Goal: Task Accomplishment & Management: Manage account settings

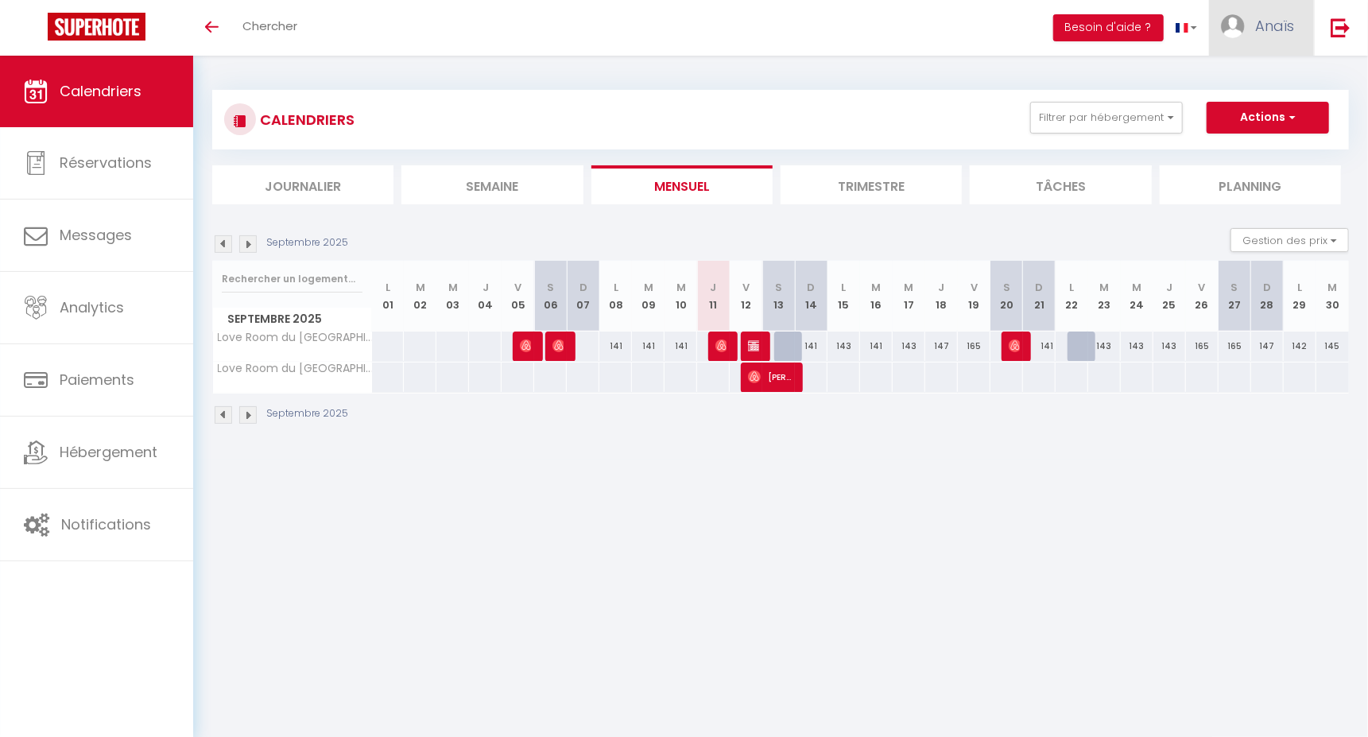
click at [1265, 33] on span "Anaïs" at bounding box center [1274, 26] width 39 height 20
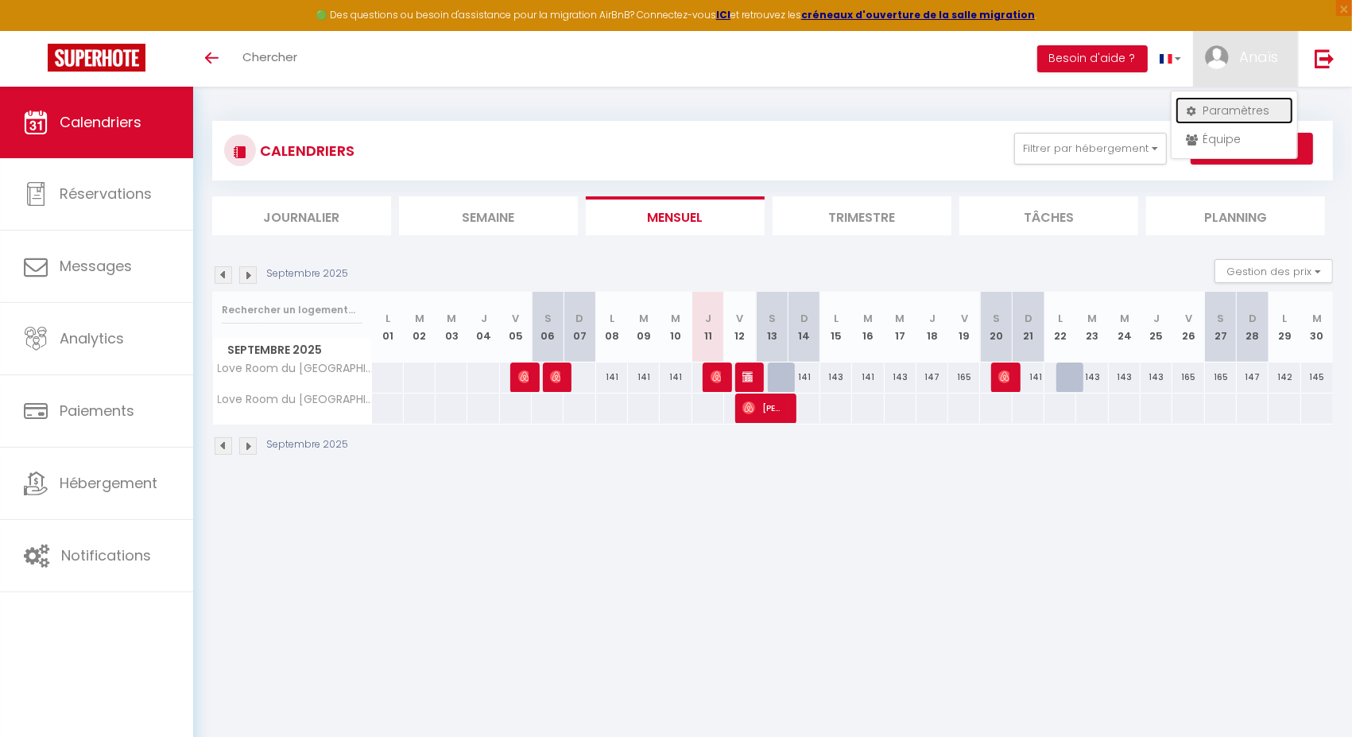
click at [1217, 101] on link "Paramètres" at bounding box center [1235, 110] width 118 height 27
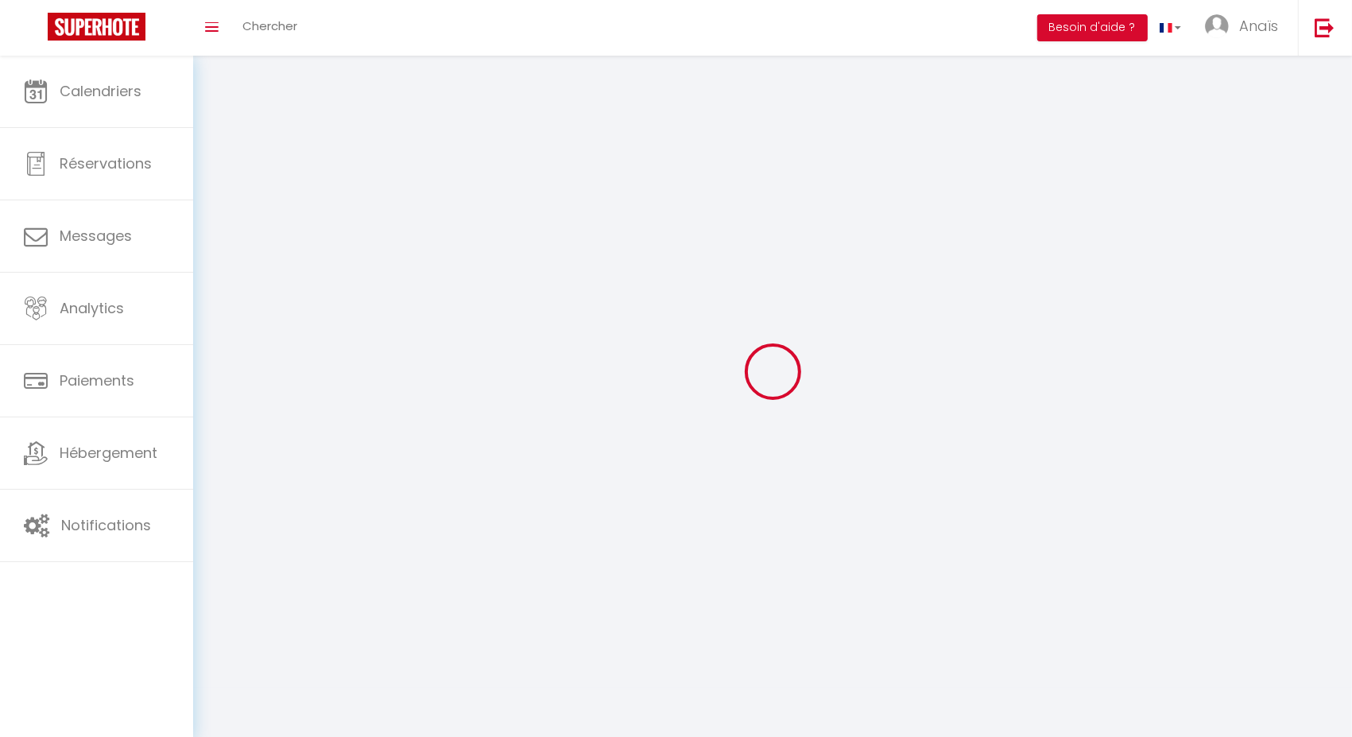
type input "Anaïs"
type input "Mellan"
type input "[PHONE_NUMBER]"
type input "[STREET_ADDRESS][PERSON_NAME]"
type input "73200"
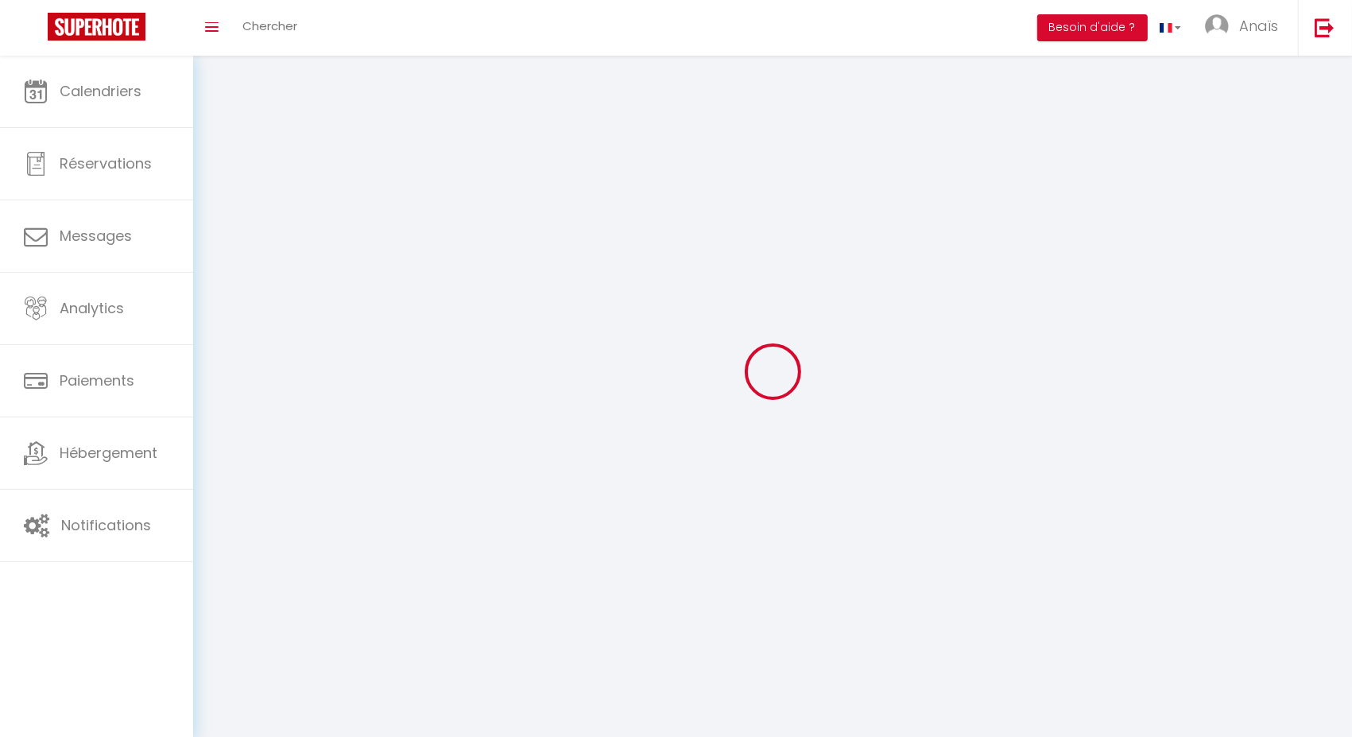
type input "[GEOGRAPHIC_DATA]"
type input "NrdY9Fg572GppwnMkNXO488w2"
type input "tF6MzYJv1z8ZXbu1vwrdOoAfz"
select select "28"
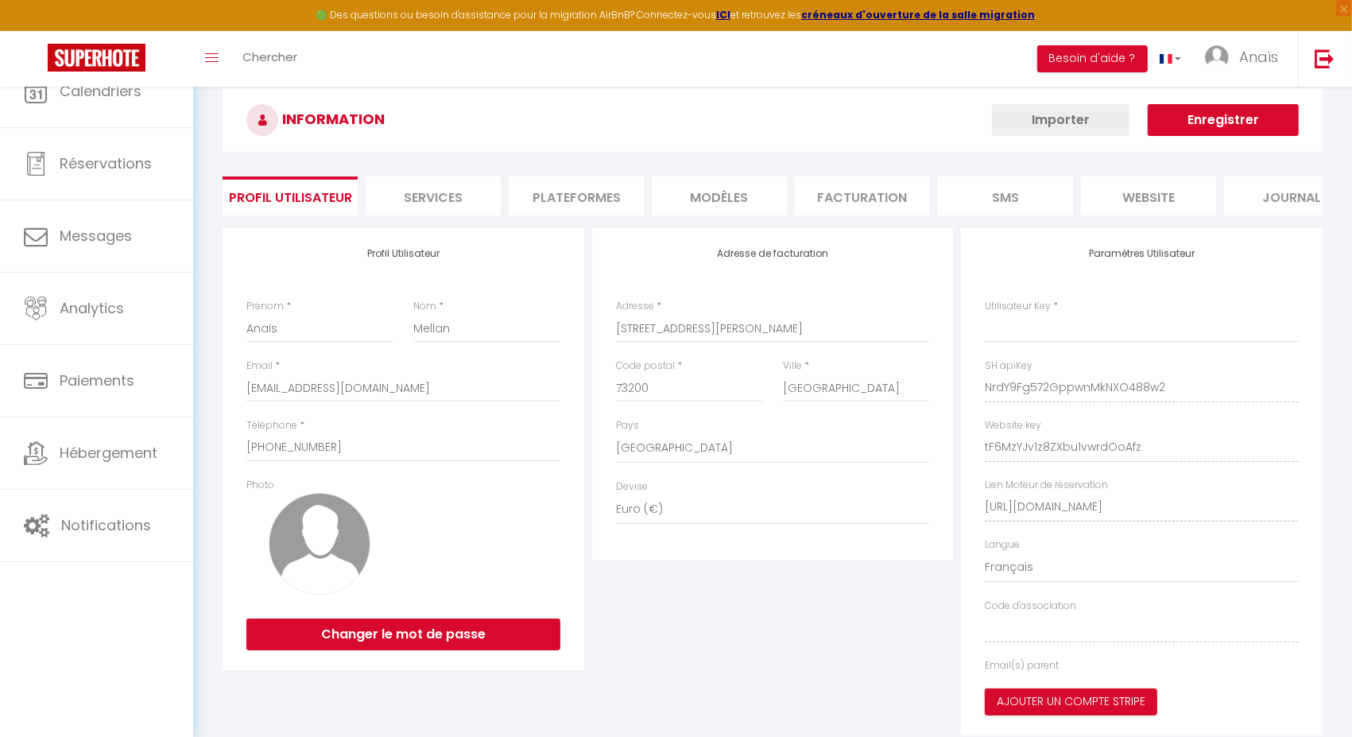
select select "fr"
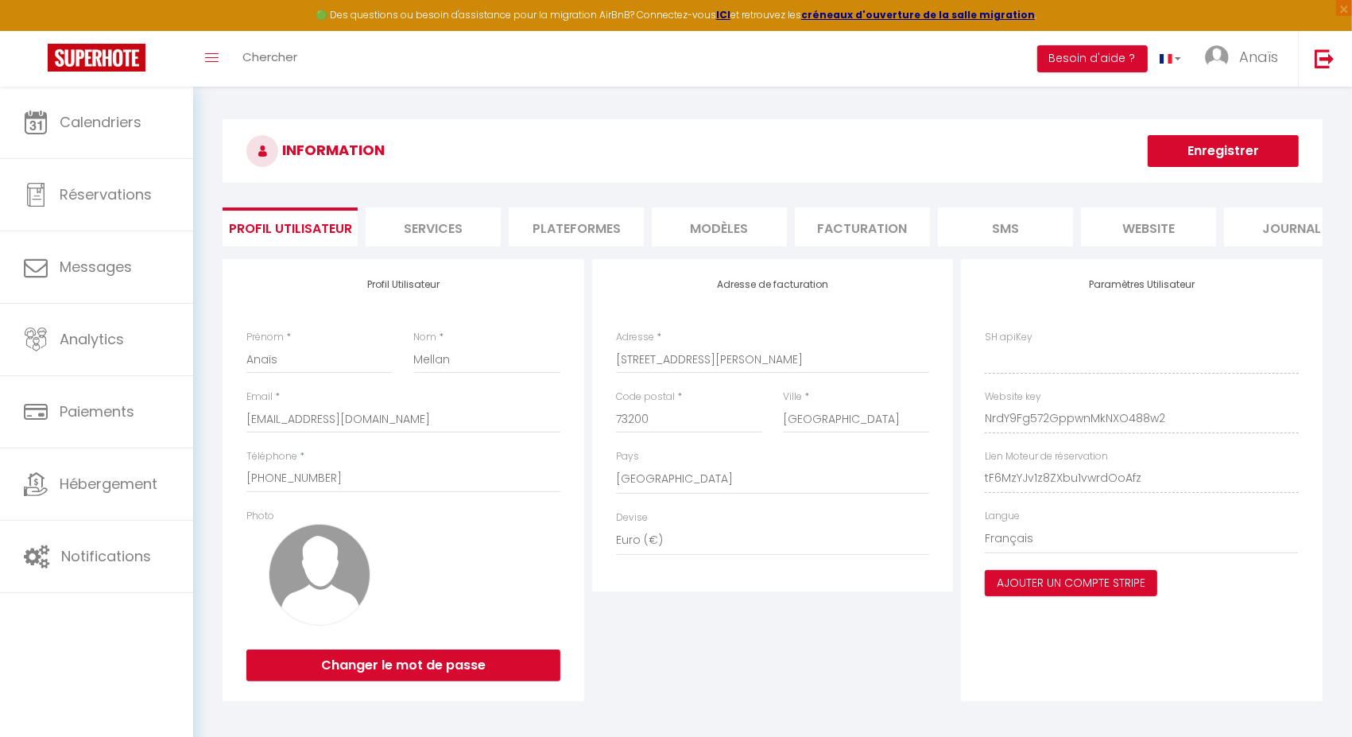
type input "NrdY9Fg572GppwnMkNXO488w2"
type input "tF6MzYJv1z8ZXbu1vwrdOoAfz"
type input "https://app.superhote.com/#/get-available-rentals/tF6MzYJv1z8ZXbu1vwrdOoAfz"
click at [605, 229] on li "Plateformes" at bounding box center [576, 226] width 135 height 39
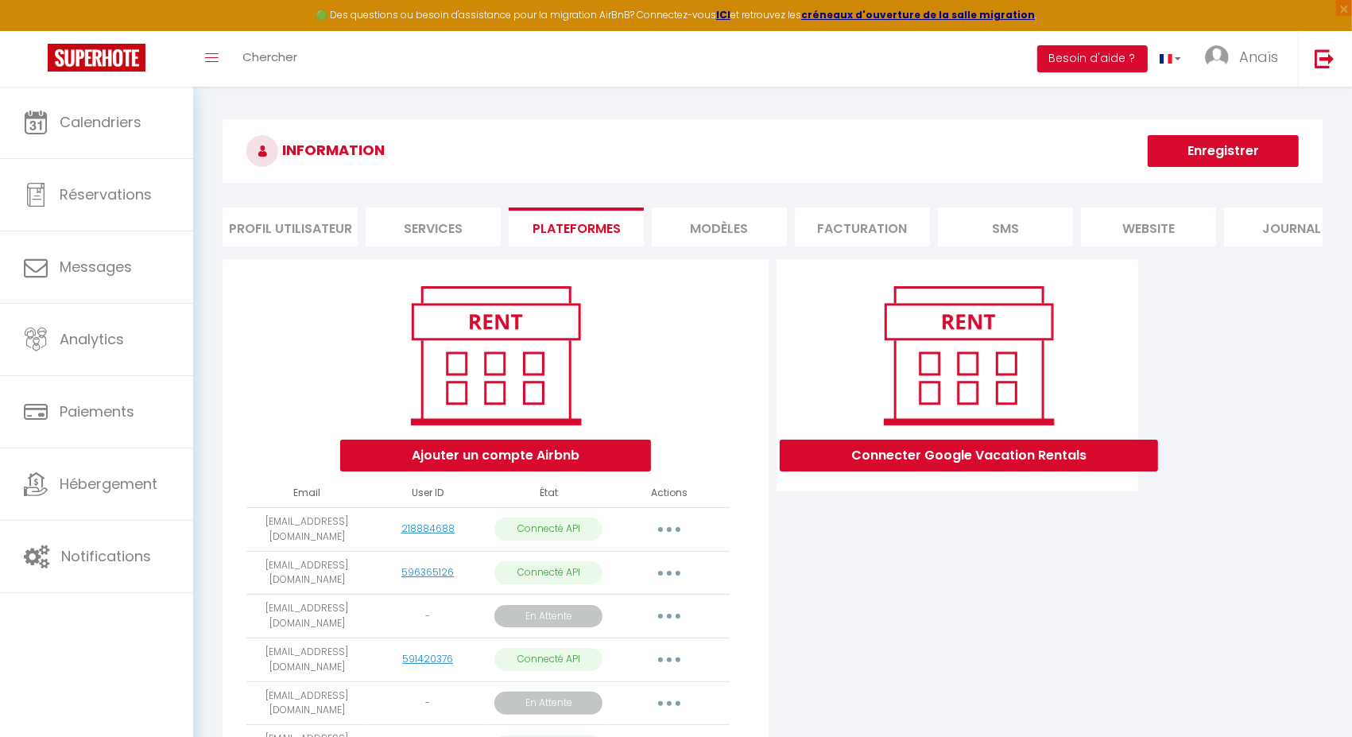
click at [675, 542] on button "button" at bounding box center [669, 529] width 45 height 25
click at [650, 579] on link "Importer les appartements" at bounding box center [599, 565] width 176 height 27
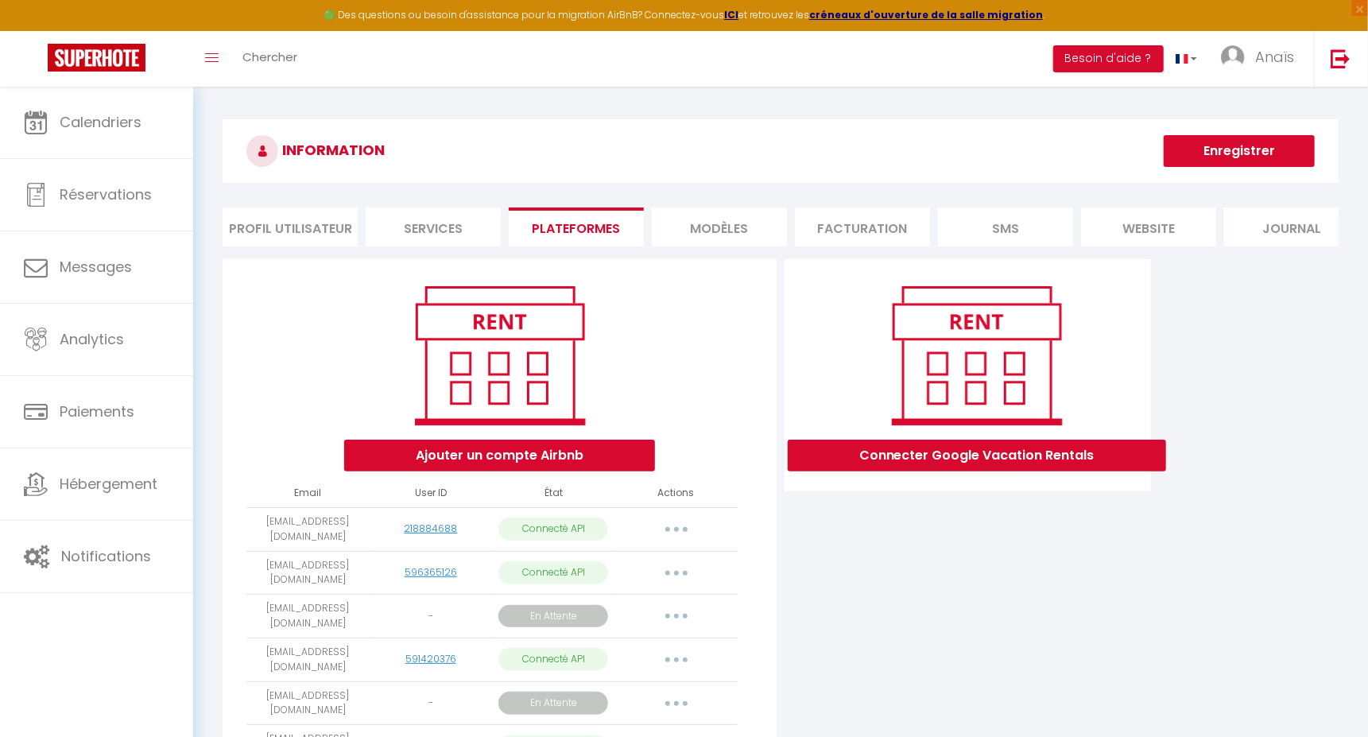
select select "76713"
select select "76714"
select select "76715"
select select "76716"
select select "76717"
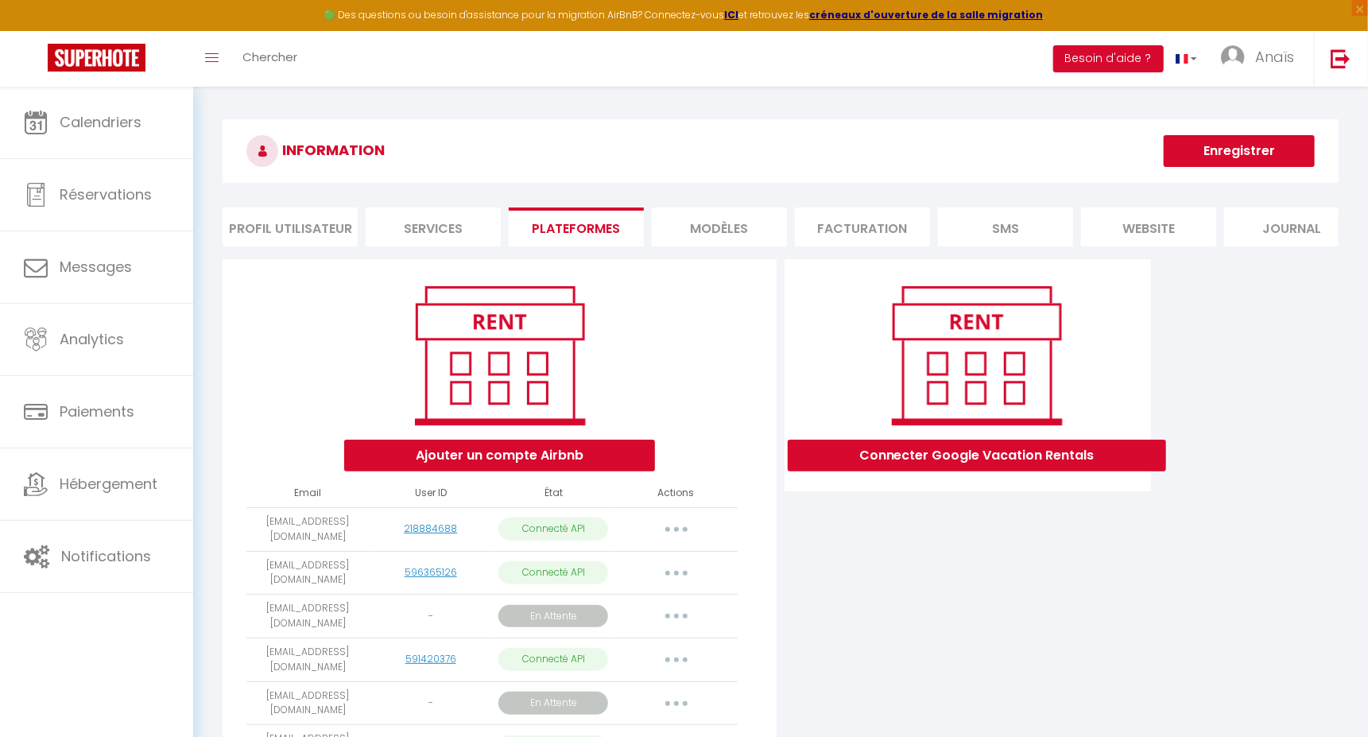
select select "76719"
select select "76720"
select select "76721"
select select "76722"
select select "76723"
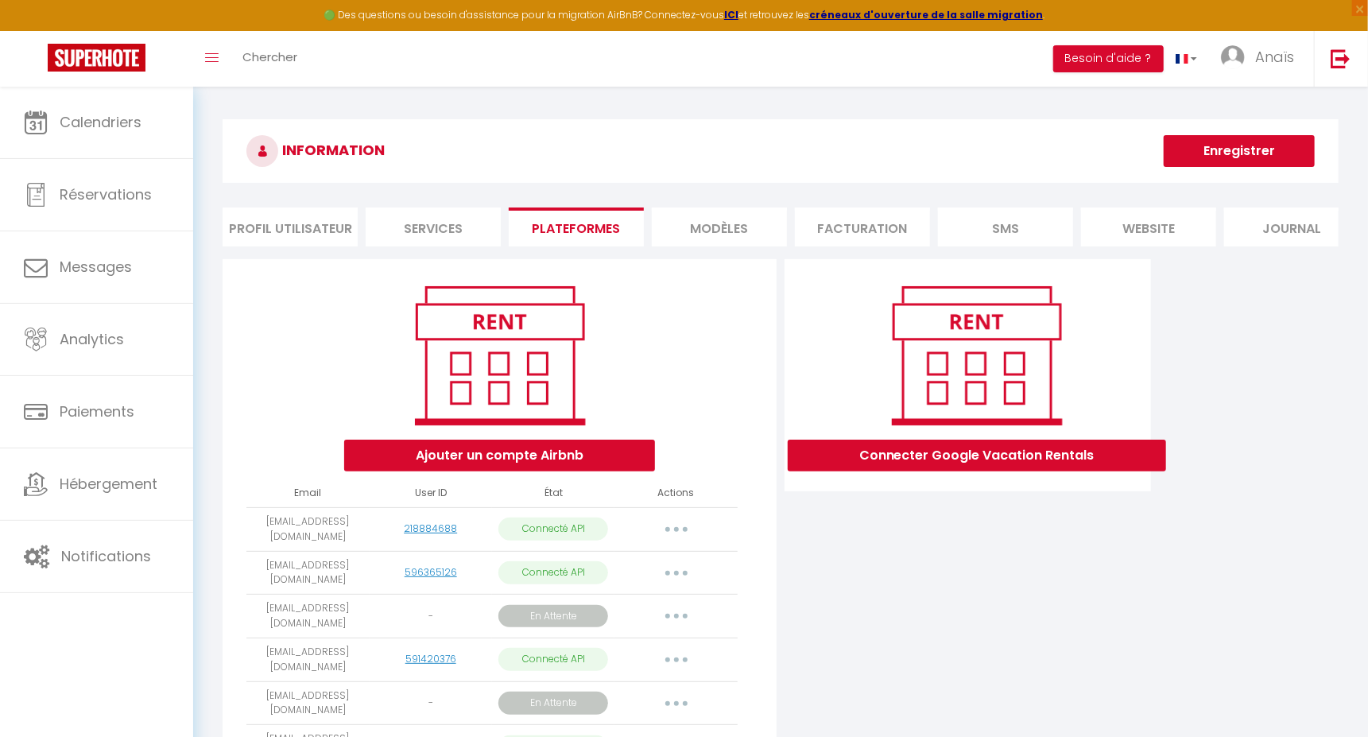
select select "76725"
select select "76726"
select select "76727"
select select "76728"
select select "76729"
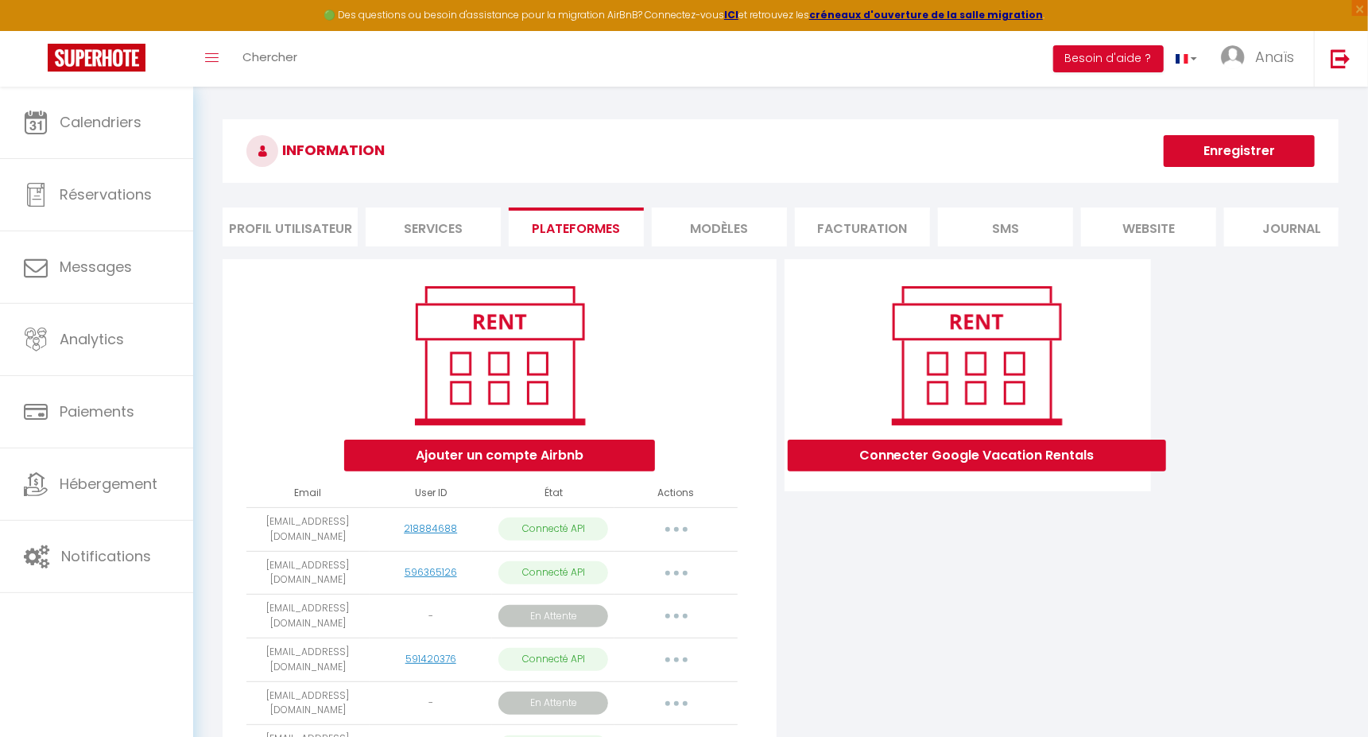
select select "76730"
select select "76731"
select select "76732"
select select "76734"
select select "76735"
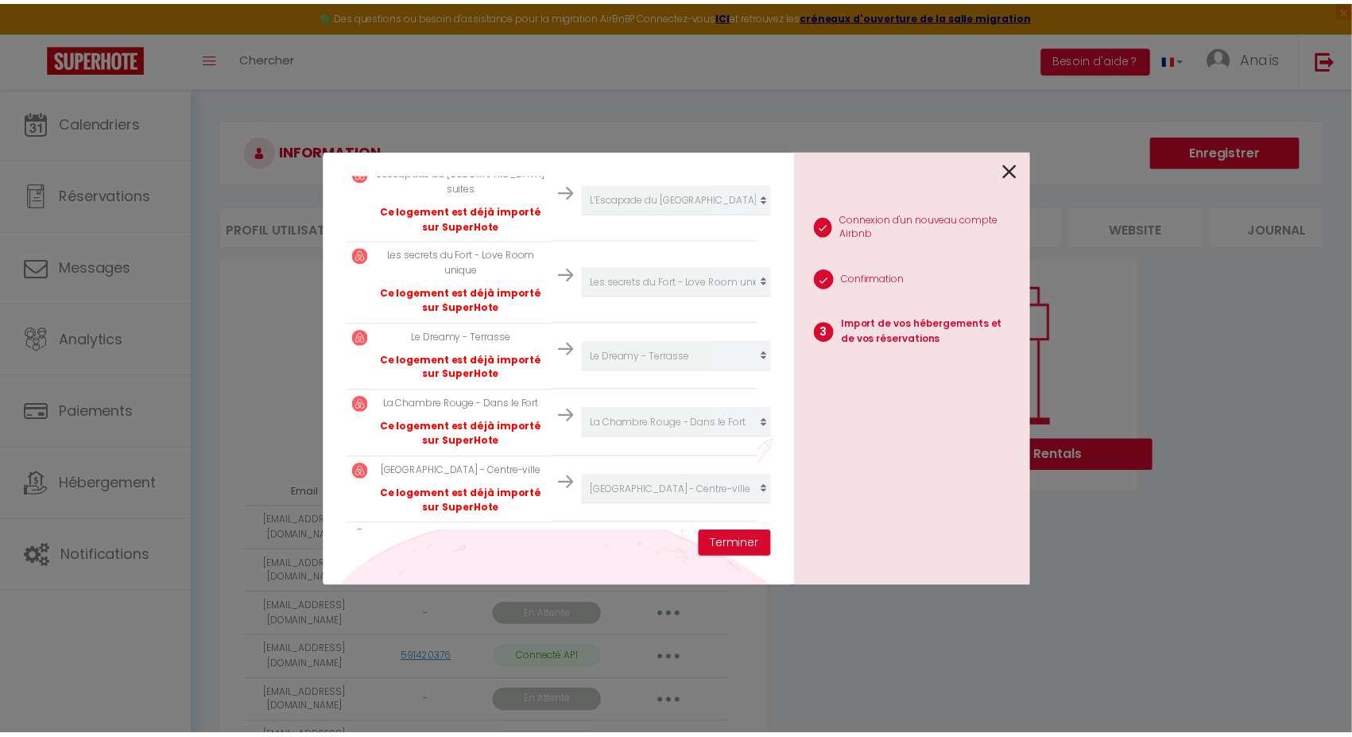
scroll to position [1402, 0]
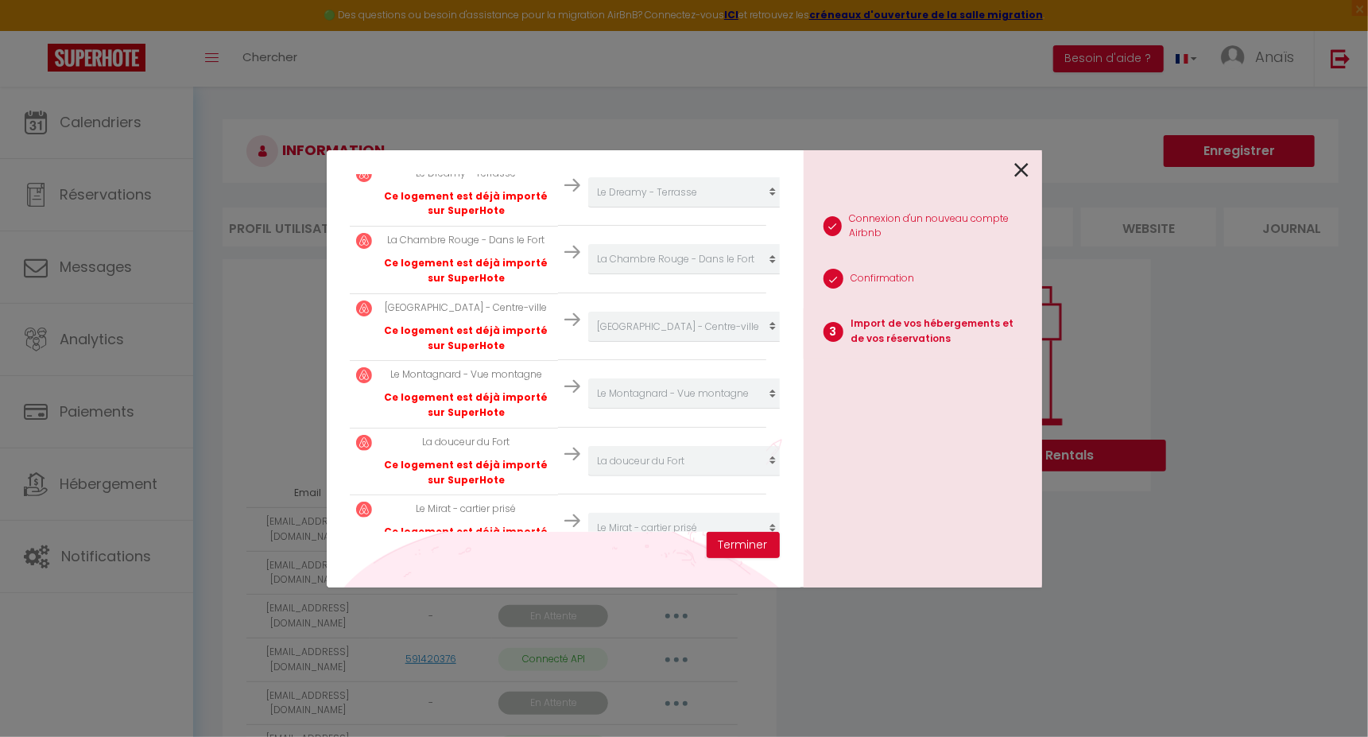
click at [1013, 169] on div at bounding box center [917, 168] width 226 height 37
click at [1027, 172] on icon at bounding box center [1022, 170] width 14 height 24
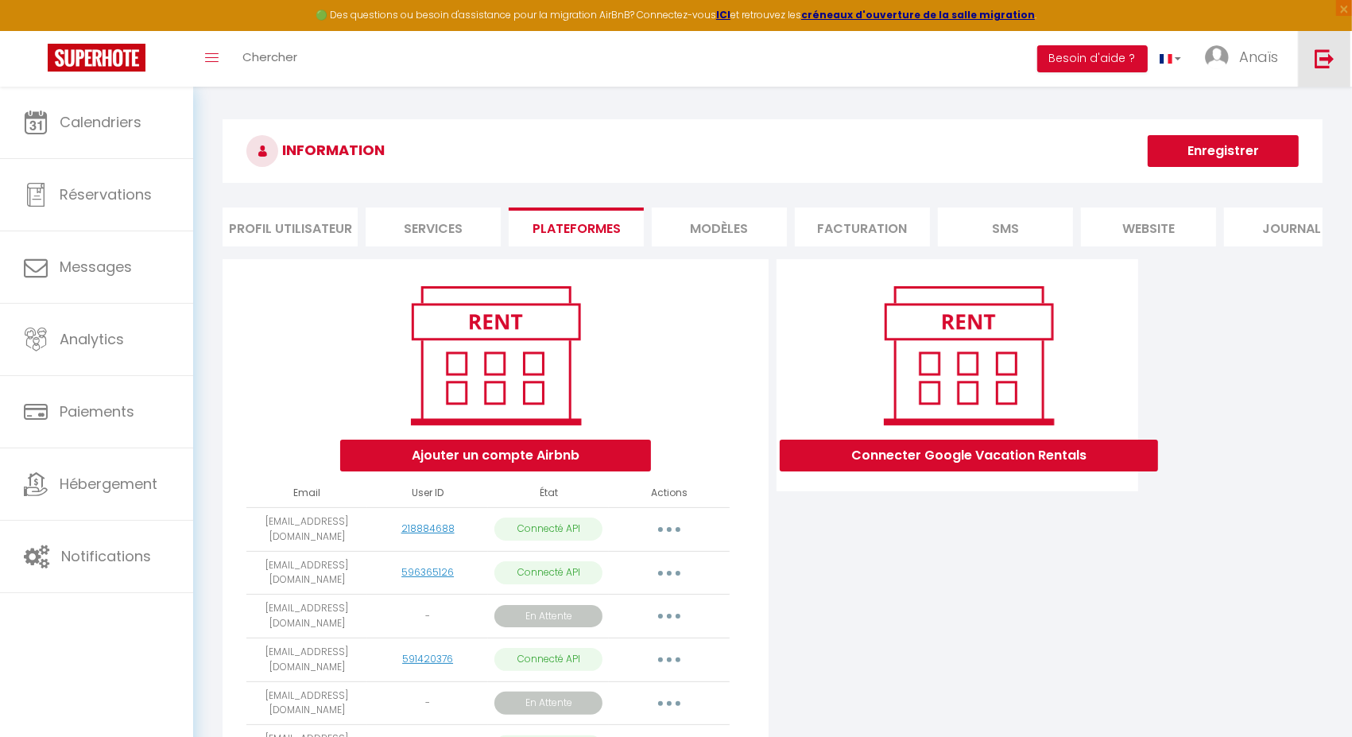
click at [1320, 50] on img at bounding box center [1325, 58] width 20 height 20
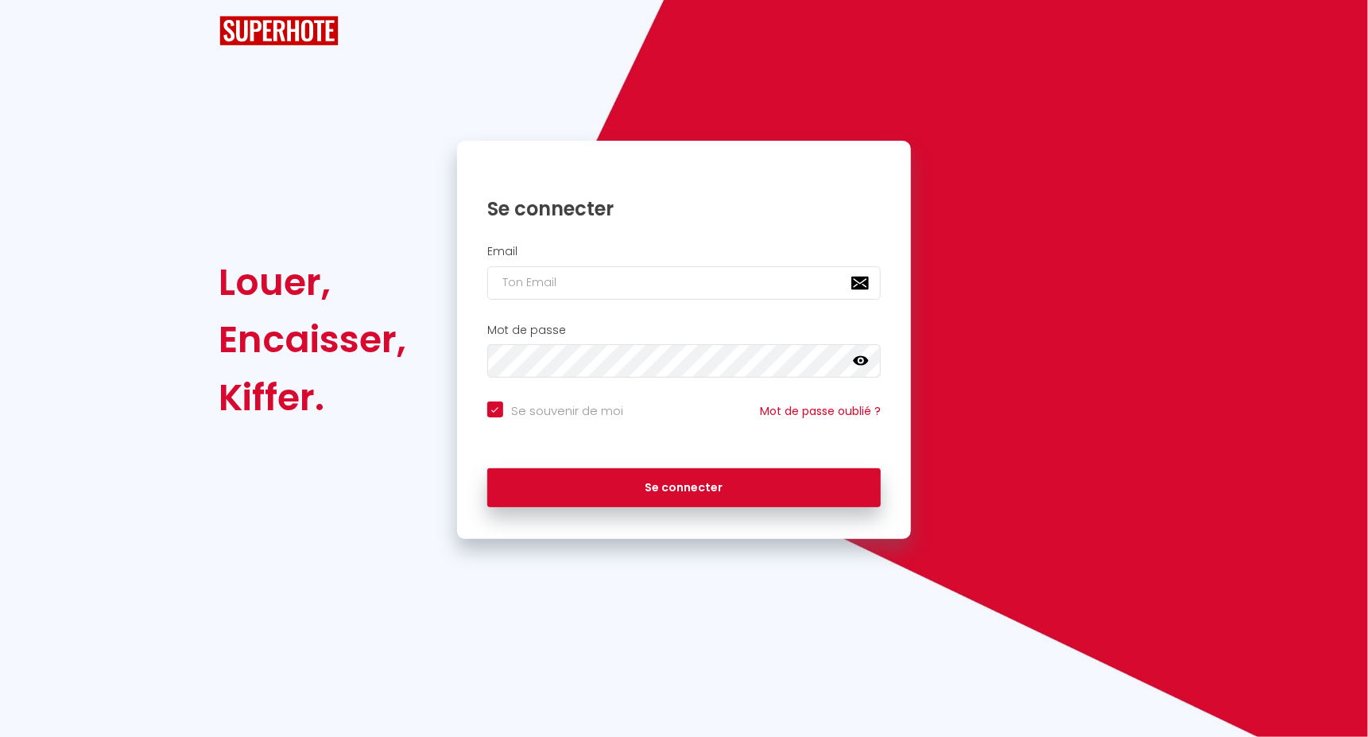
checkbox input "true"
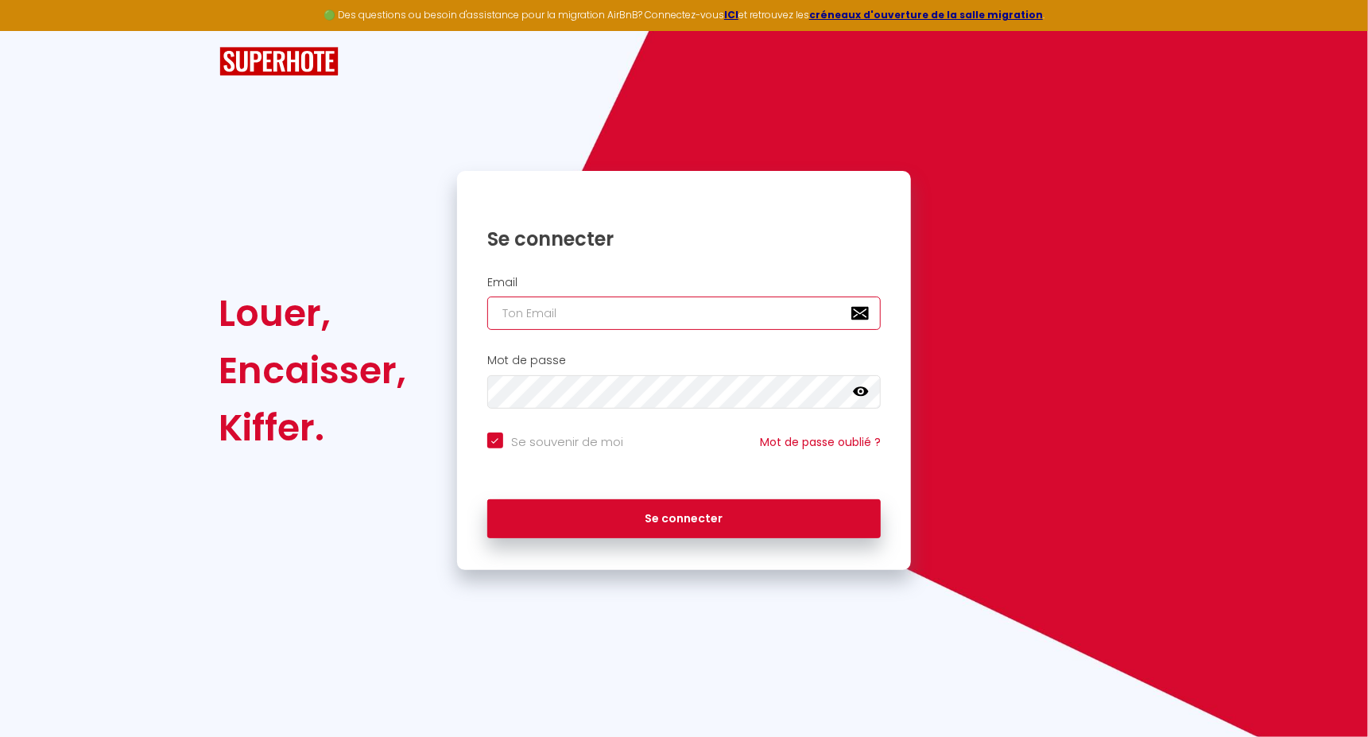
type input "vviglione@gmail.com"
checkbox input "true"
click at [652, 324] on input "vviglione@gmail.com" at bounding box center [684, 312] width 394 height 33
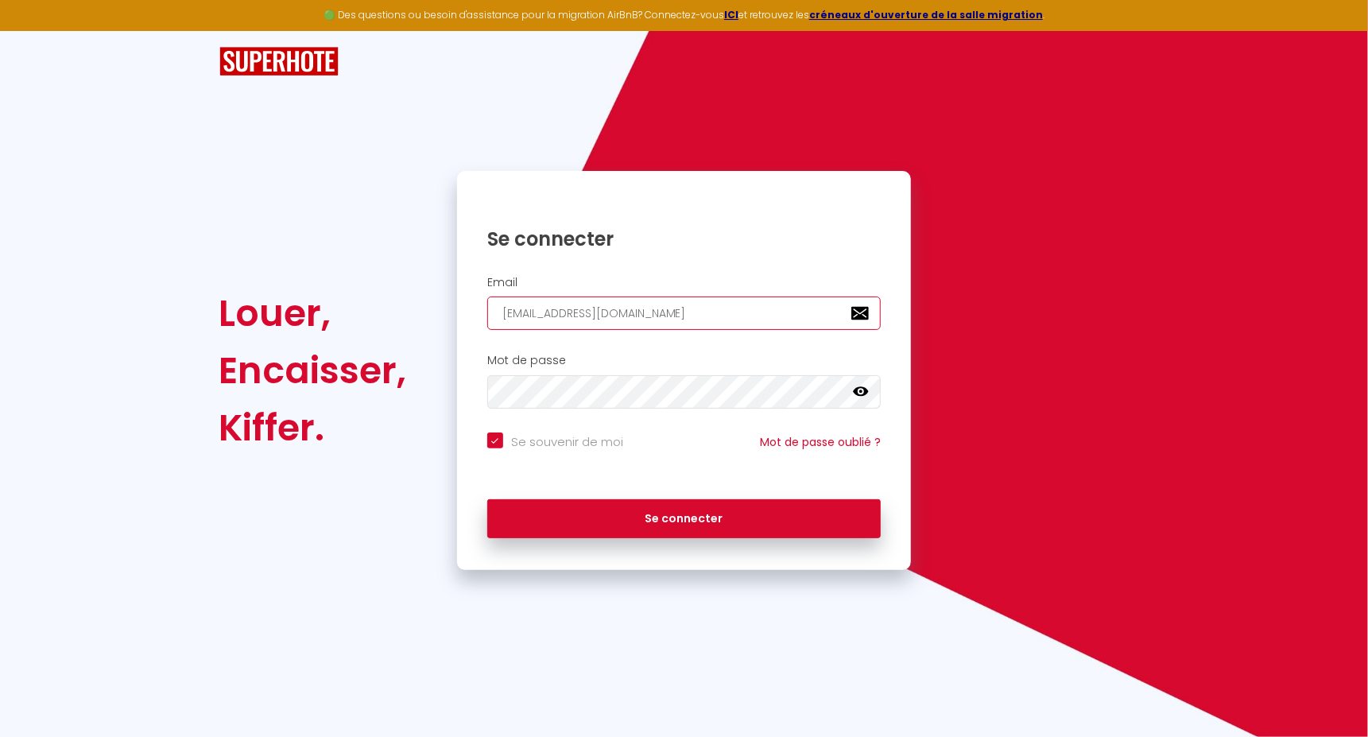
paste input "email"
checkbox input "true"
paste input "capsoleilconciergerie@gmail.com"
type input "capsoleilconciergerie@gmail.com"
checkbox input "true"
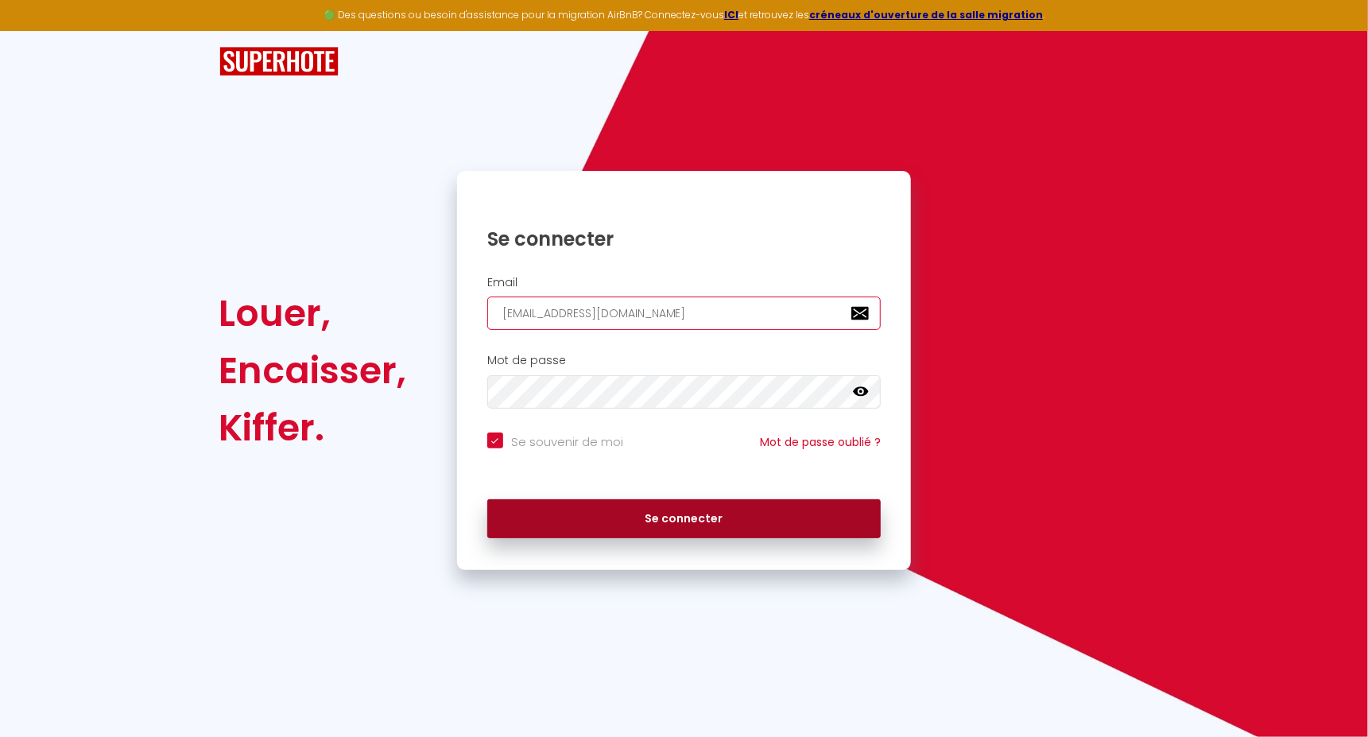
type input "capsoleilconciergerie@gmail.com"
click at [746, 511] on button "Se connecter" at bounding box center [684, 519] width 394 height 40
checkbox input "true"
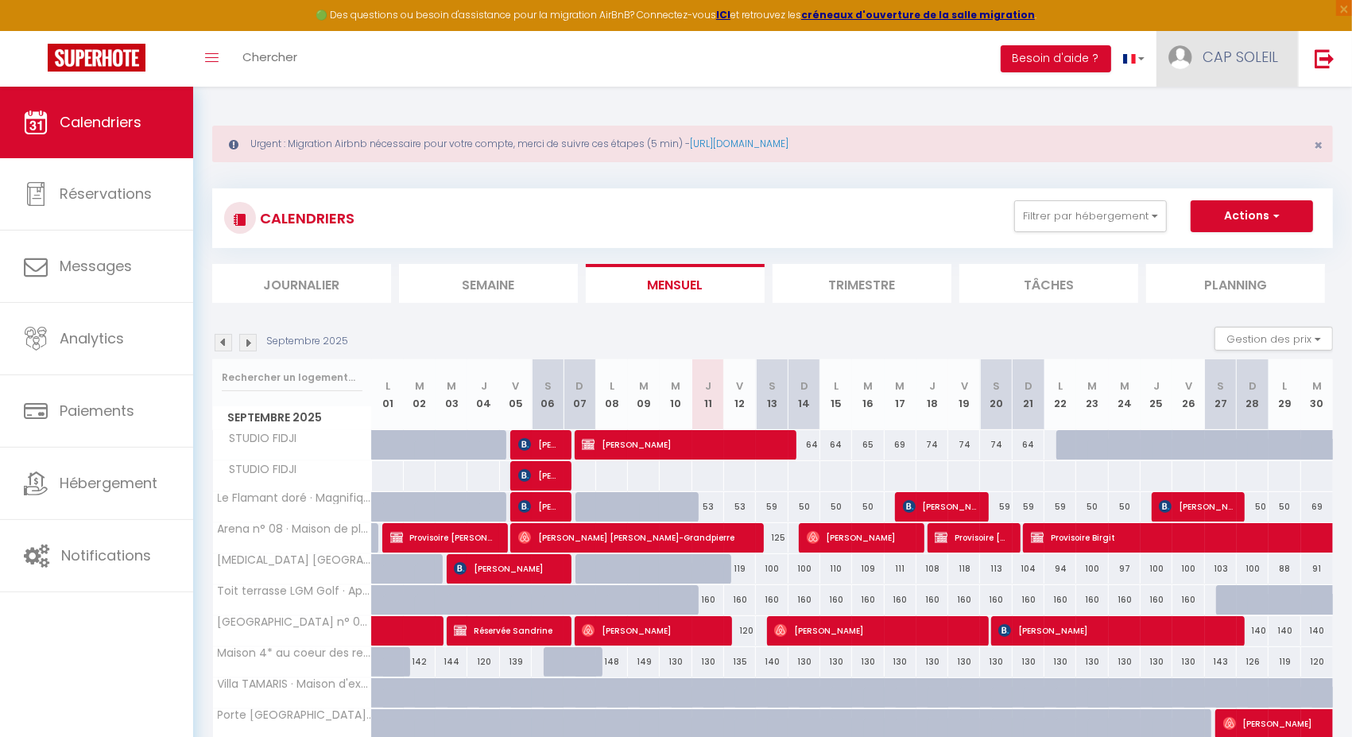
click at [1246, 51] on span "CAP SOLEIL" at bounding box center [1241, 57] width 76 height 20
click at [1215, 112] on link "Paramètres" at bounding box center [1235, 110] width 118 height 27
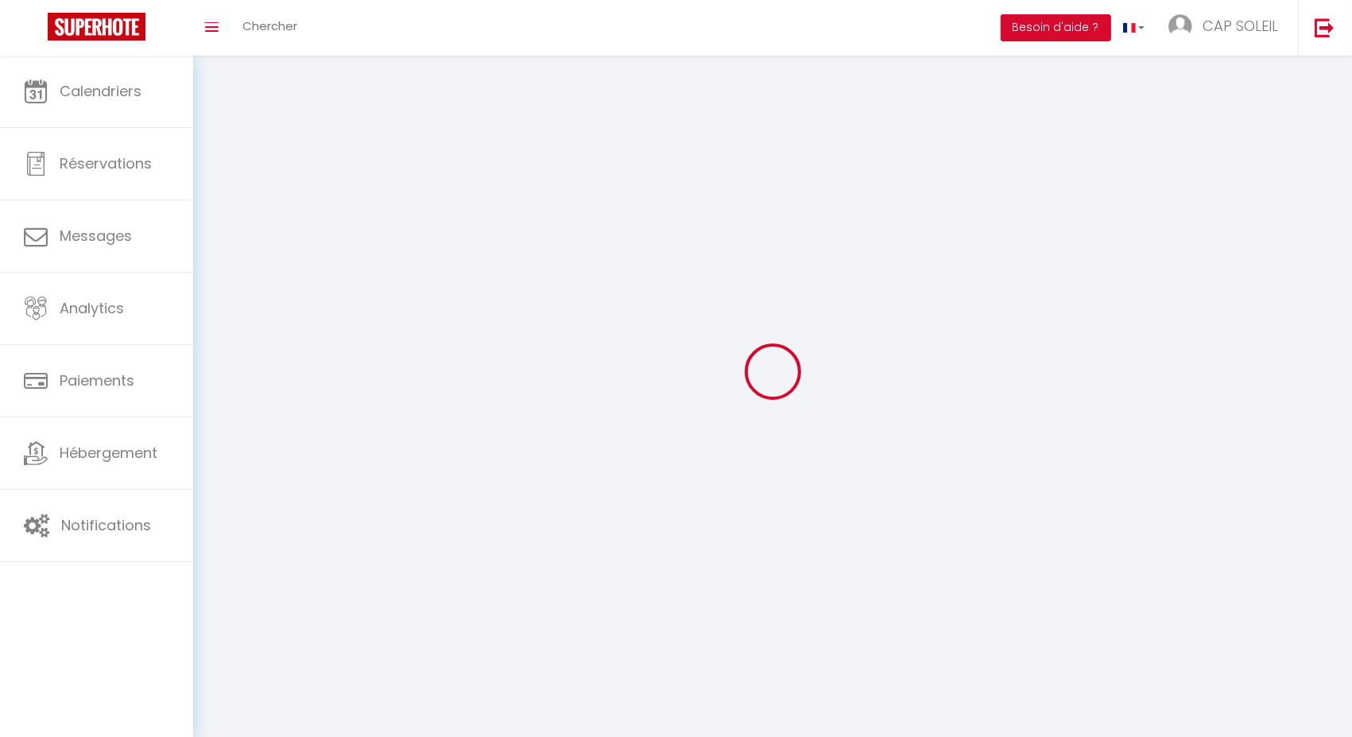
type input "CAP SOLEIL"
type input "DAWIDOWICZ"
type input "0698294736"
type input "90 rue Louis Aragon"
type input "30220"
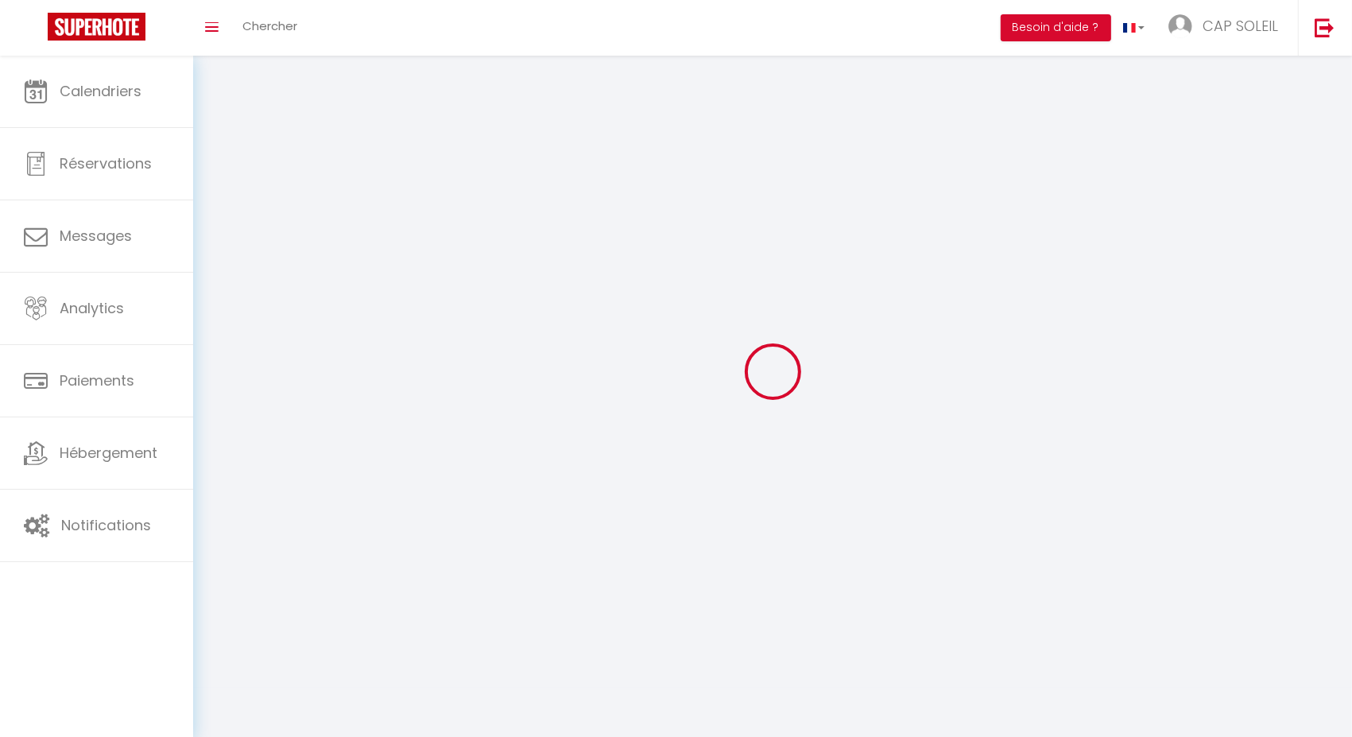
type input "Aigues Mortes"
type input "0HJBsV0PZ0mZEkrNM2aky6raz"
type input "CMEVnI9gqFl7AHbOuSxhTzfji"
type input "https://app.superhote.com/#/get-available-rentals/CMEVnI9gqFl7AHbOuSxhTzfji"
select select "28"
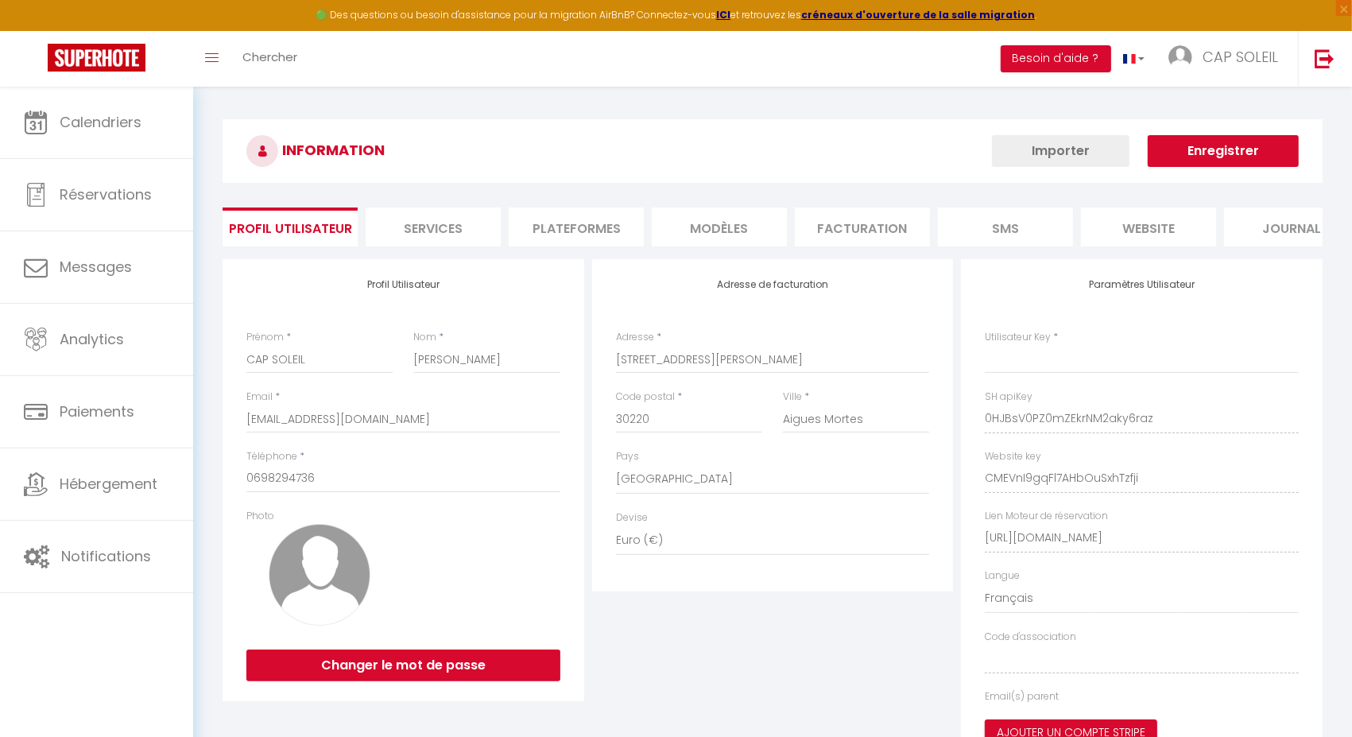
type input "0HJBsV0PZ0mZEkrNM2aky6raz"
type input "CMEVnI9gqFl7AHbOuSxhTzfji"
type input "https://app.superhote.com/#/get-available-rentals/CMEVnI9gqFl7AHbOuSxhTzfji"
select select "fr"
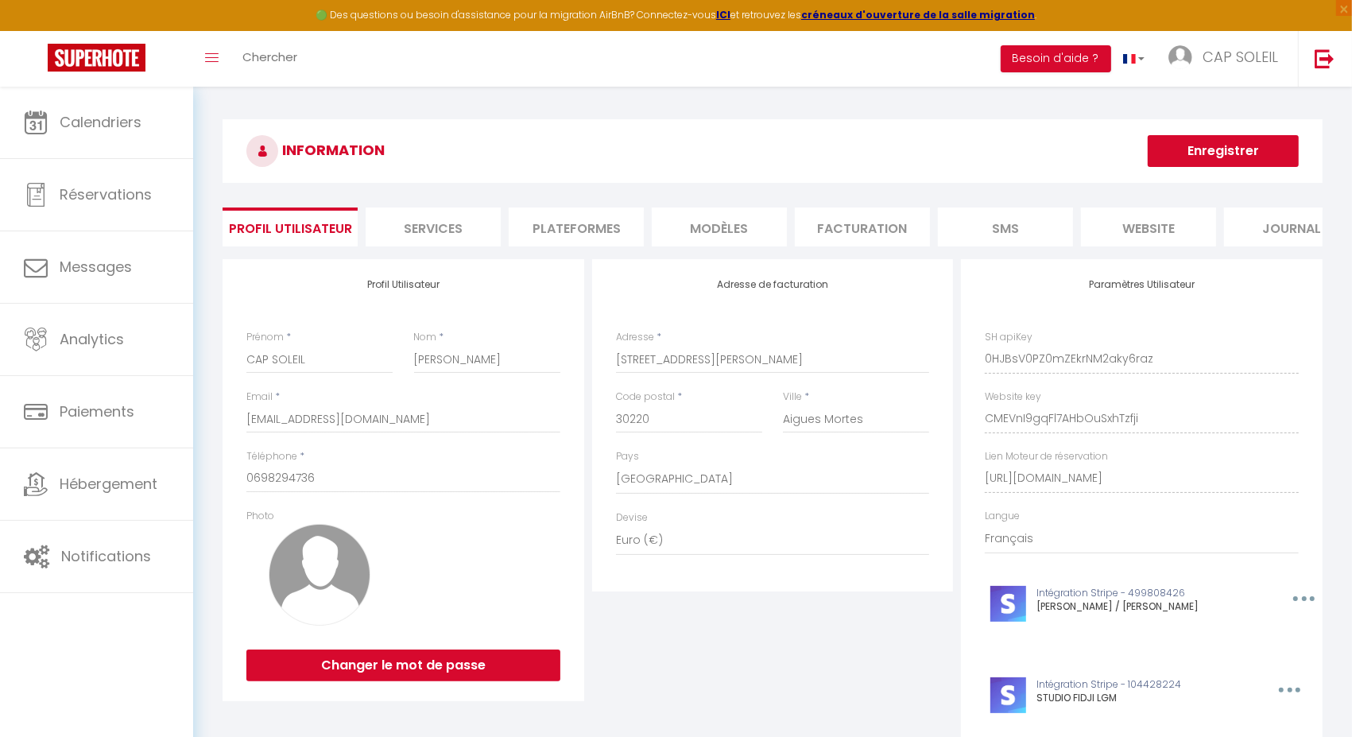
click at [622, 222] on li "Plateformes" at bounding box center [576, 226] width 135 height 39
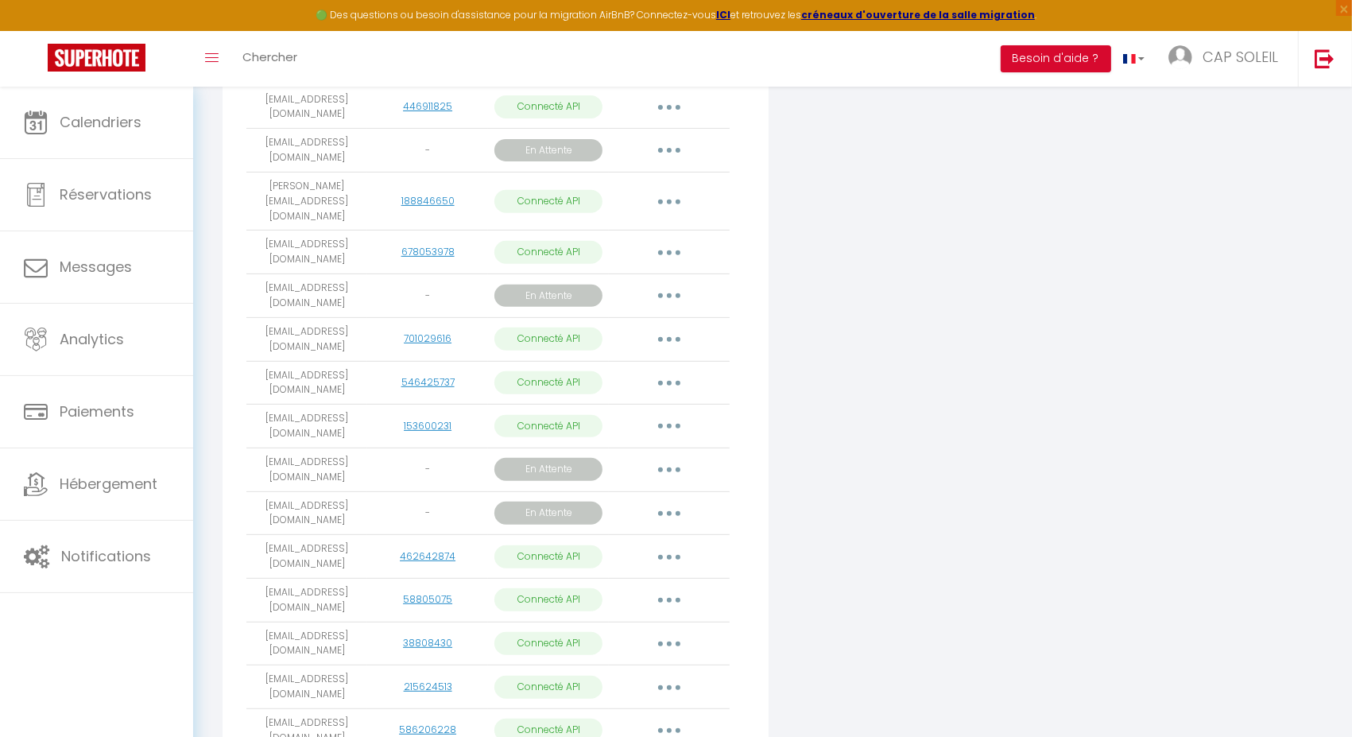
scroll to position [580, 0]
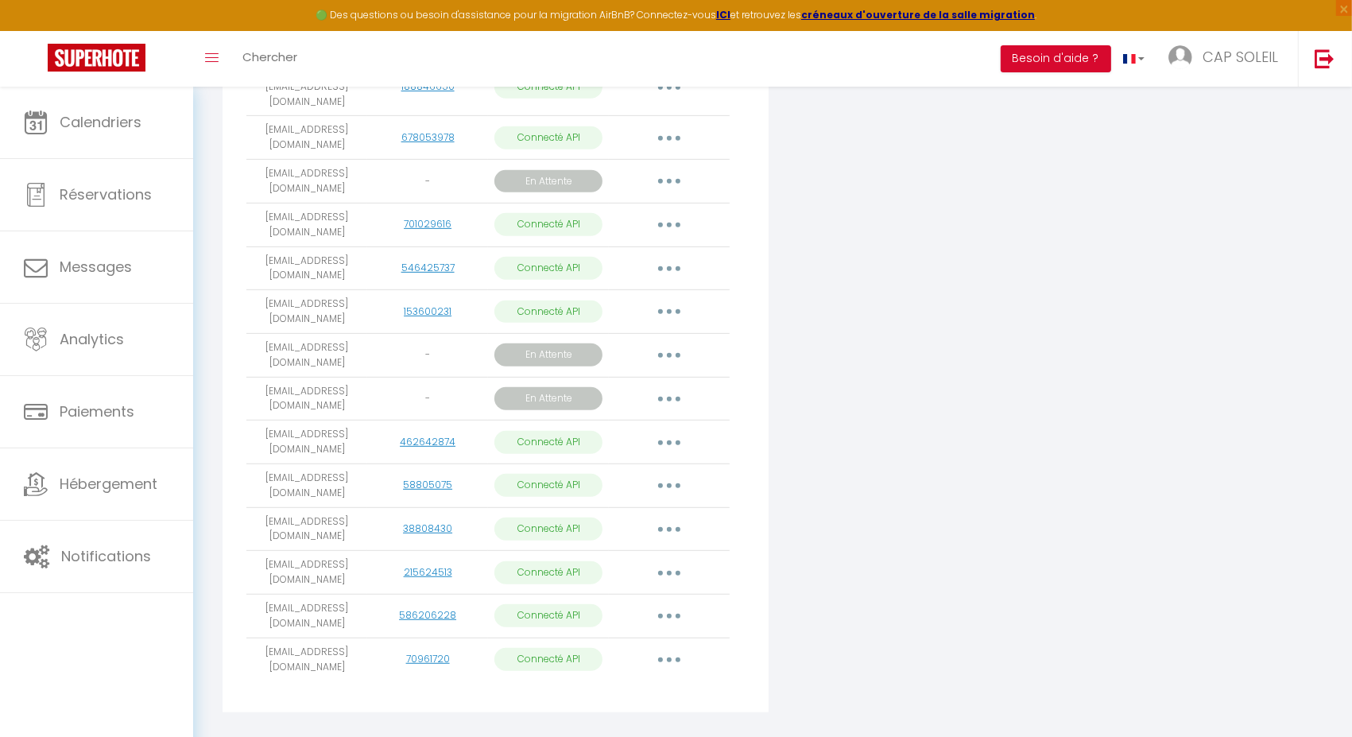
click at [667, 647] on button "button" at bounding box center [669, 659] width 45 height 25
click at [622, 682] on link "Importer les appartements" at bounding box center [599, 695] width 176 height 27
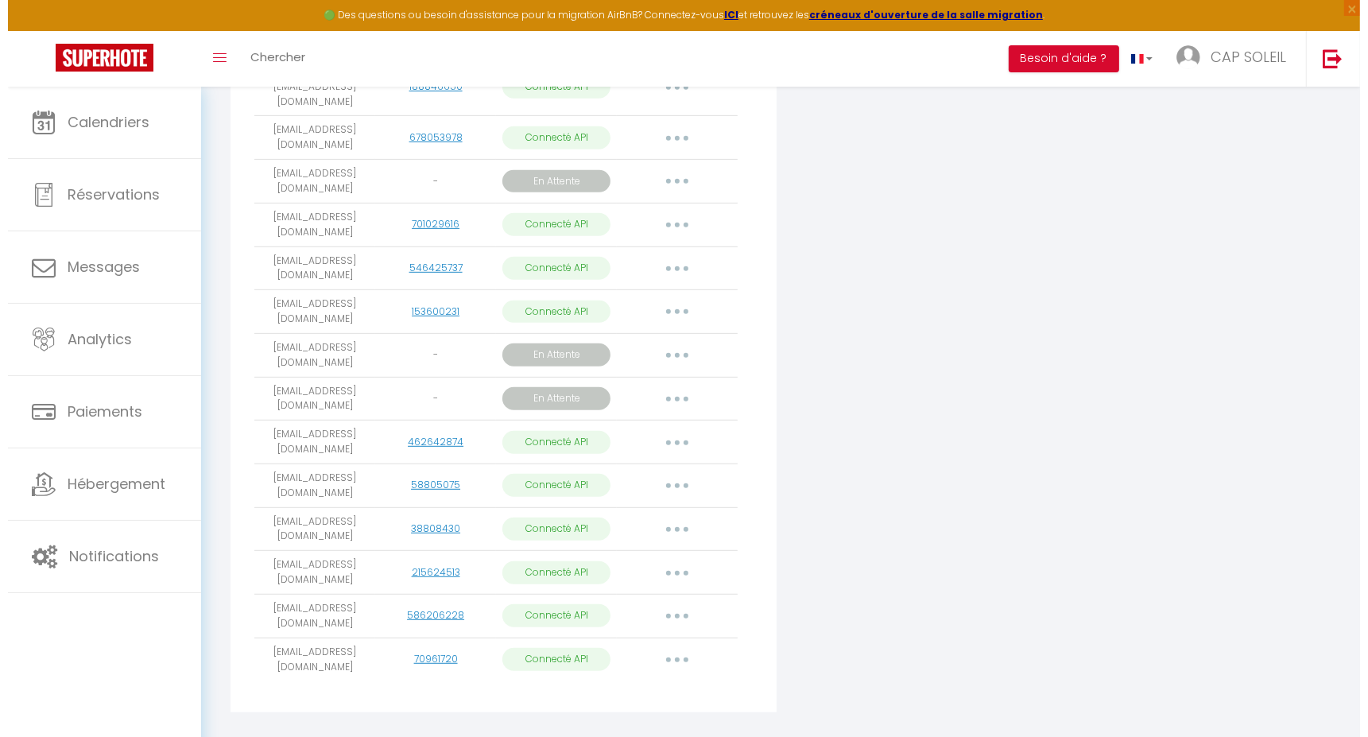
scroll to position [571, 0]
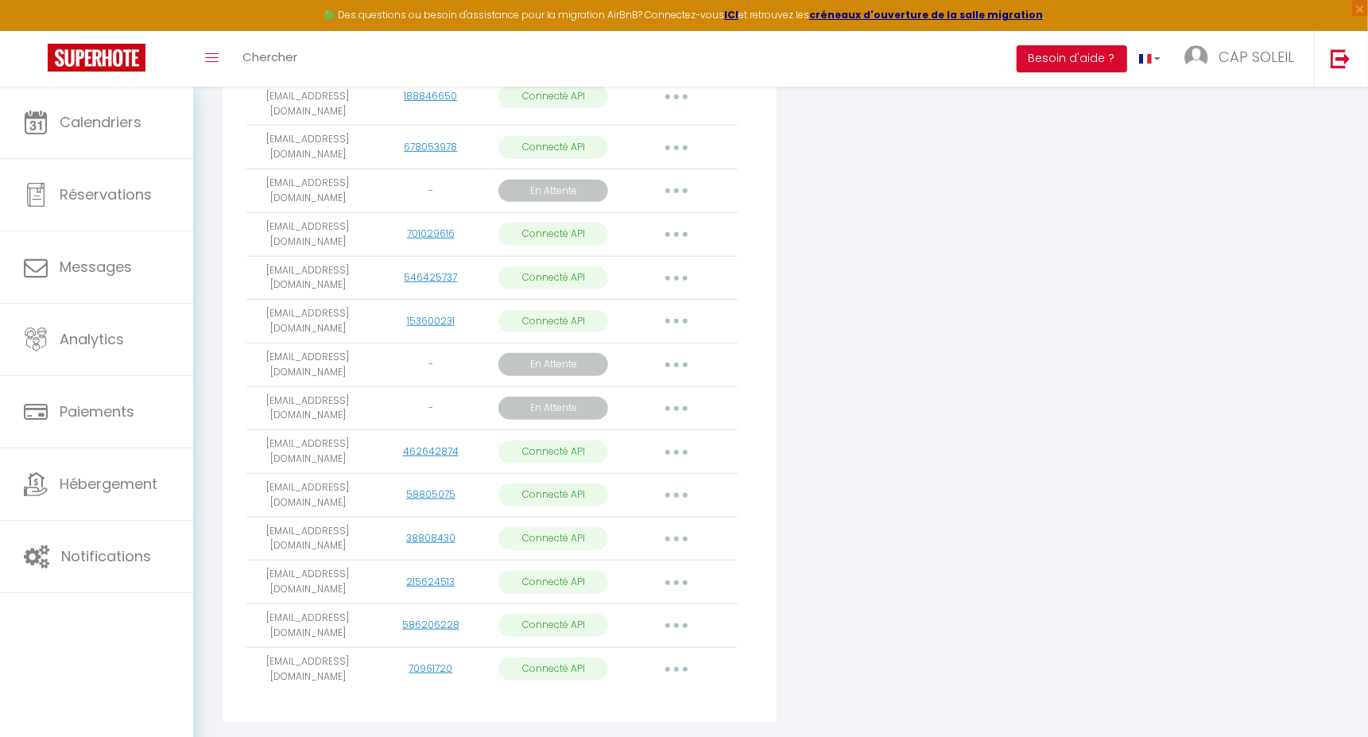
select select "76888"
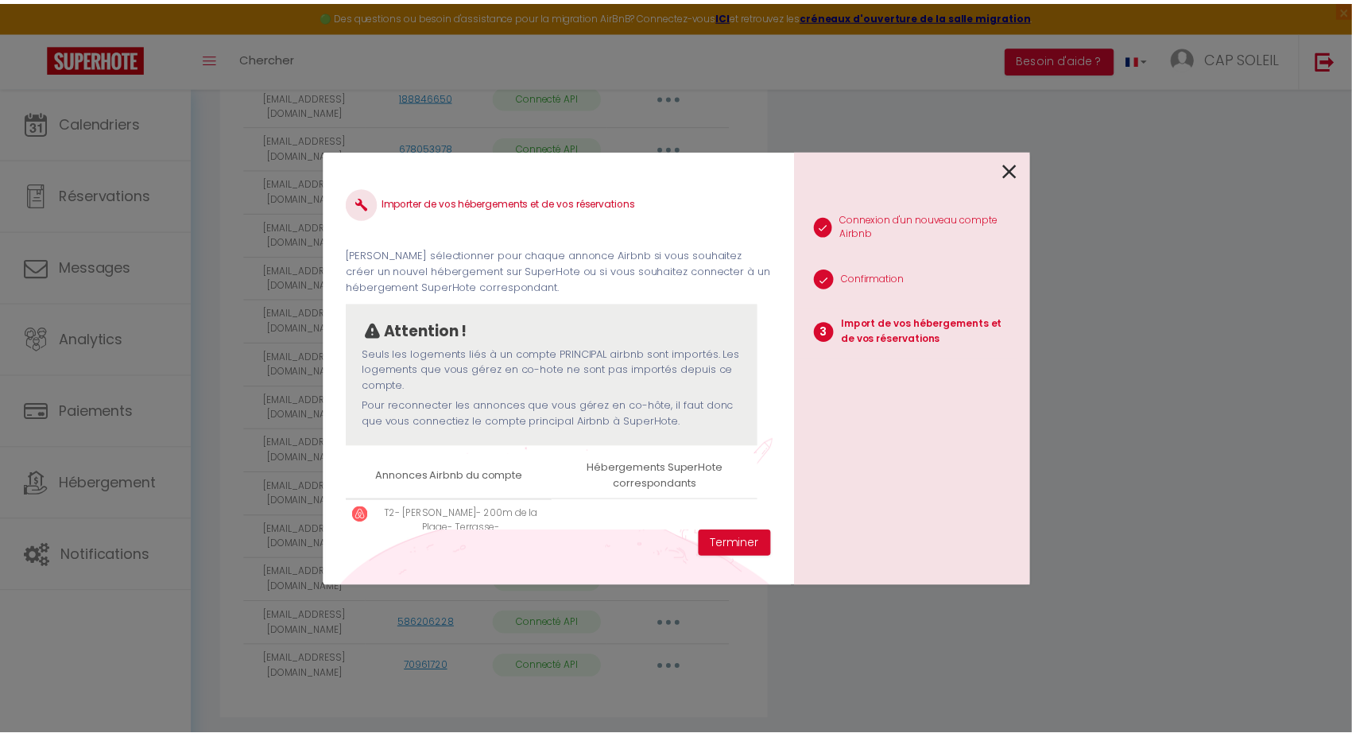
scroll to position [76, 0]
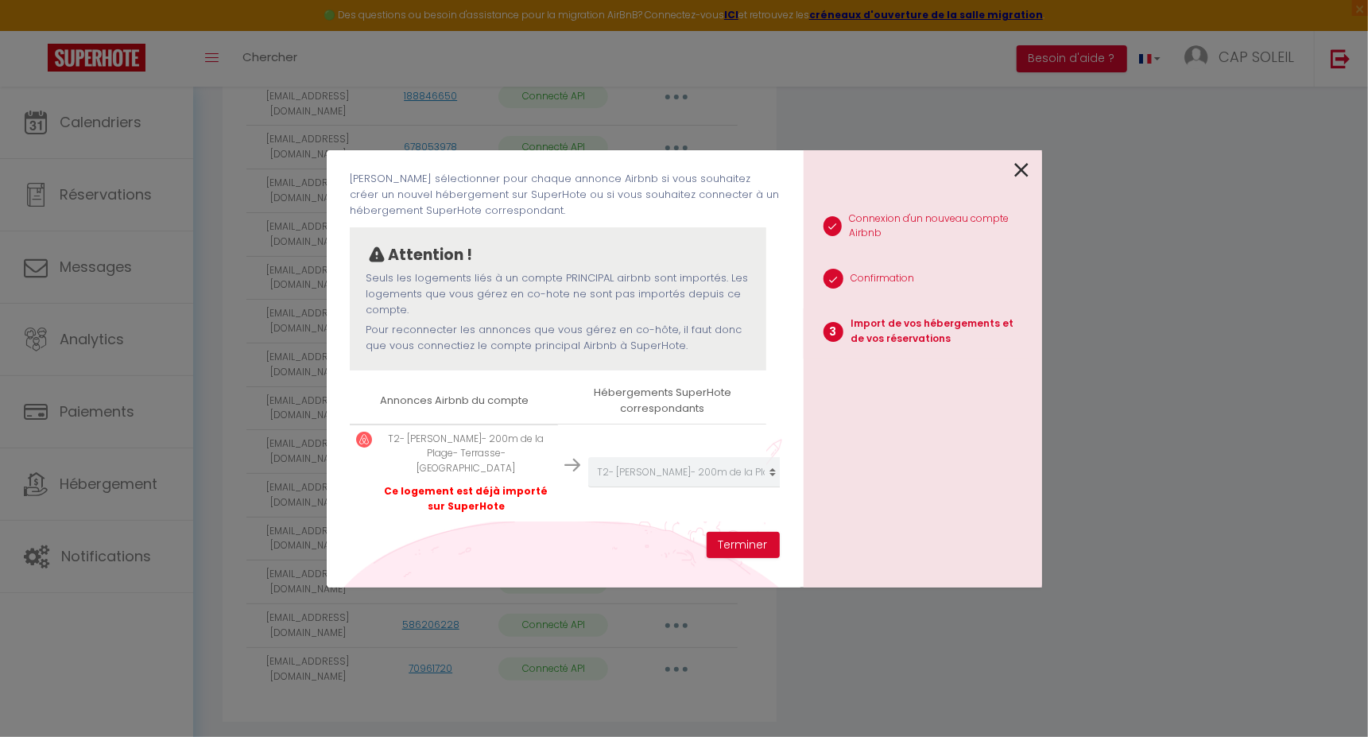
click at [1010, 174] on div at bounding box center [917, 168] width 226 height 37
click at [1015, 177] on icon at bounding box center [1022, 170] width 14 height 24
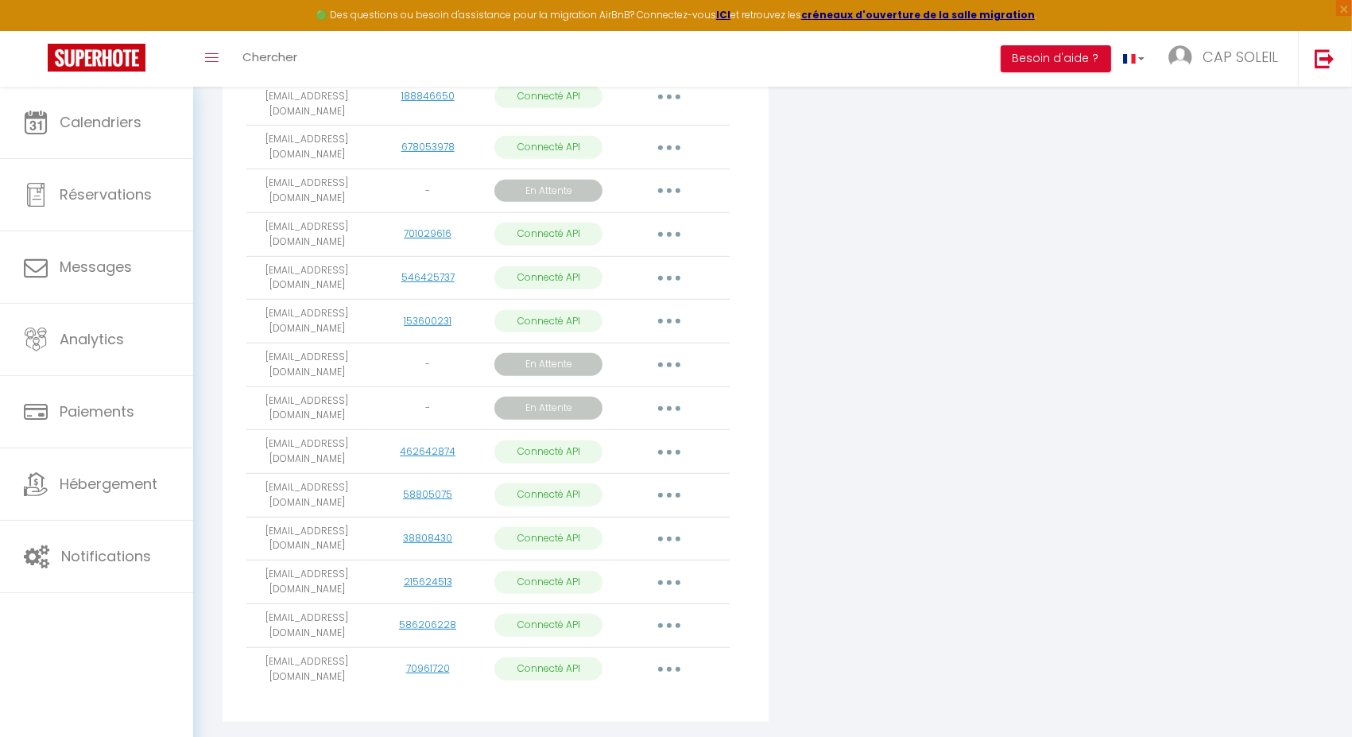
click at [665, 613] on button "button" at bounding box center [669, 625] width 45 height 25
click at [656, 649] on link "Importer les appartements" at bounding box center [599, 662] width 176 height 27
select select "73876"
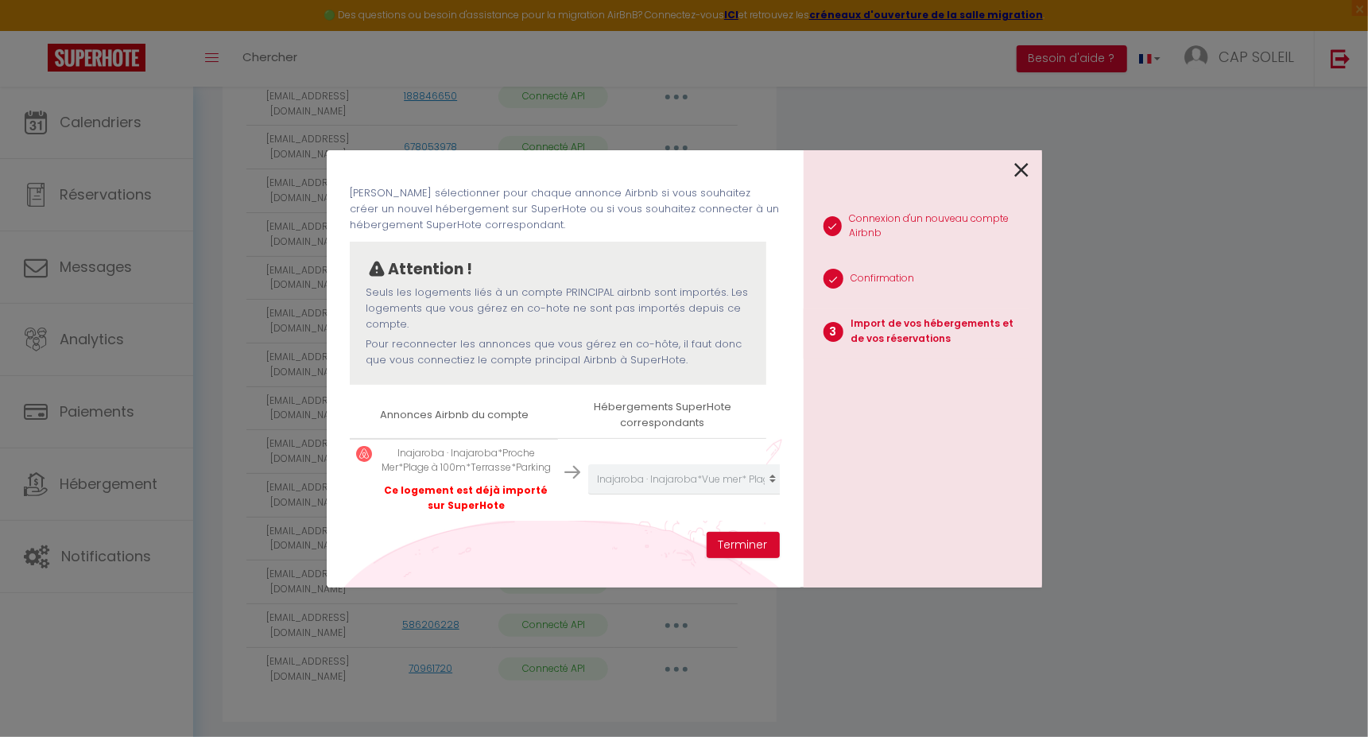
click at [1020, 170] on icon at bounding box center [1022, 170] width 14 height 24
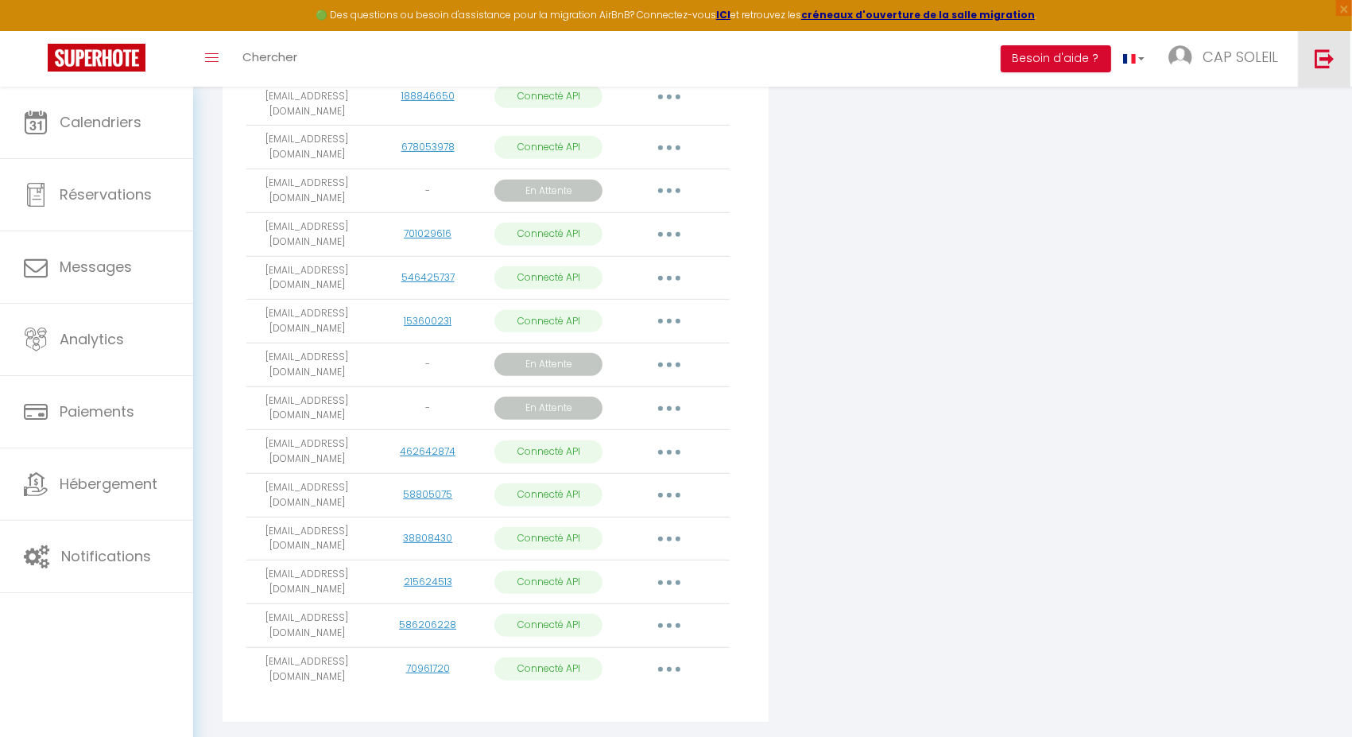
click at [1306, 51] on link at bounding box center [1324, 59] width 52 height 56
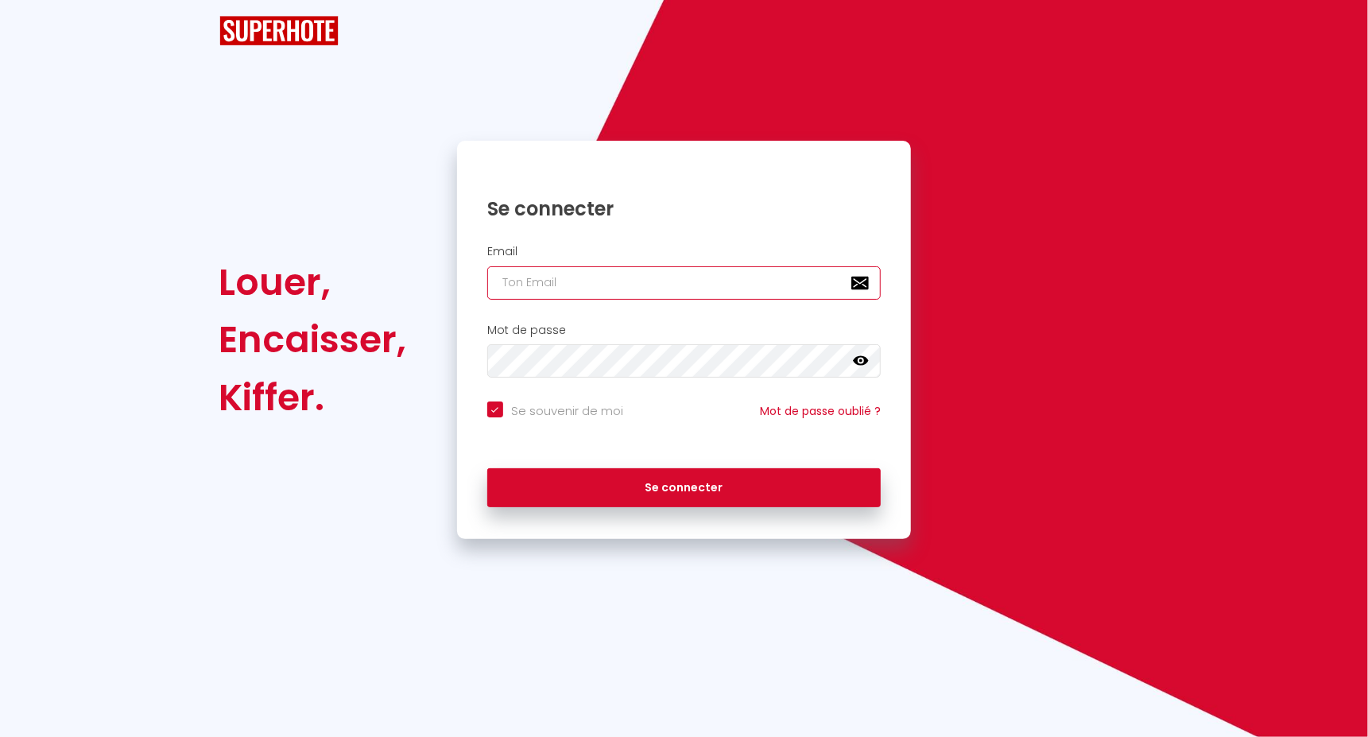
type input "vviglione@gmail.com"
checkbox input "true"
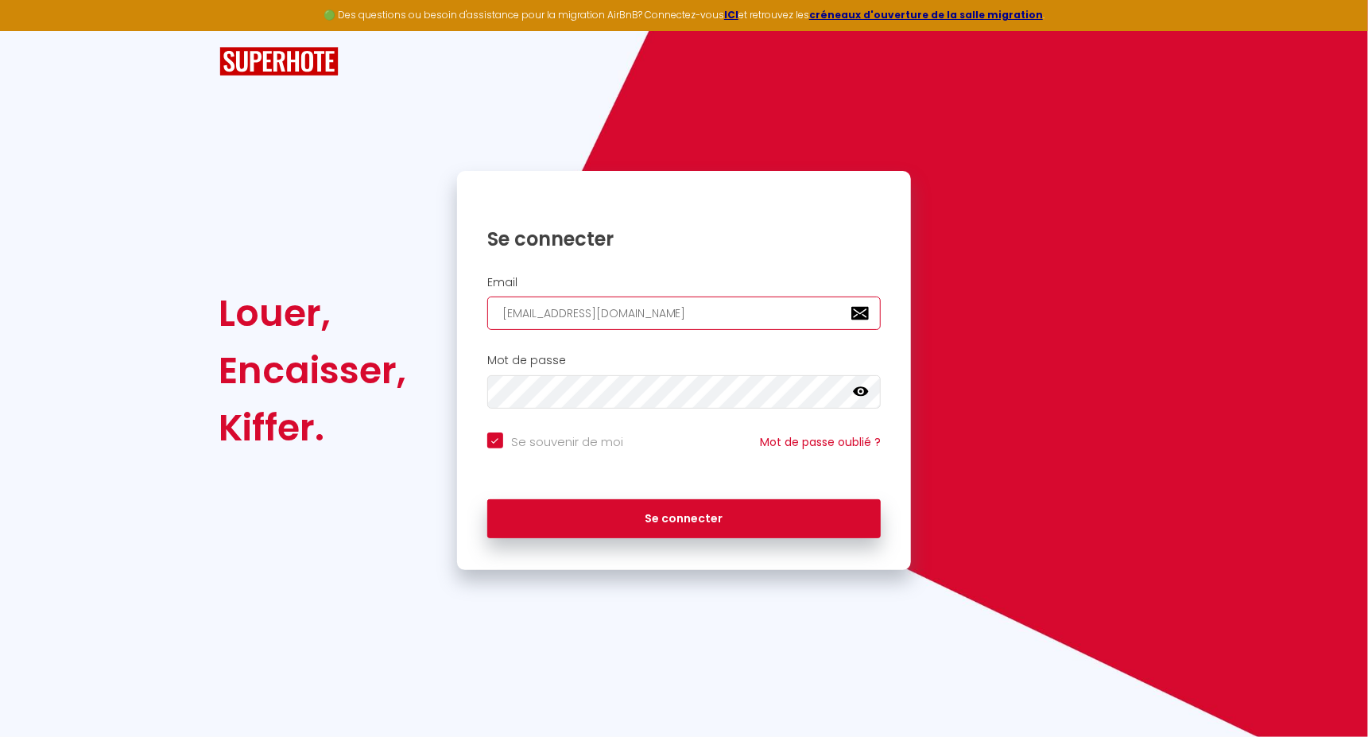
click at [640, 299] on input "vviglione@gmail.com" at bounding box center [684, 312] width 394 height 33
paste input "conciergerieleroy"
type input "conciergerieleroy@gmail.com"
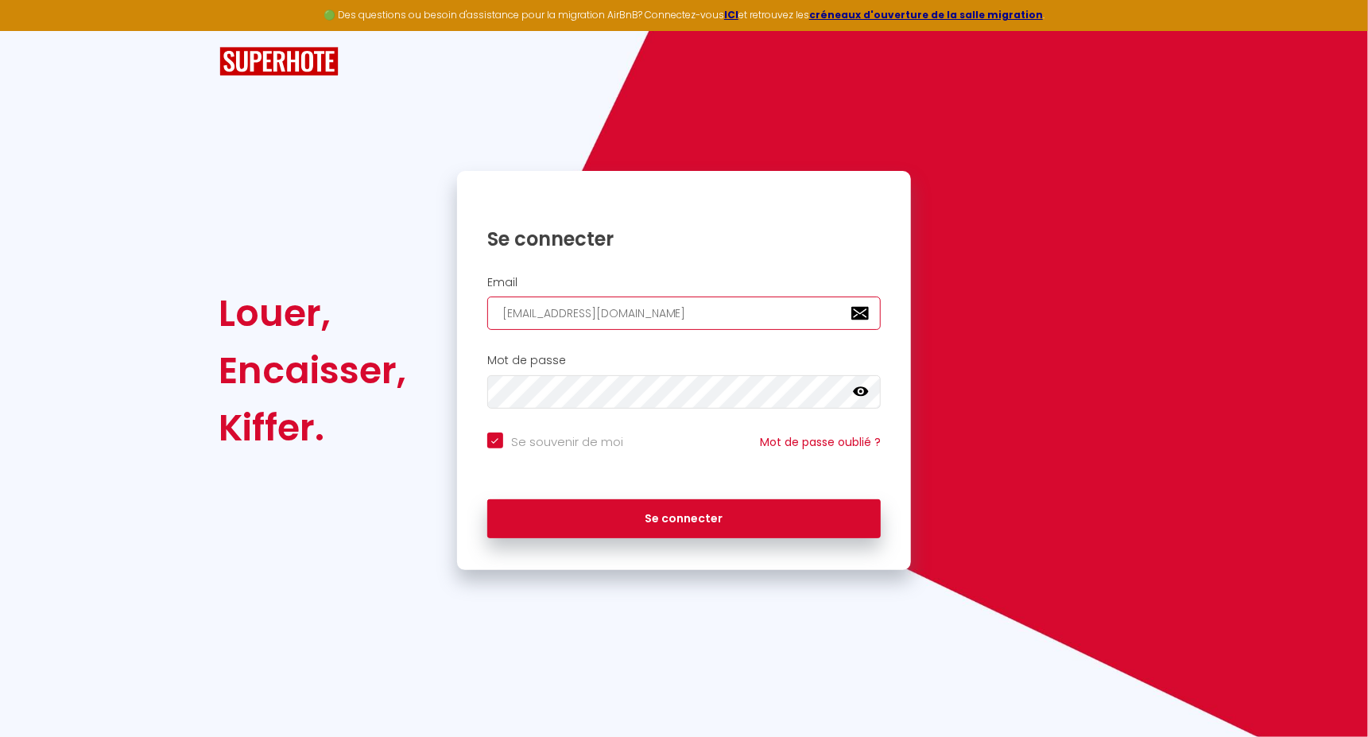
checkbox input "true"
type input "conciergerieleroy@gmail.com"
click at [487, 499] on button "Se connecter" at bounding box center [684, 519] width 394 height 40
checkbox input "true"
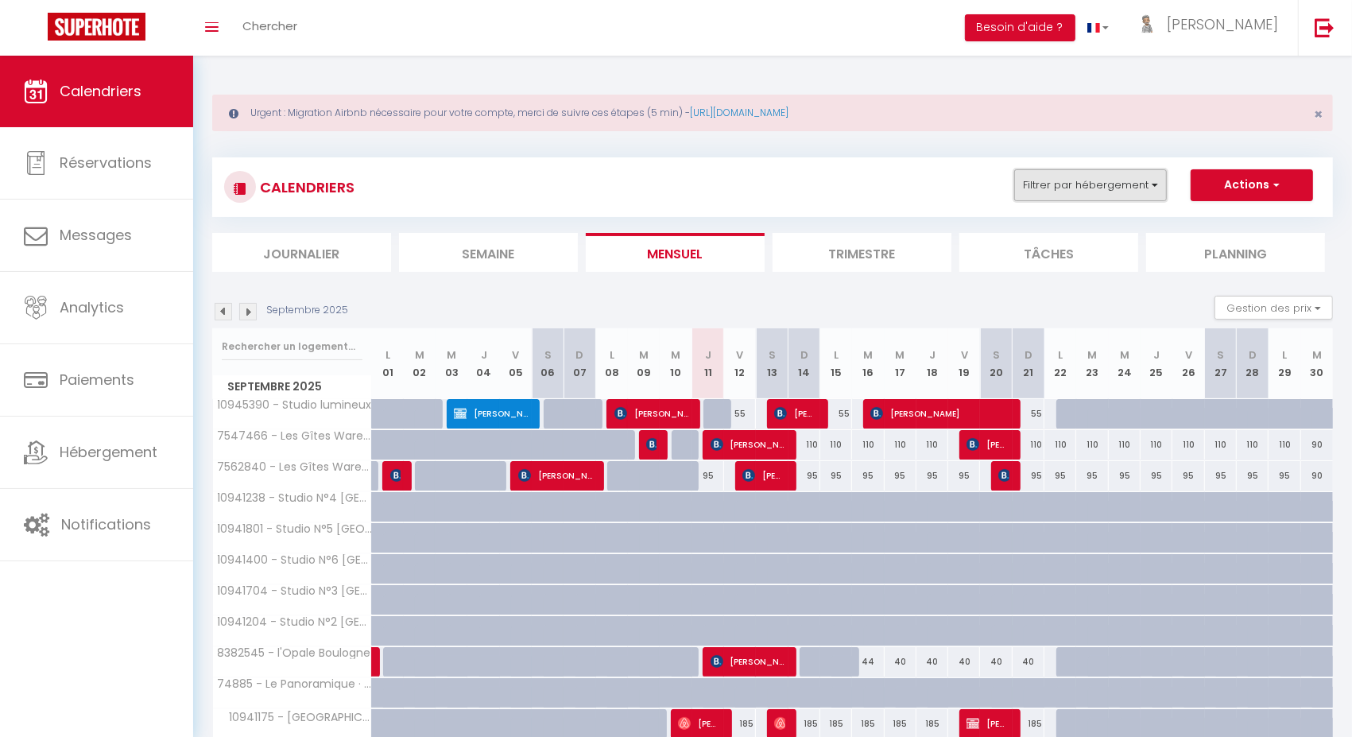
click at [1108, 182] on button "Filtrer par hébergement" at bounding box center [1090, 185] width 153 height 32
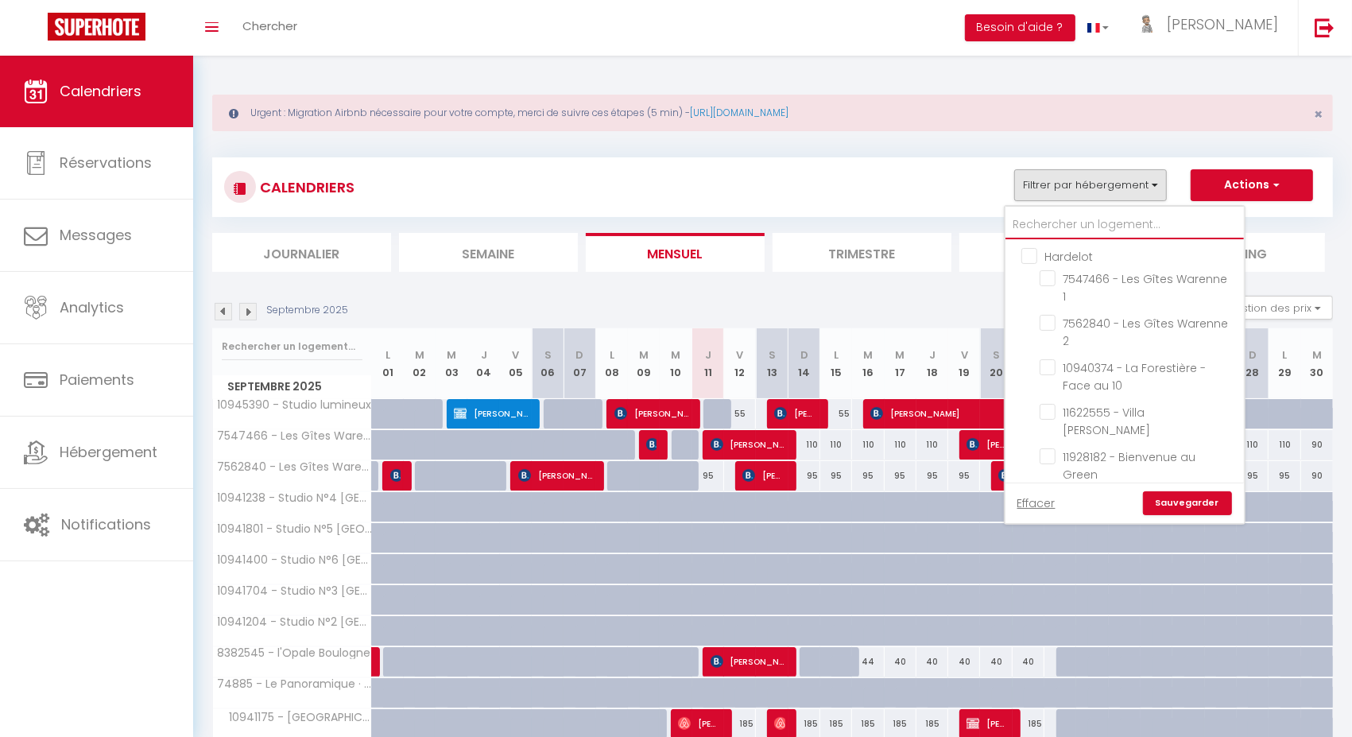
click at [1055, 215] on input "text" at bounding box center [1125, 225] width 238 height 29
type input "m"
checkbox input "false"
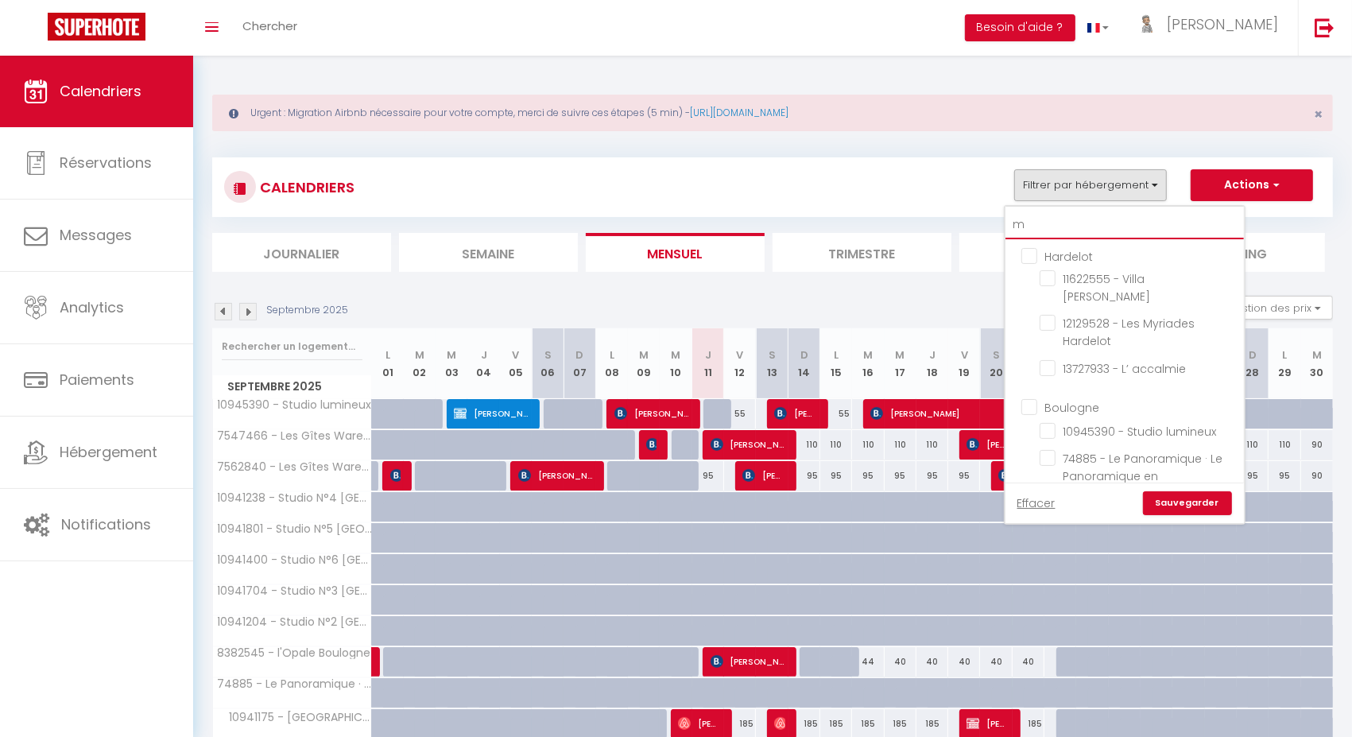
checkbox input "false"
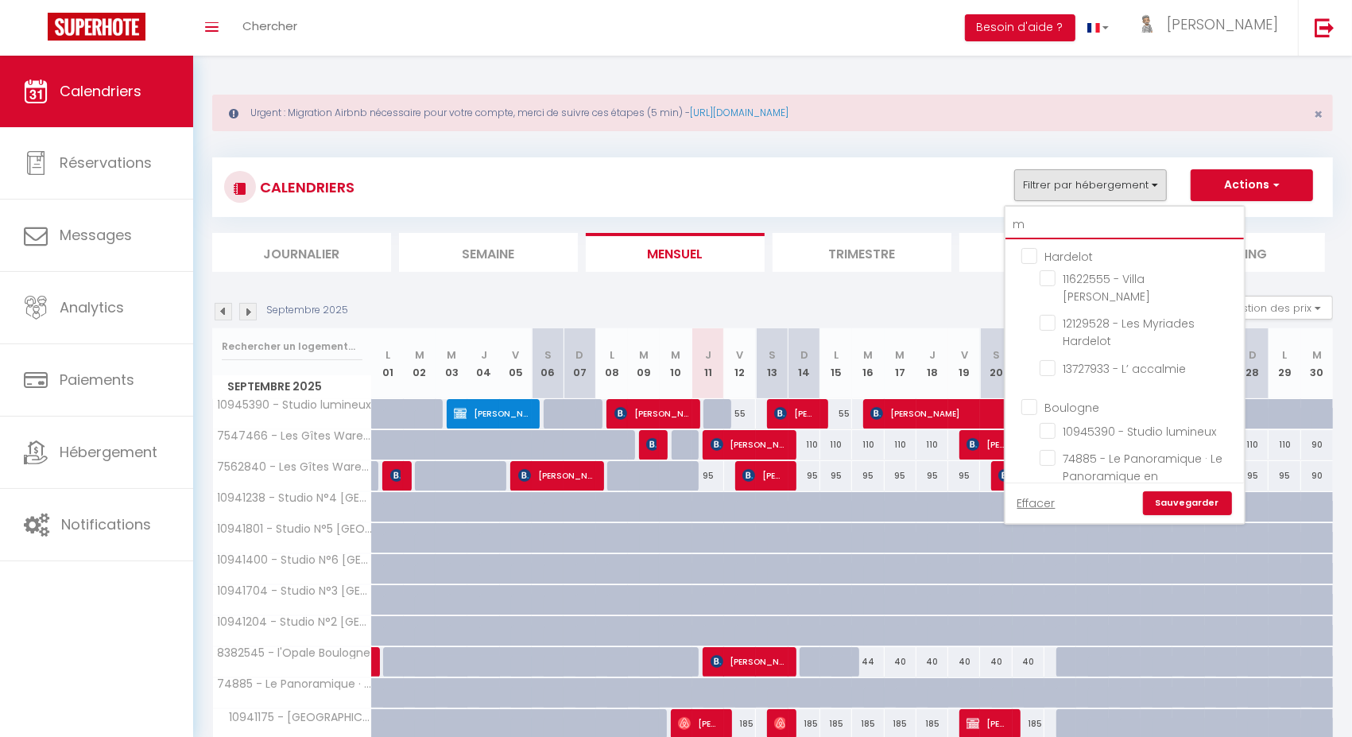
checkbox input "false"
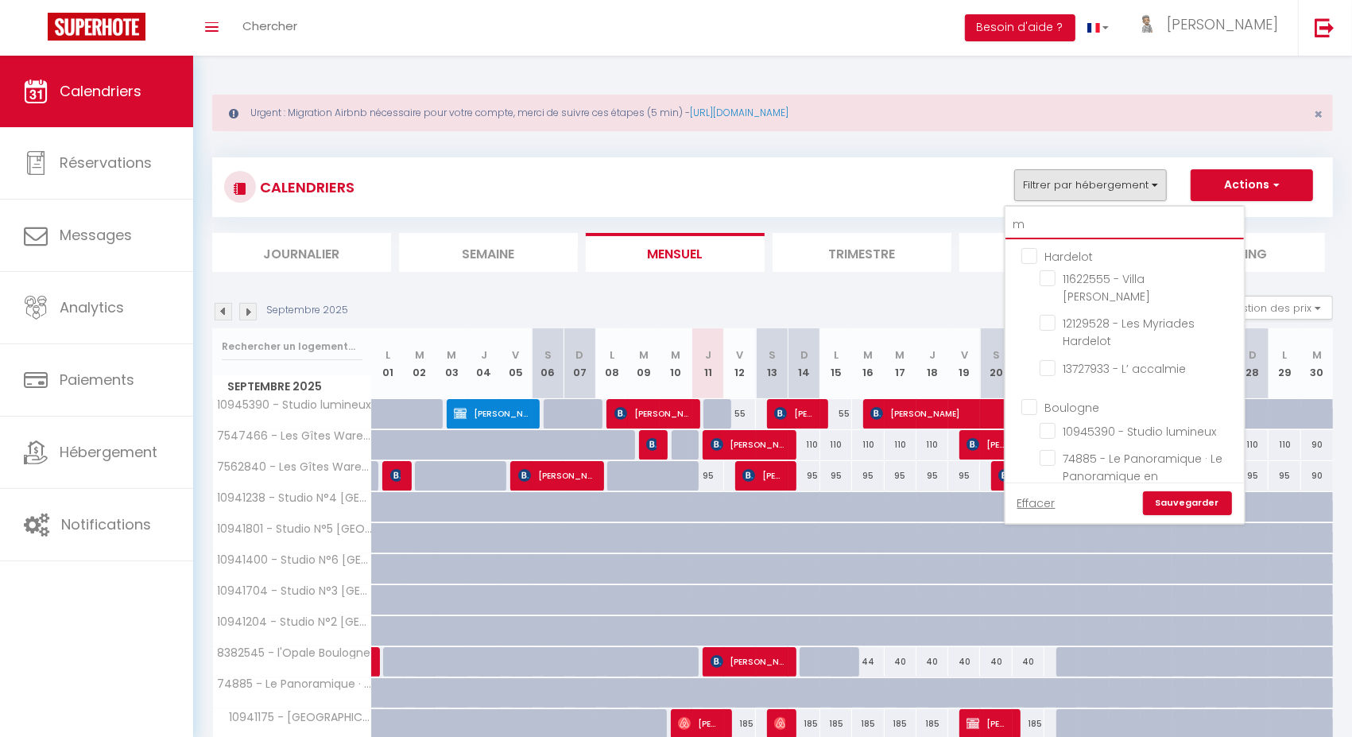
checkbox input "false"
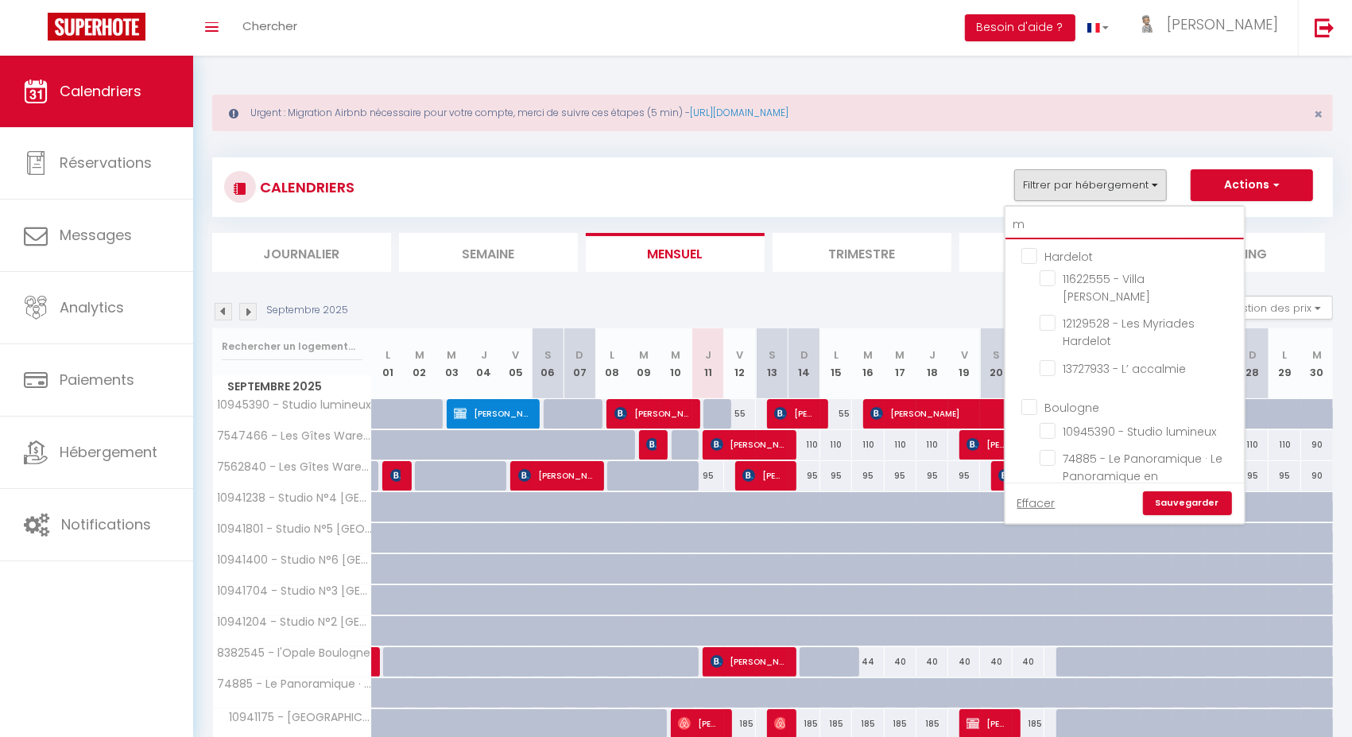
checkbox input "false"
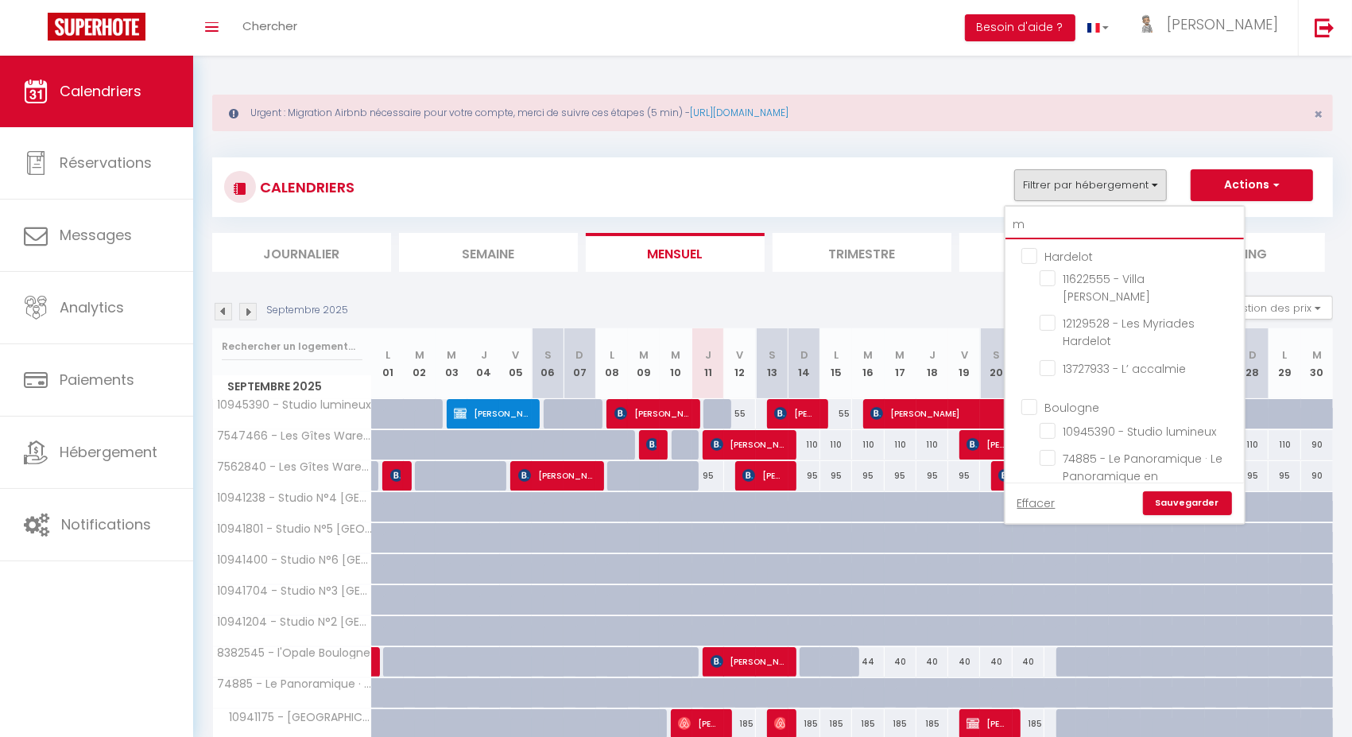
checkbox input "false"
type input "mo"
checkbox input "false"
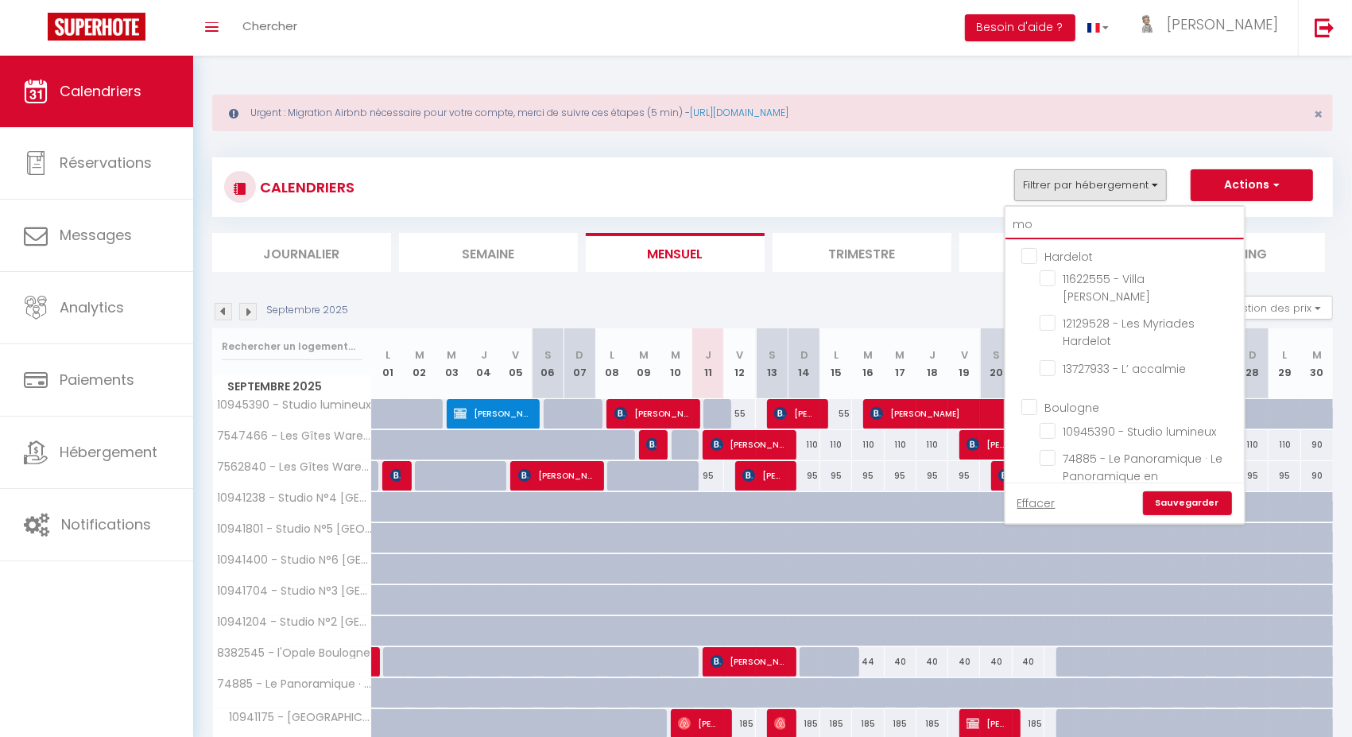
checkbox input "false"
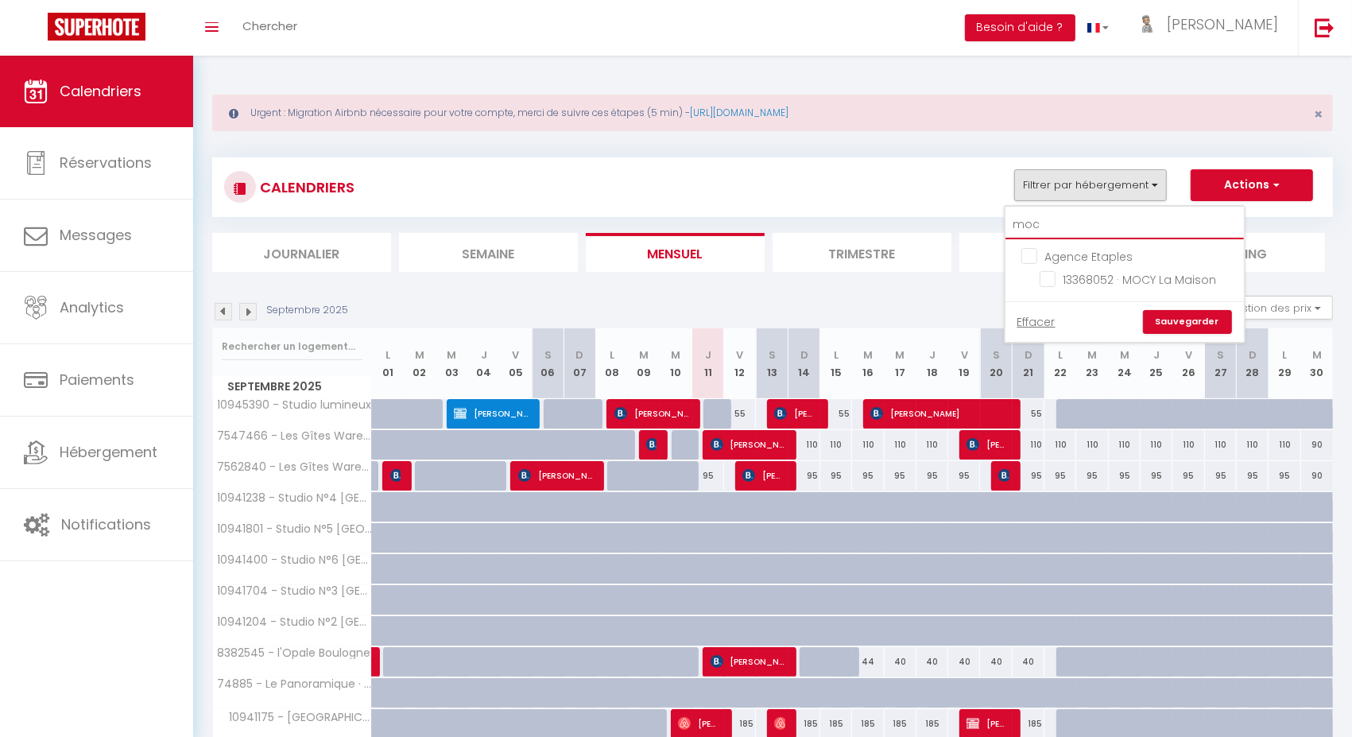
type input "mocy"
checkbox input "false"
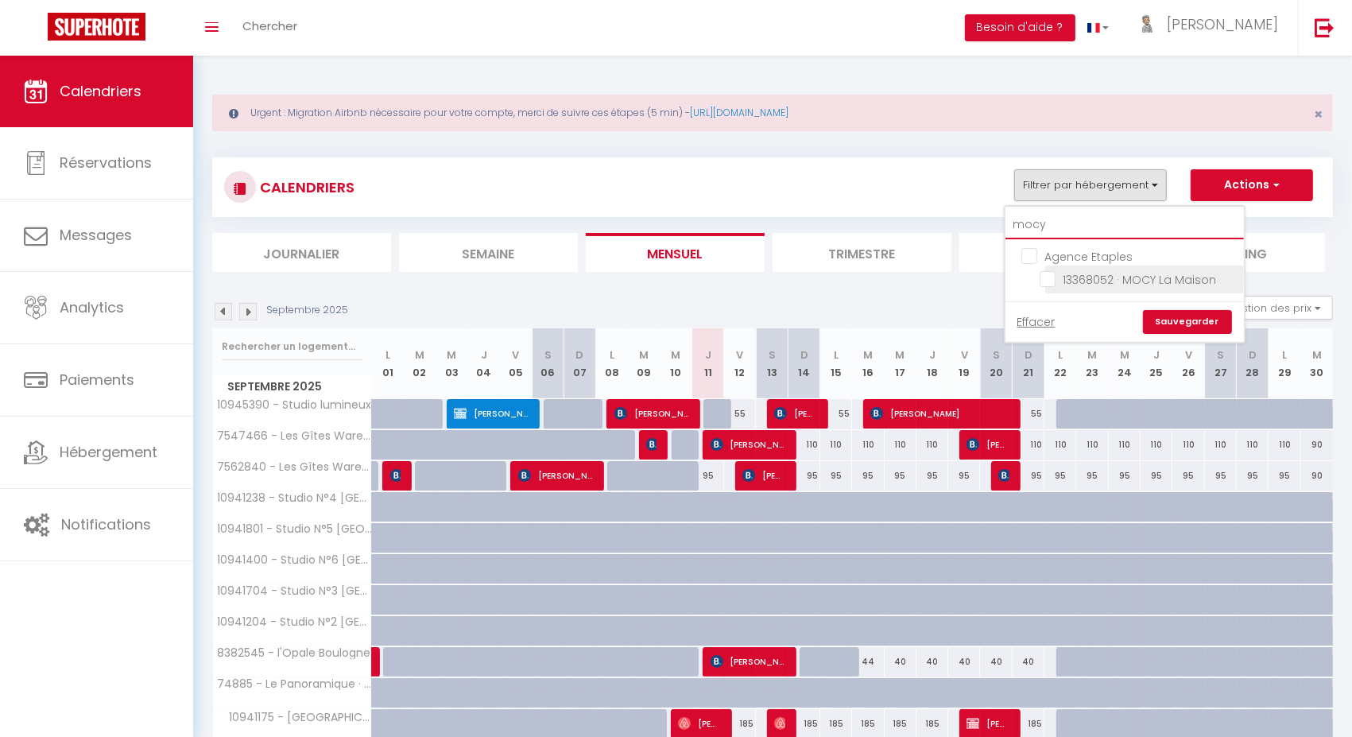
type input "mocy"
click at [1051, 273] on input "13368052 · MOCY La Maison" at bounding box center [1139, 278] width 199 height 16
checkbox input "true"
click at [1172, 320] on link "Sauvegarder" at bounding box center [1187, 322] width 89 height 24
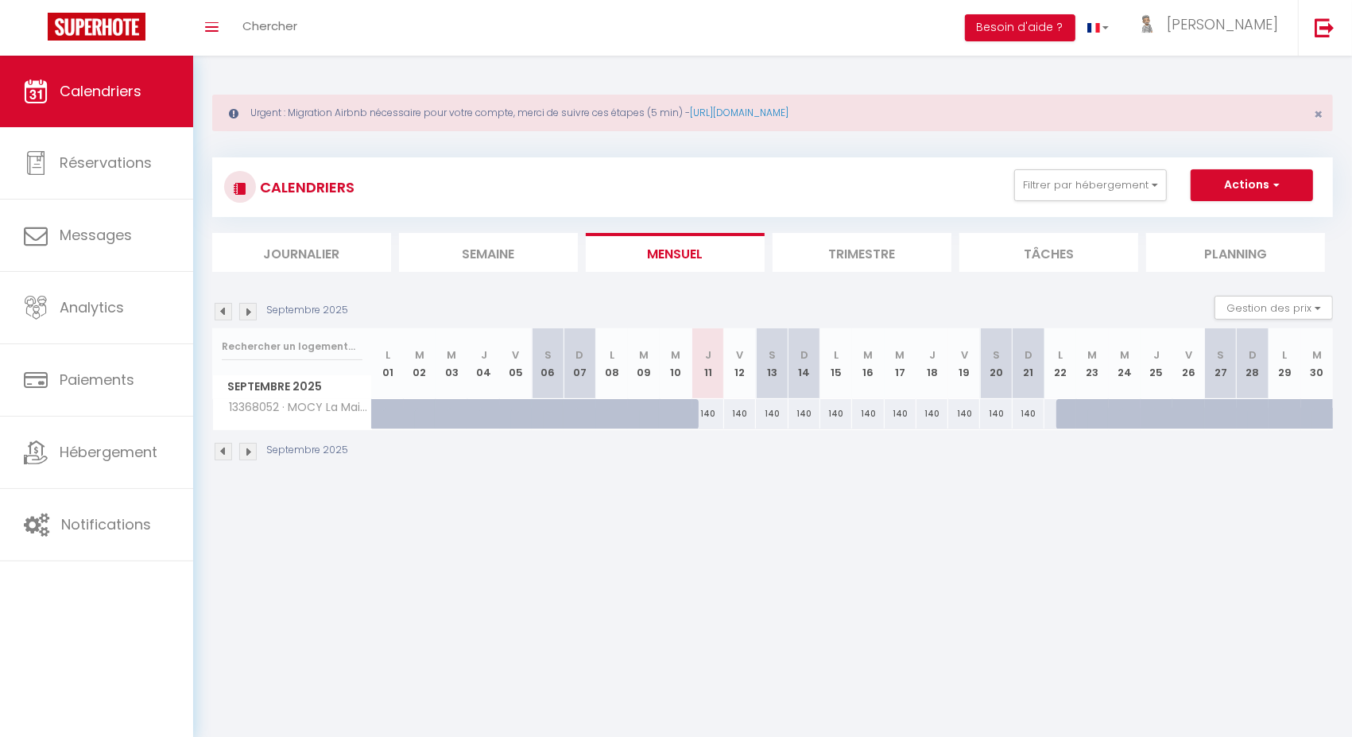
click at [247, 308] on img at bounding box center [247, 311] width 17 height 17
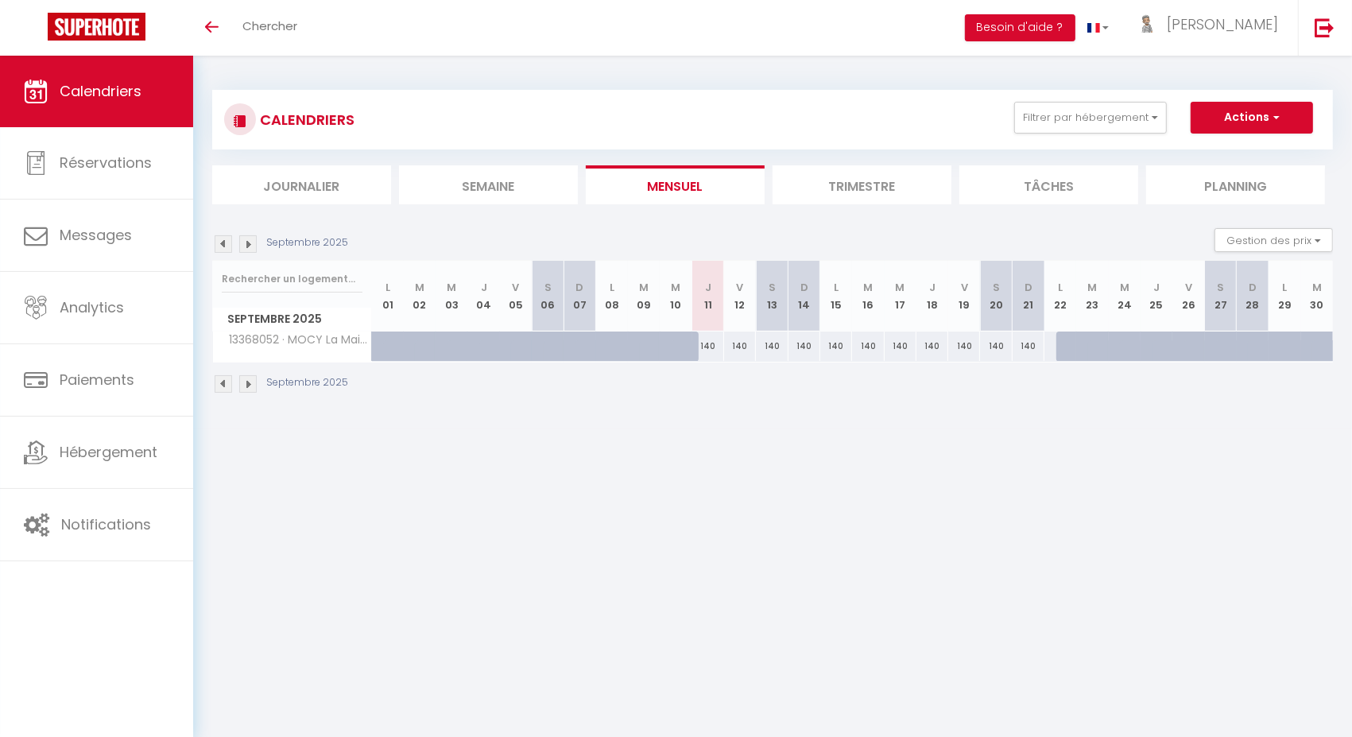
click at [247, 238] on img at bounding box center [247, 243] width 17 height 17
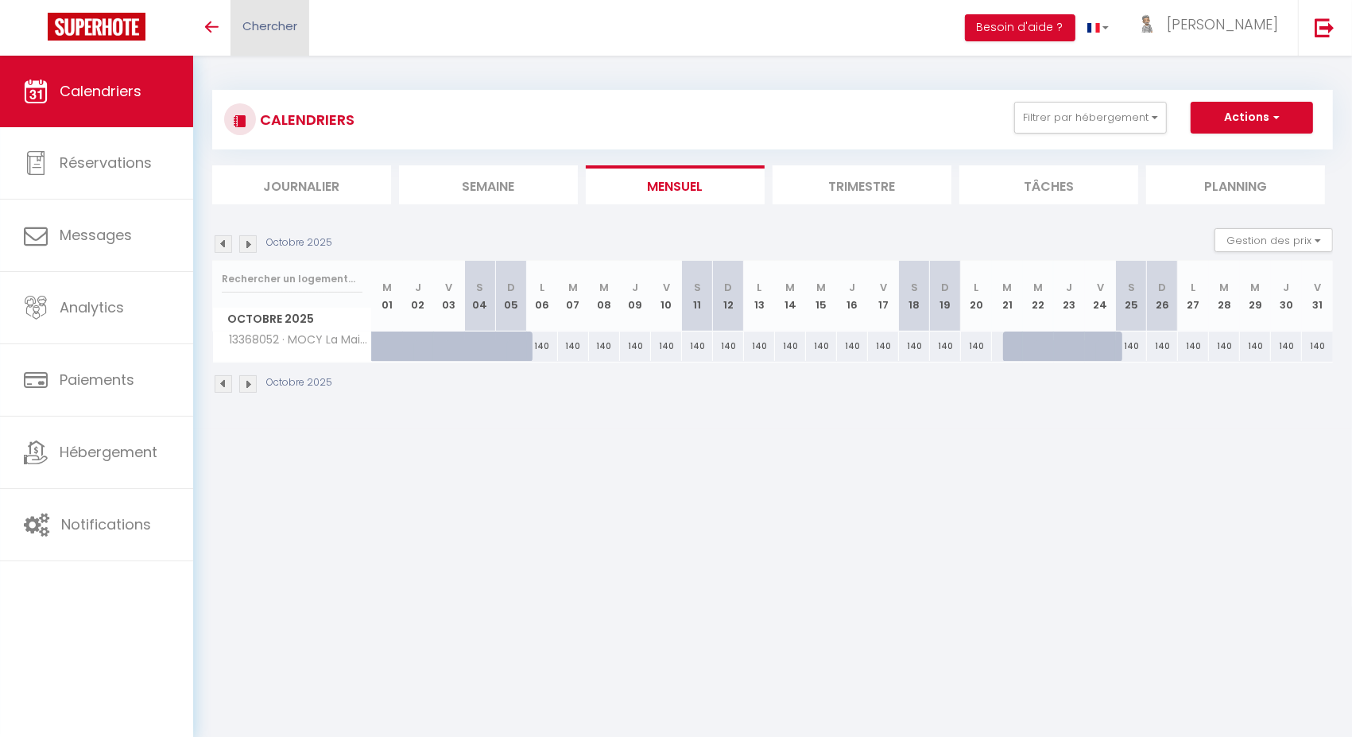
click at [287, 41] on link "Chercher" at bounding box center [270, 28] width 79 height 56
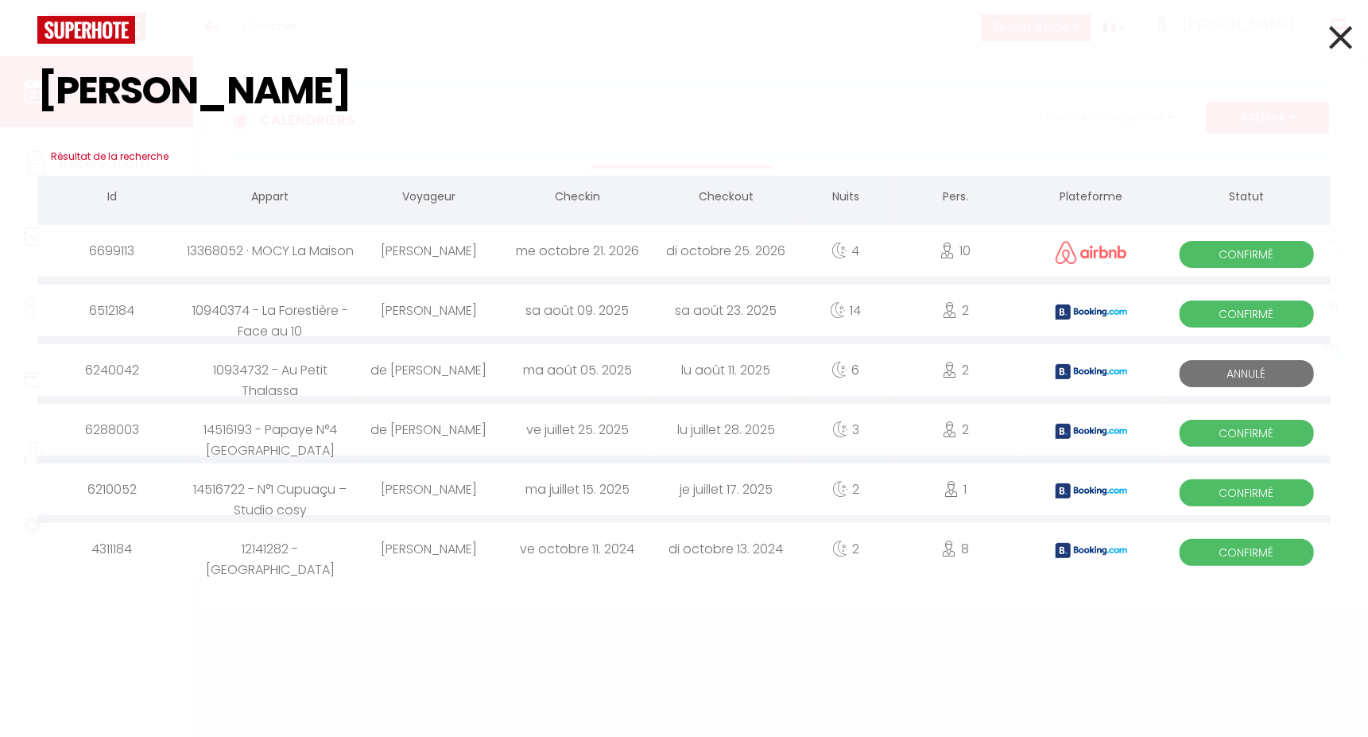
type input "ingrid"
click at [268, 248] on div "13368052 · MOCY La Maison" at bounding box center [270, 251] width 169 height 52
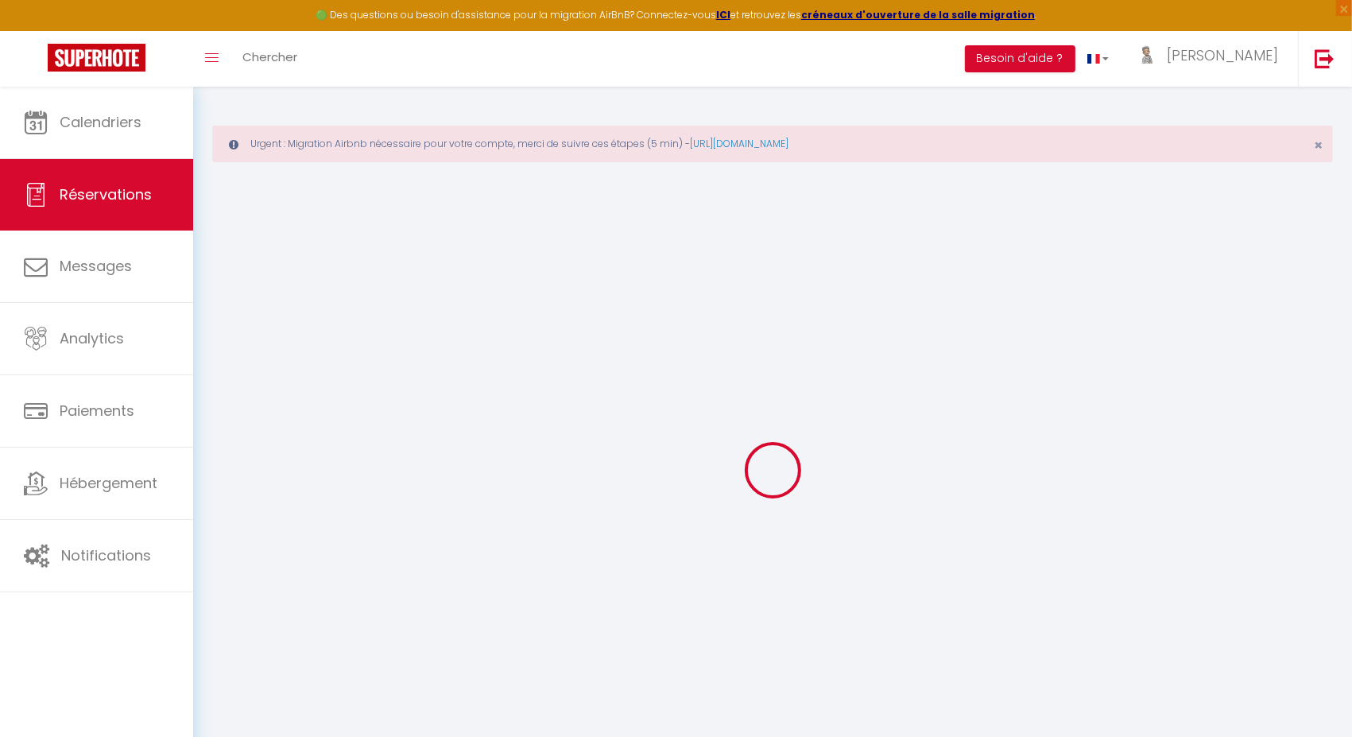
type input "Ingrid"
type input "Payot"
type input "0hf8yo1rkcetzb4dfjcogio74eer@reply.superhote.com"
type input "ingrid-payot@orange.fr"
type input "+33644044989"
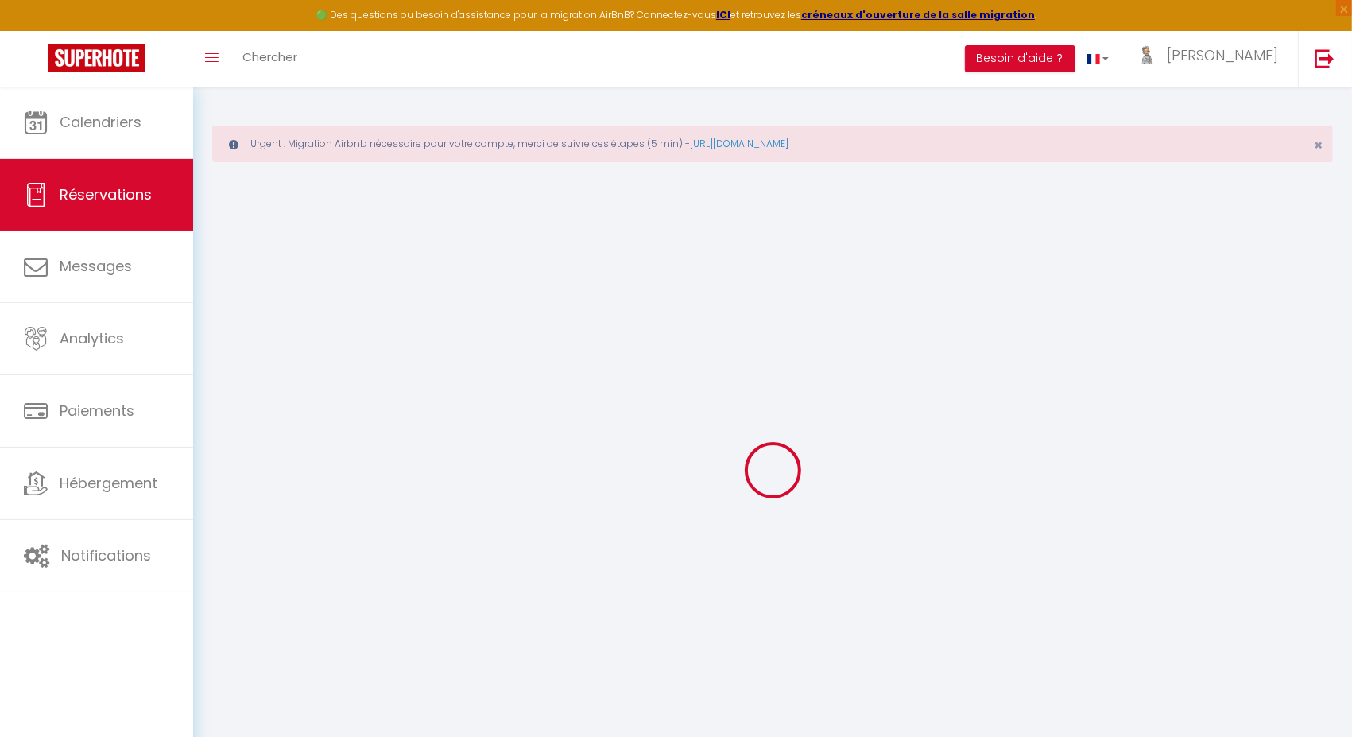
type input "+33644044989"
select select
type input "41.040000000000006"
select select "57571"
select select "1"
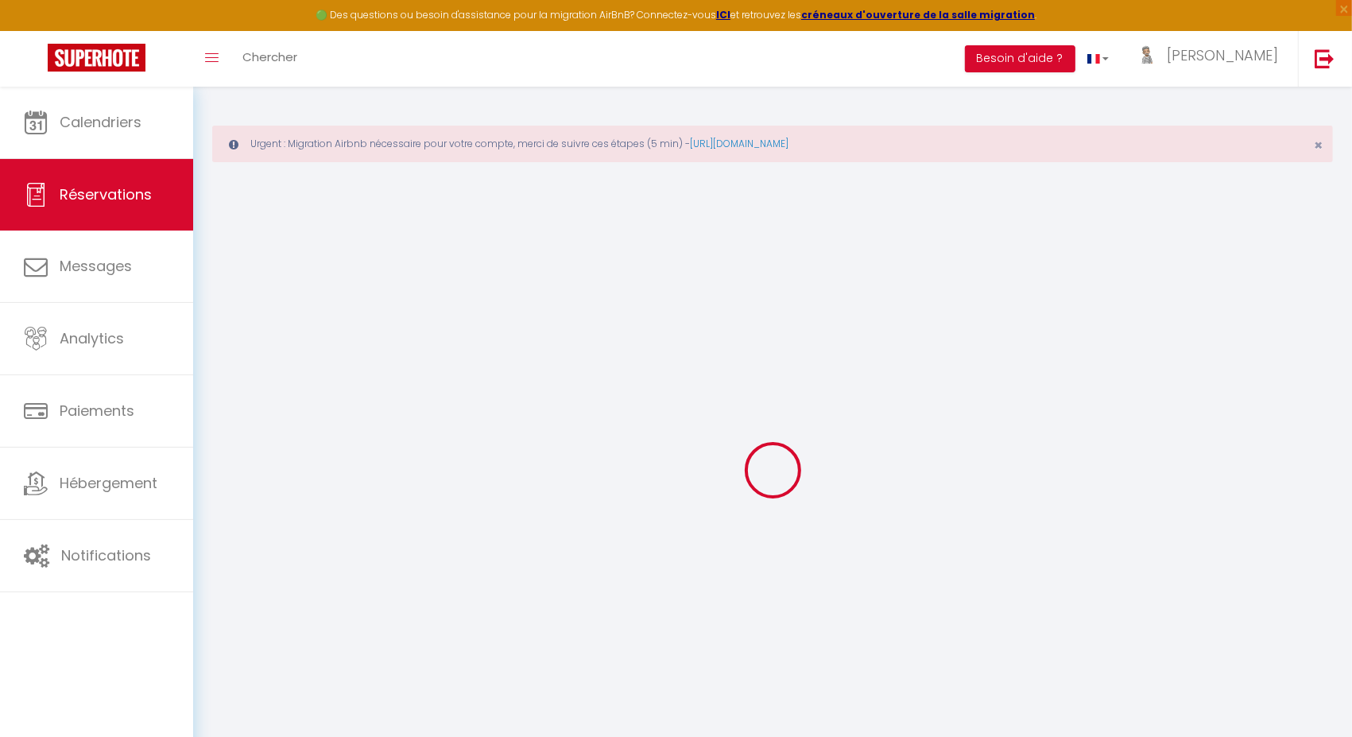
select select
type input "10"
type input "2"
select select "12"
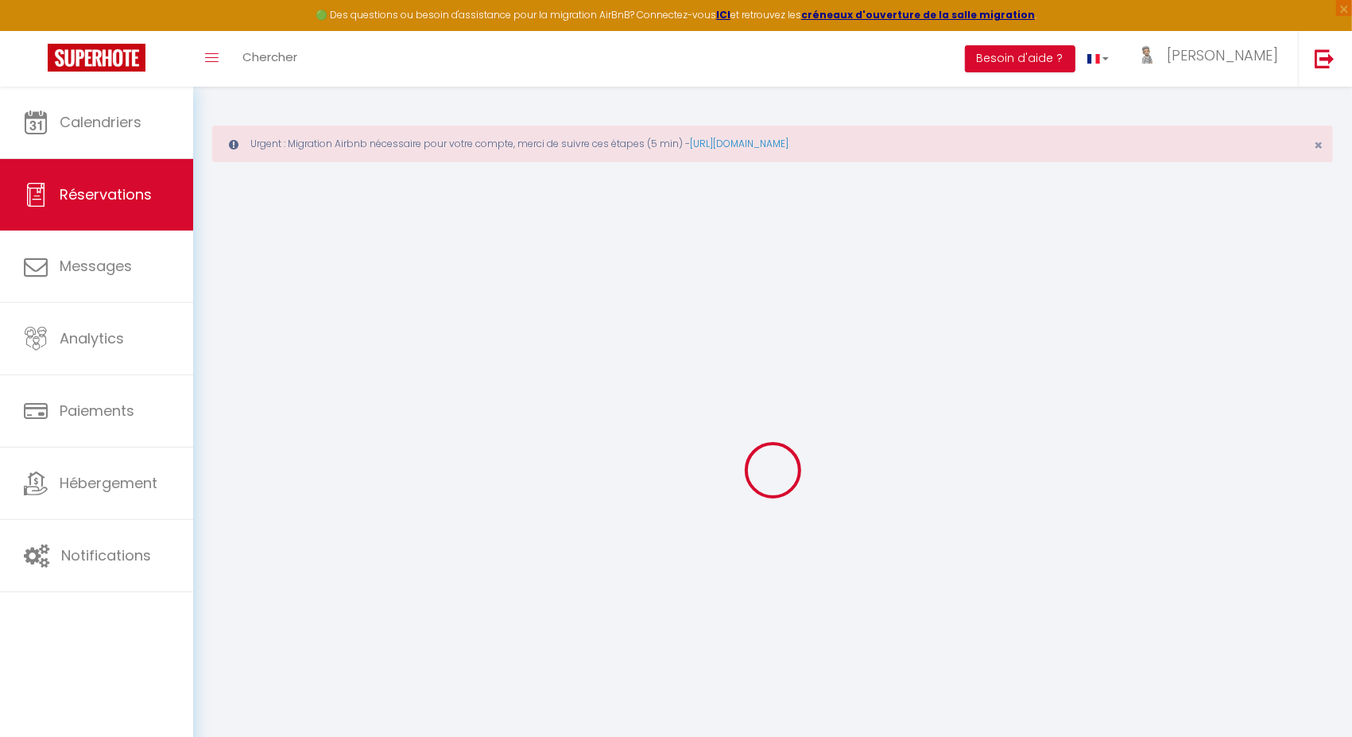
select select
type input "1060"
checkbox input "false"
type input "0"
select select "1"
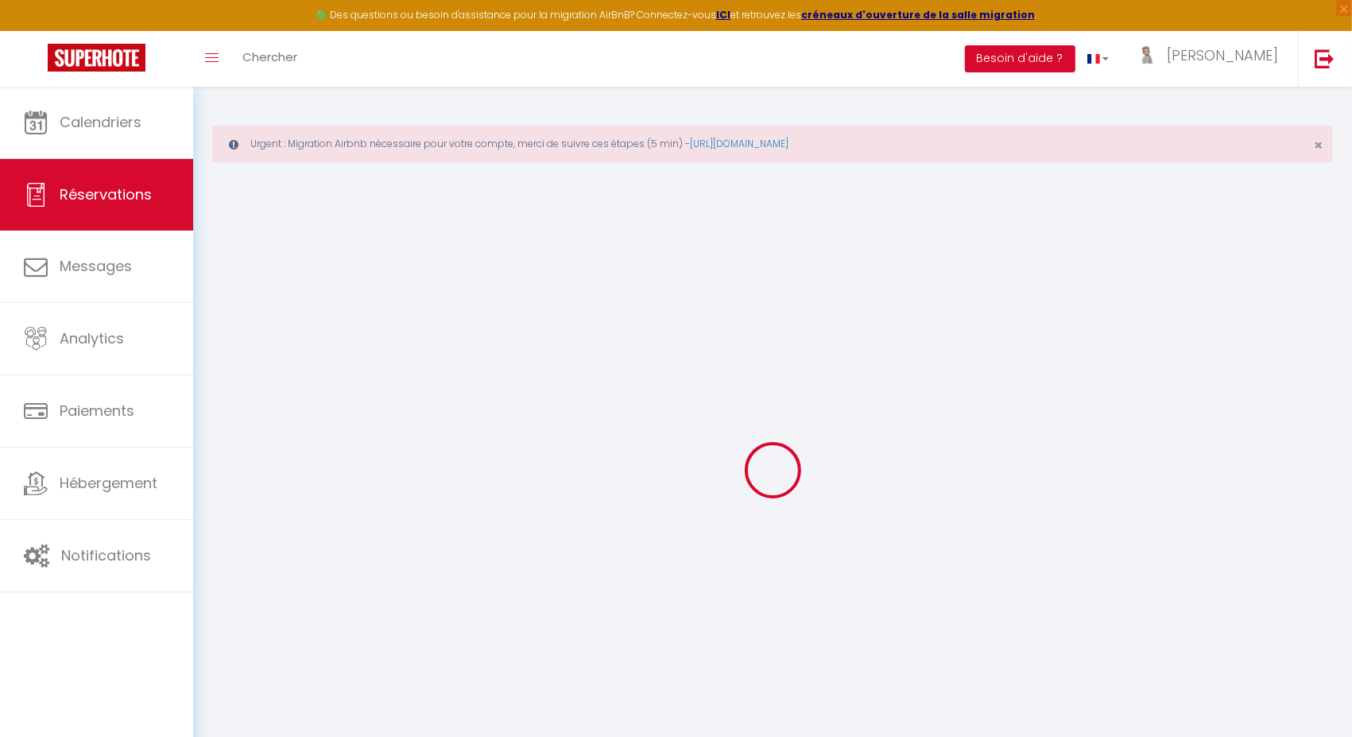
type input "90"
type input "0"
select select
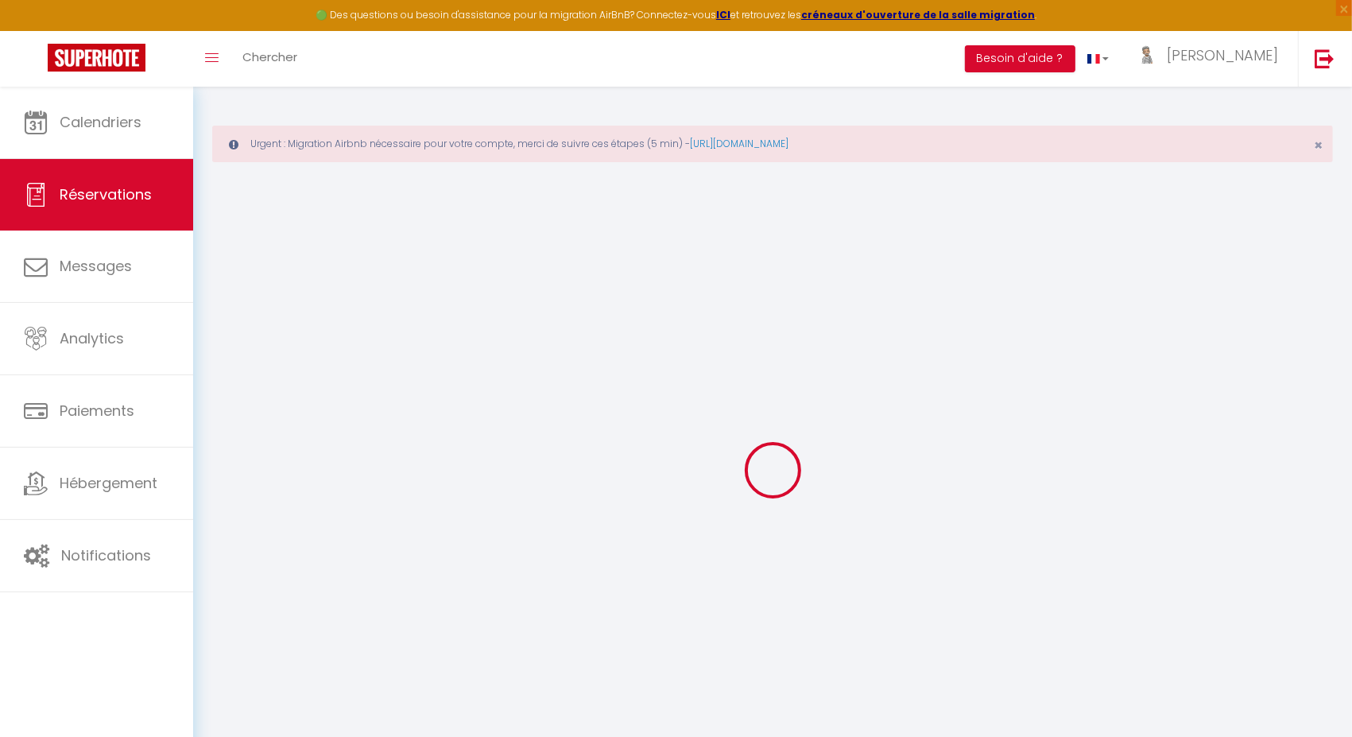
select select
select select "15"
checkbox input "false"
select select
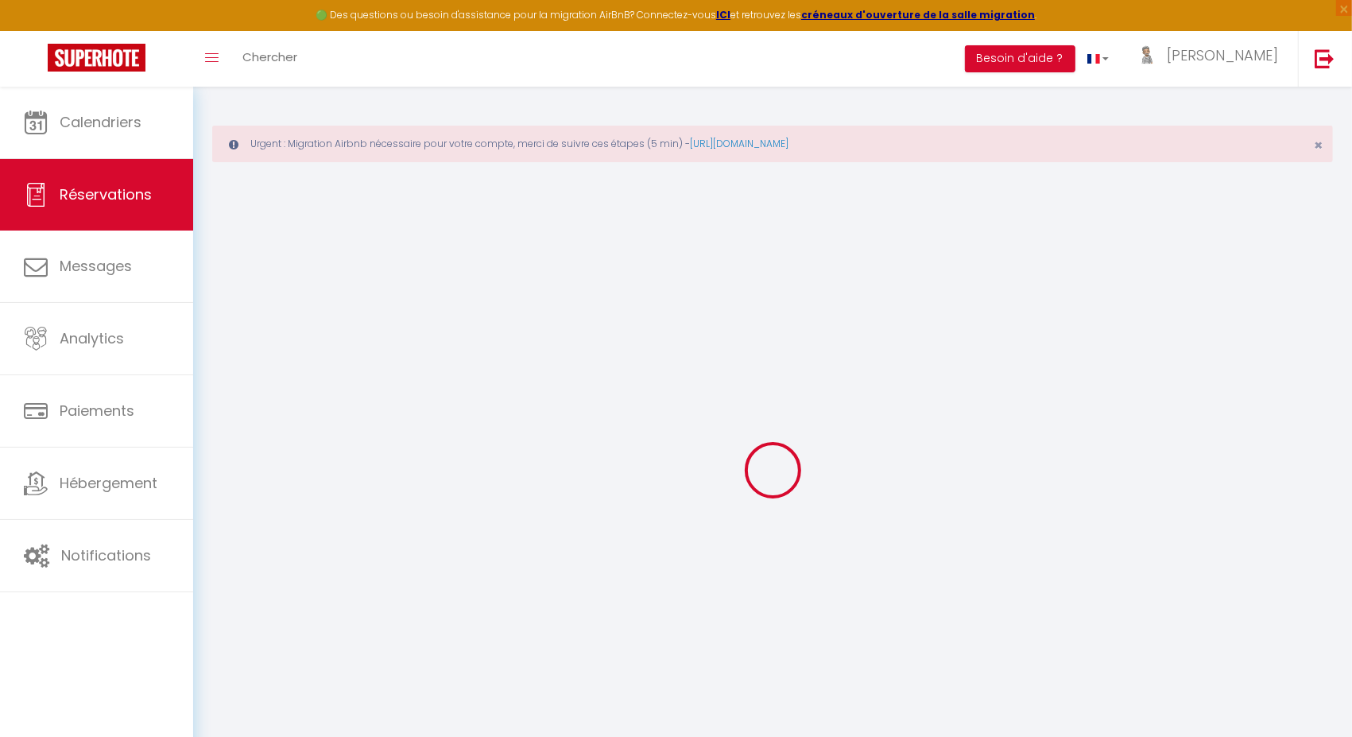
select select
checkbox input "false"
select select
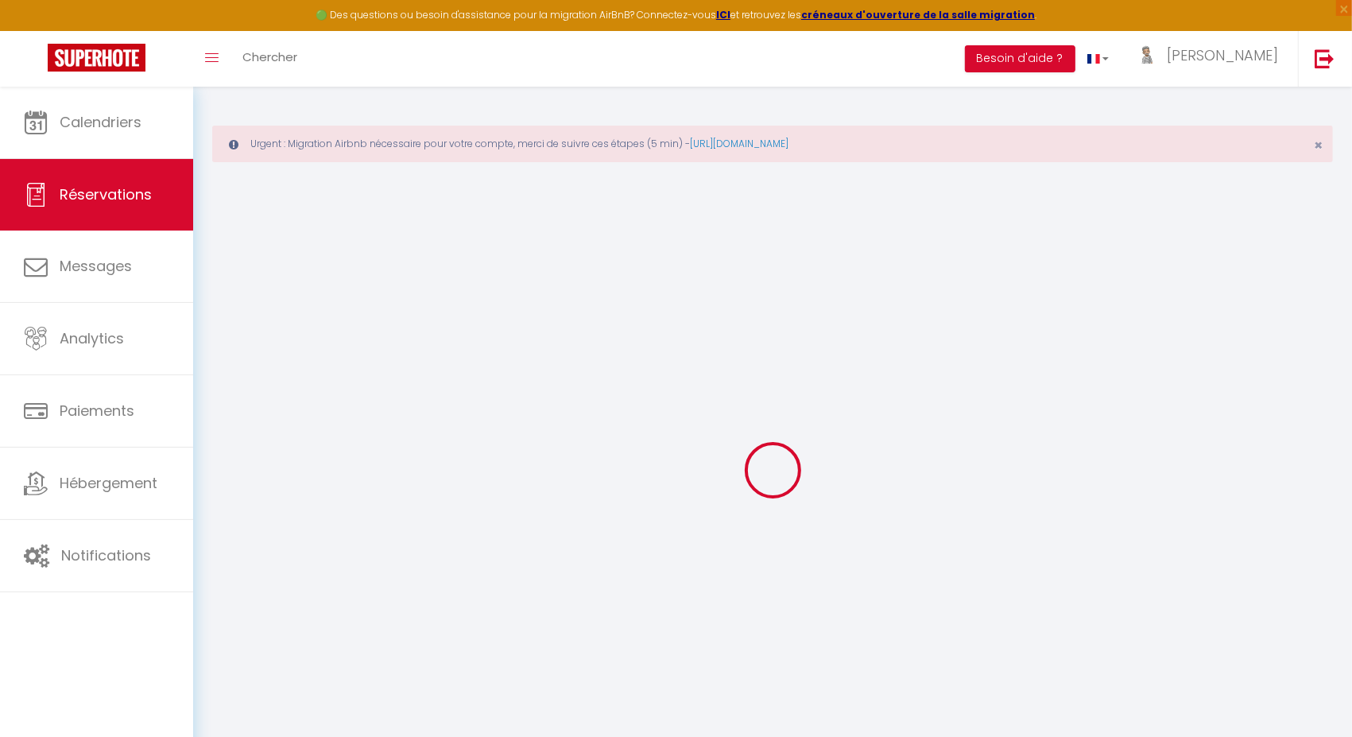
checkbox input "false"
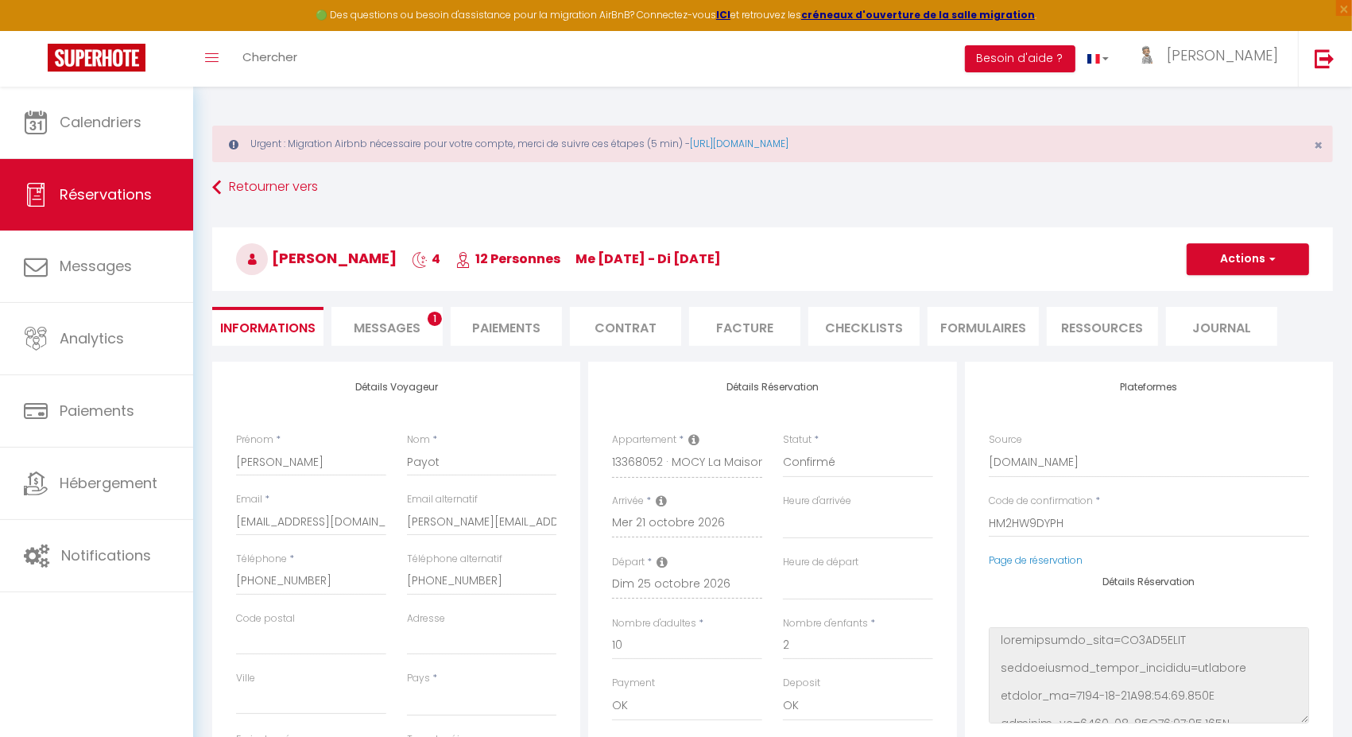
select select
checkbox input "false"
type textarea "RAS"
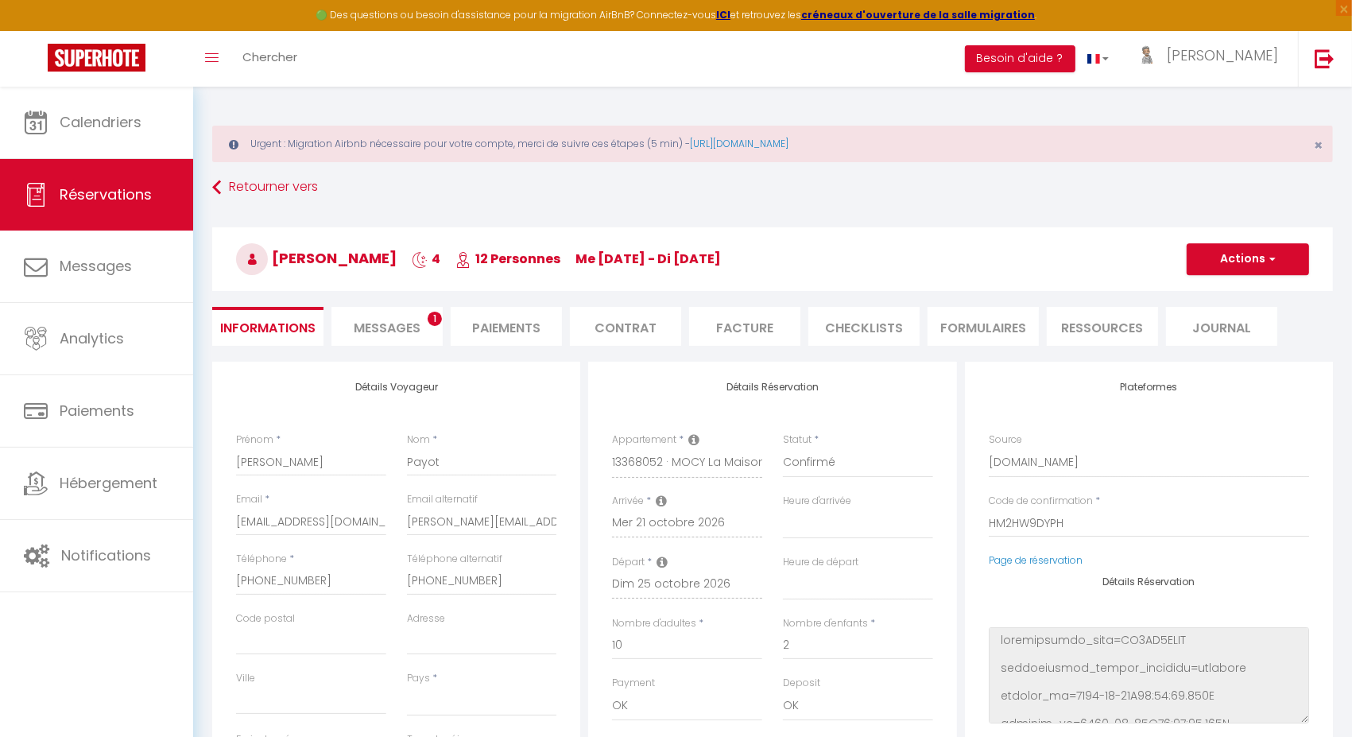
select select
type input "80"
type input "44.17"
select select
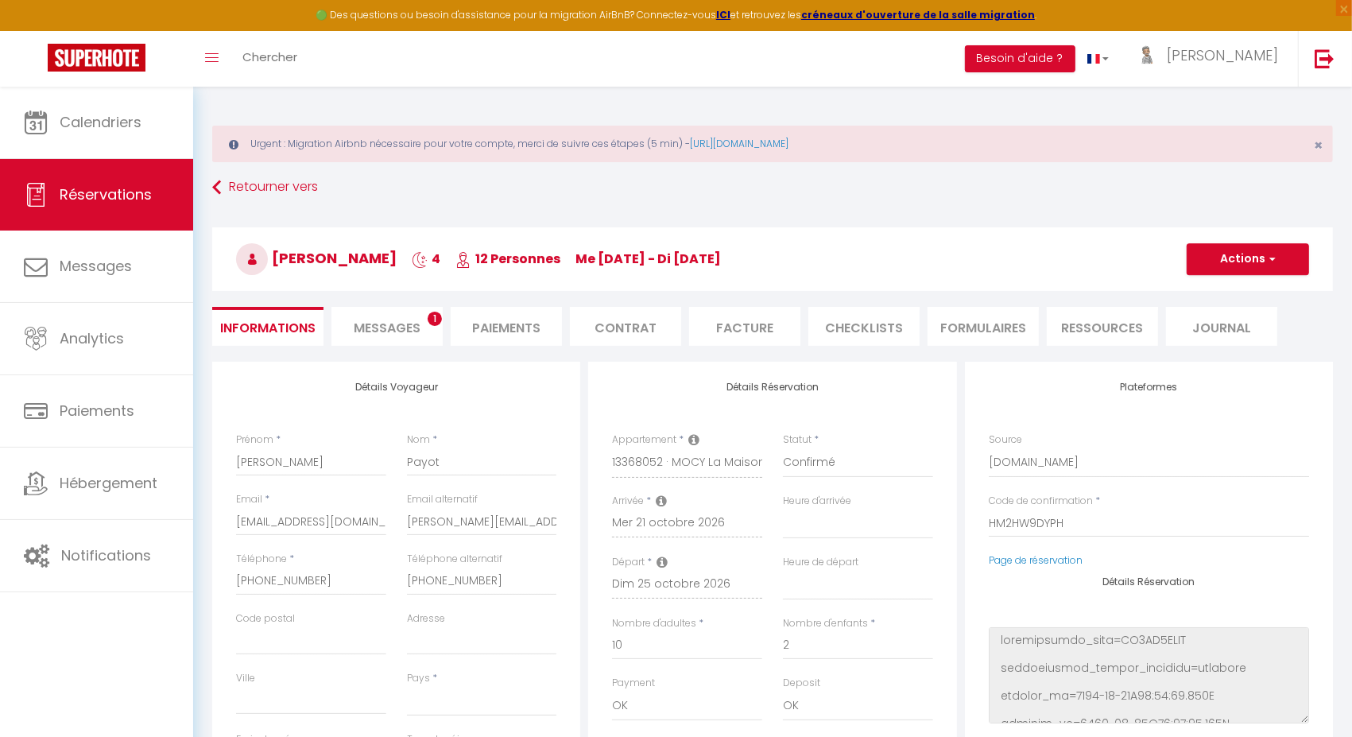
checkbox input "false"
select select
checkbox input "false"
select select "16:00"
select select "10:00"
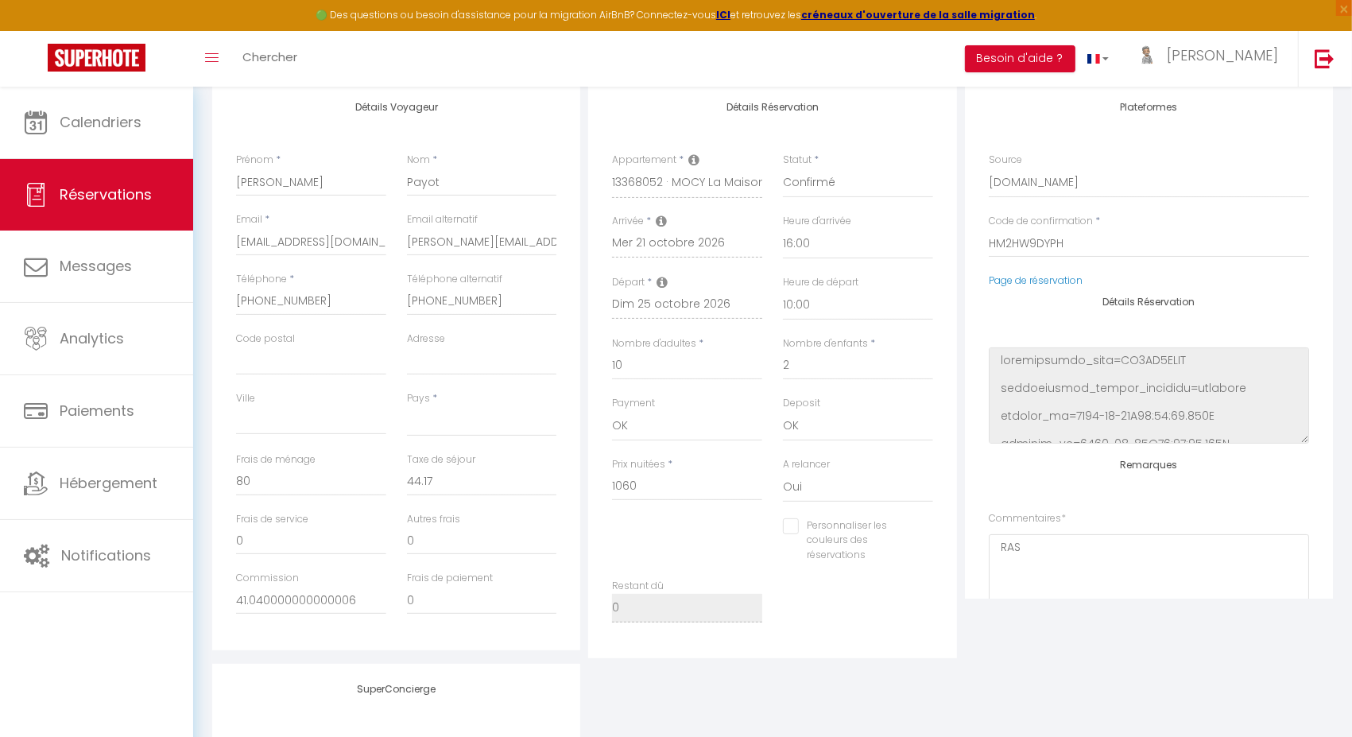
scroll to position [140, 0]
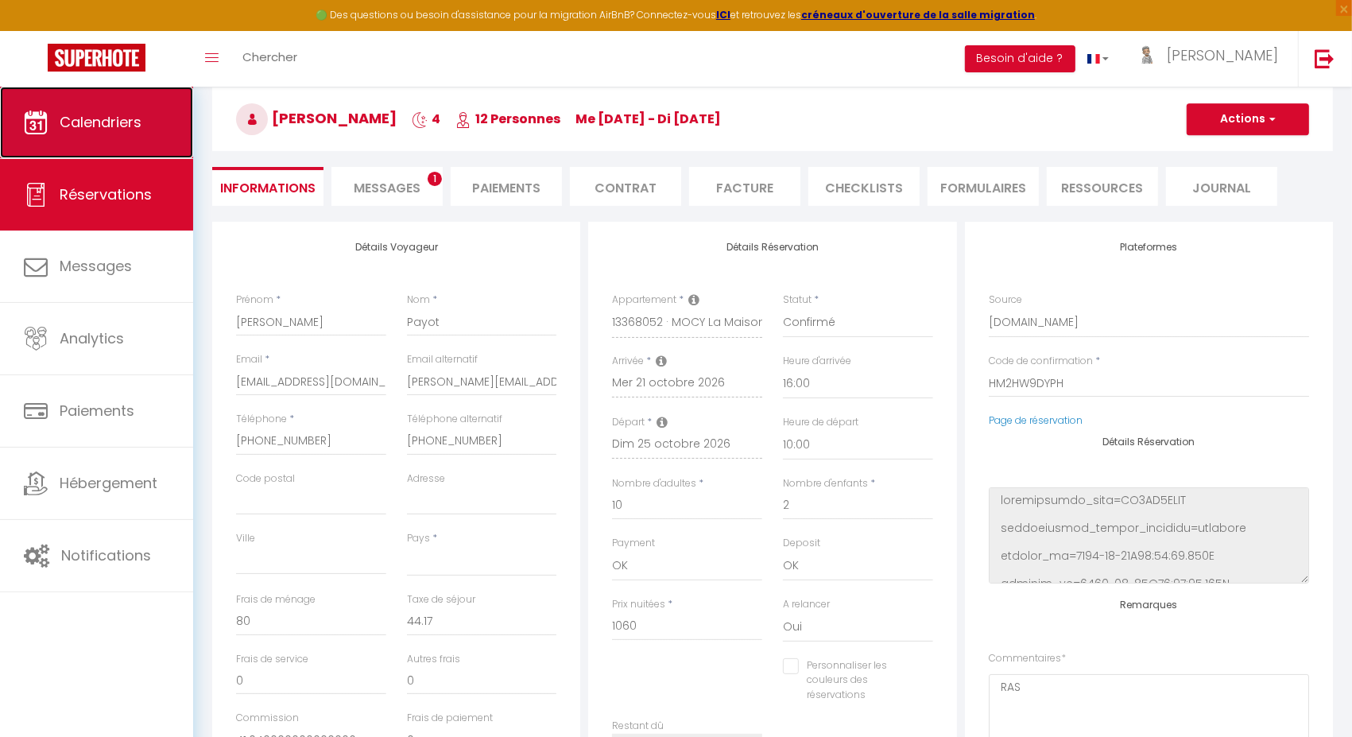
click at [118, 122] on span "Calendriers" at bounding box center [101, 122] width 82 height 20
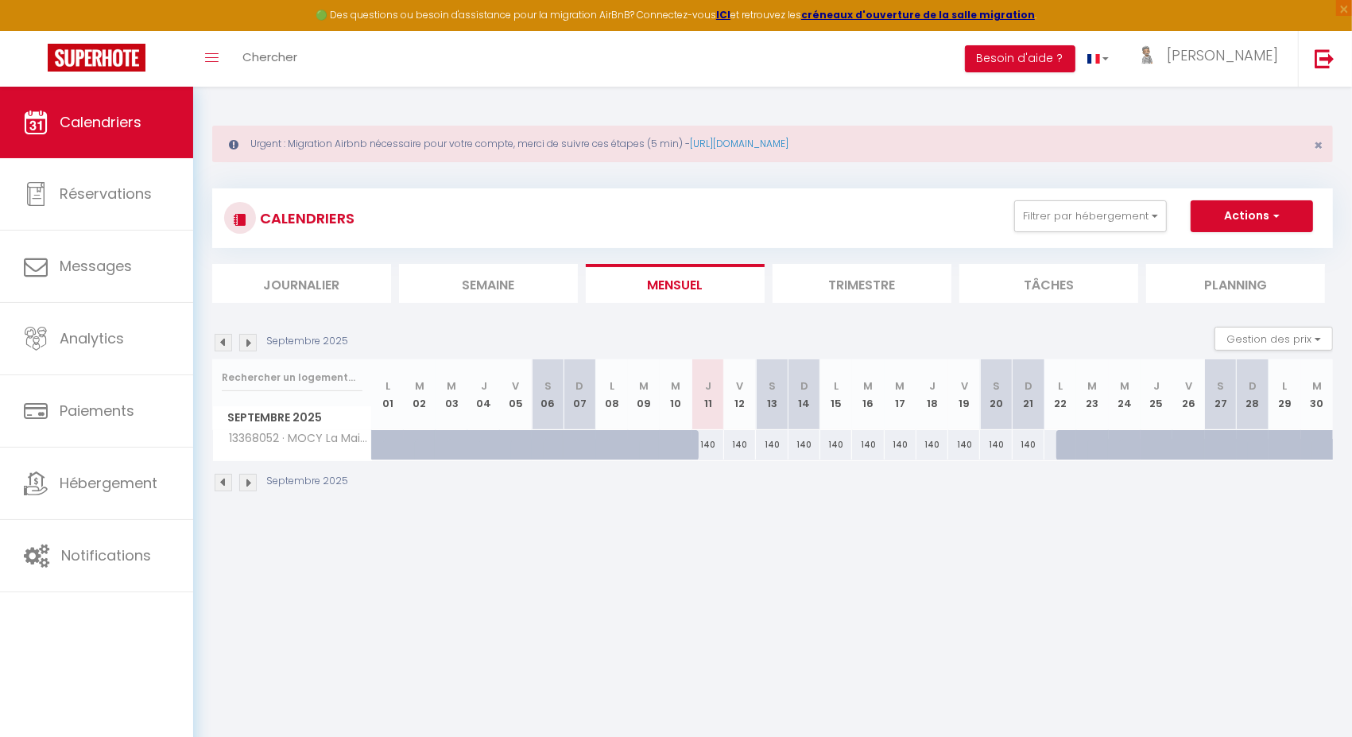
click at [246, 346] on img at bounding box center [247, 342] width 17 height 17
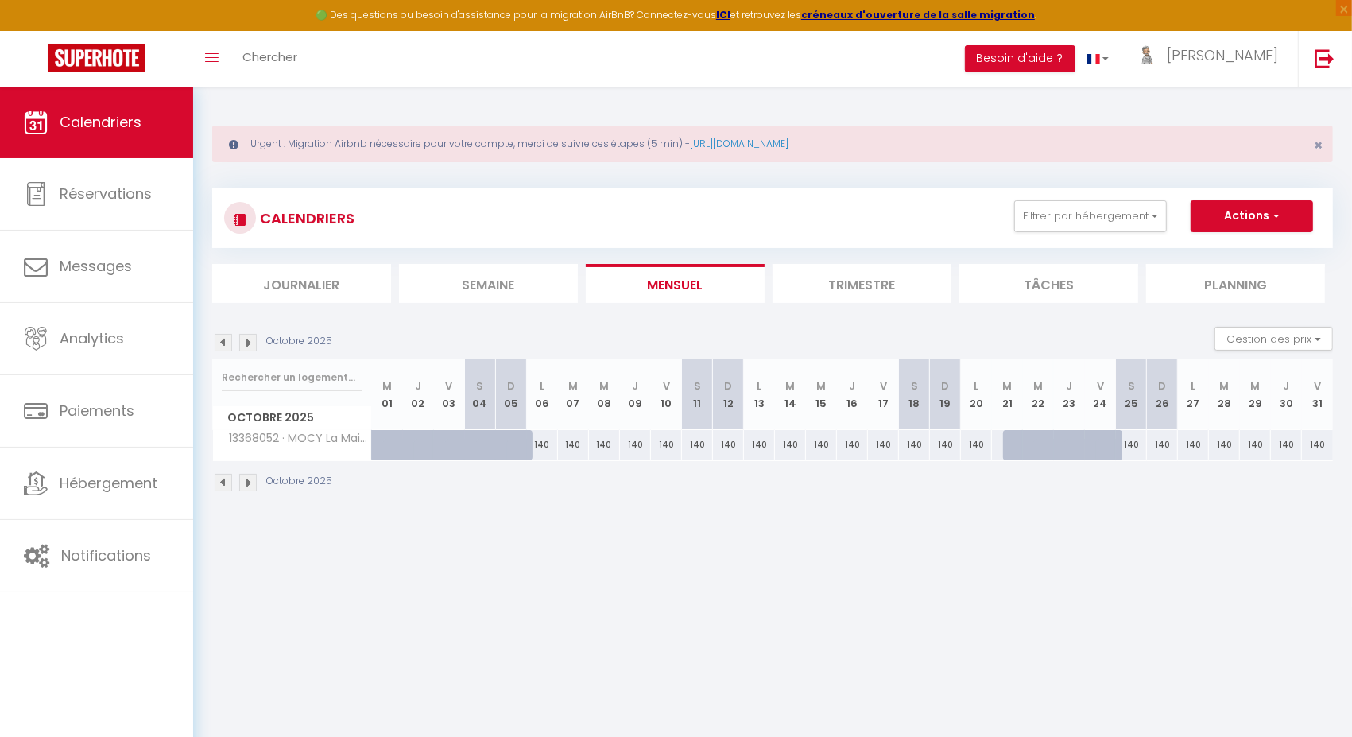
click at [246, 346] on img at bounding box center [247, 342] width 17 height 17
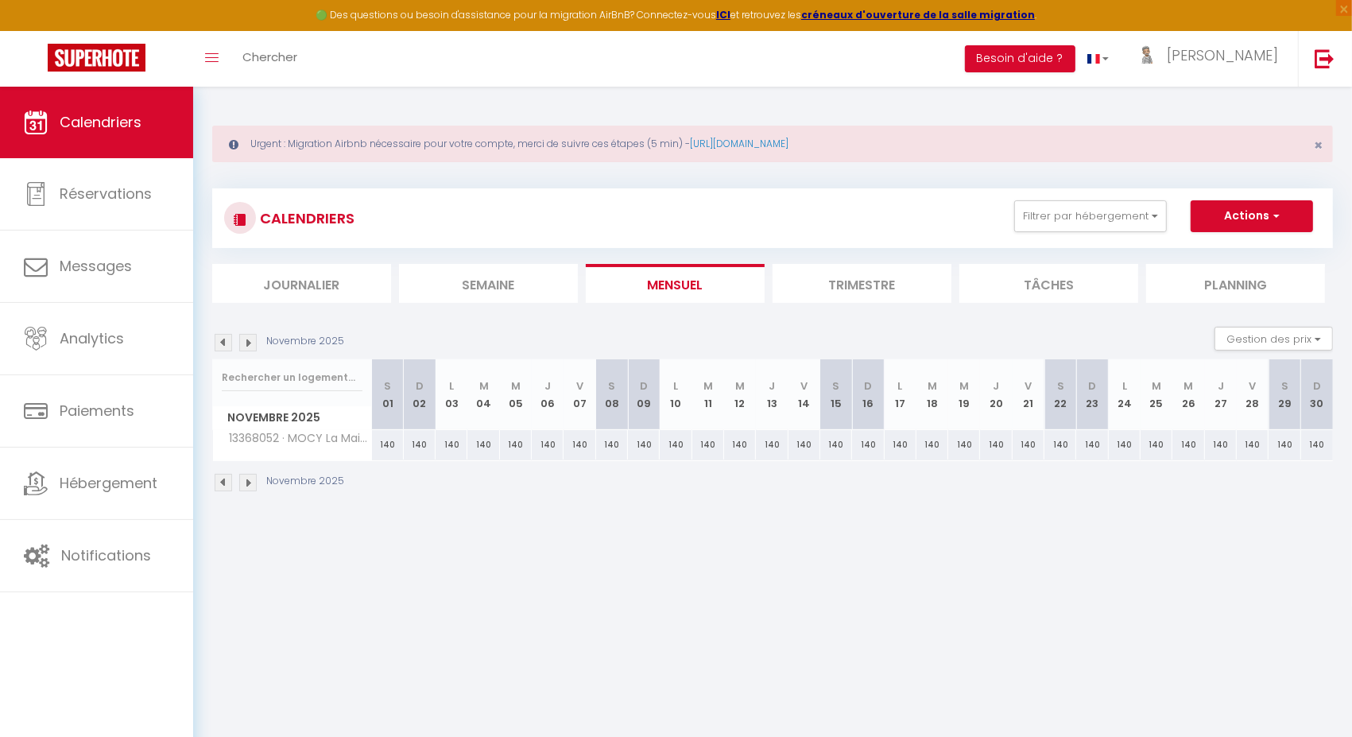
click at [222, 339] on img at bounding box center [223, 342] width 17 height 17
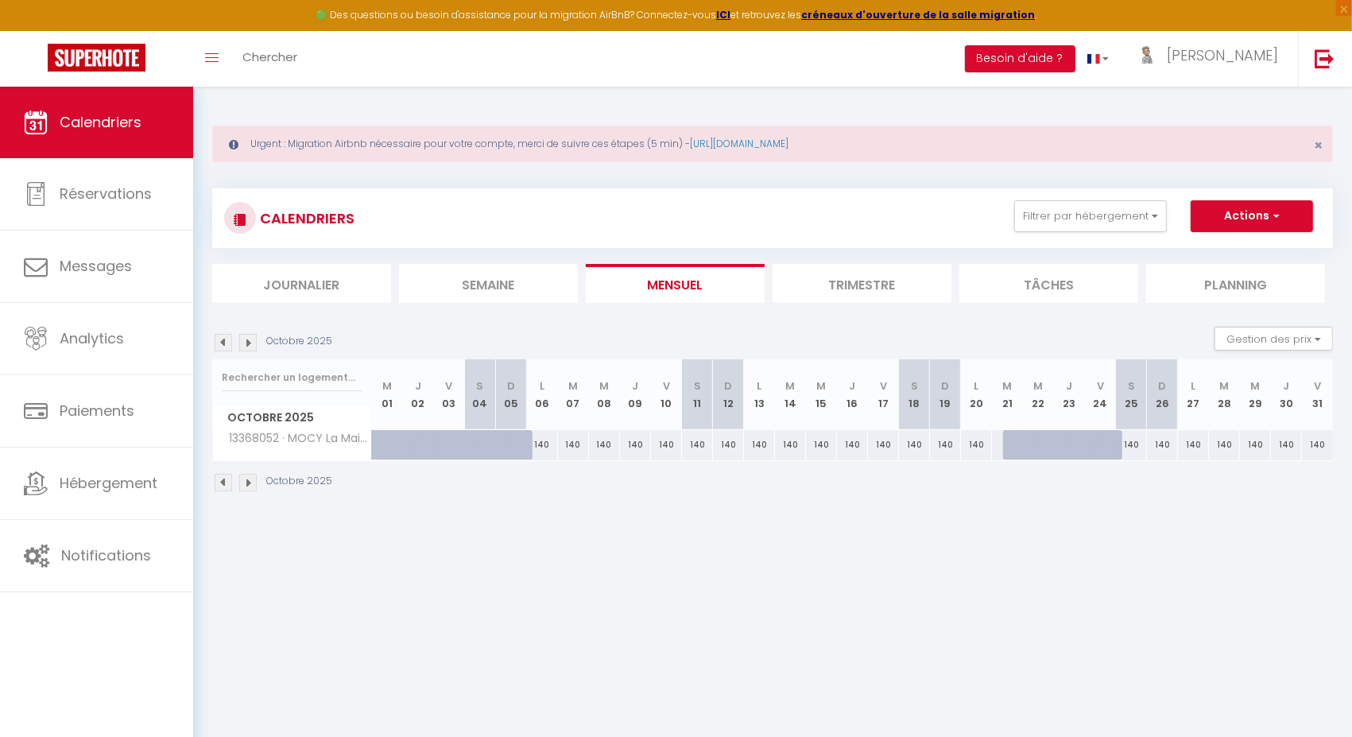
click at [249, 343] on img at bounding box center [247, 342] width 17 height 17
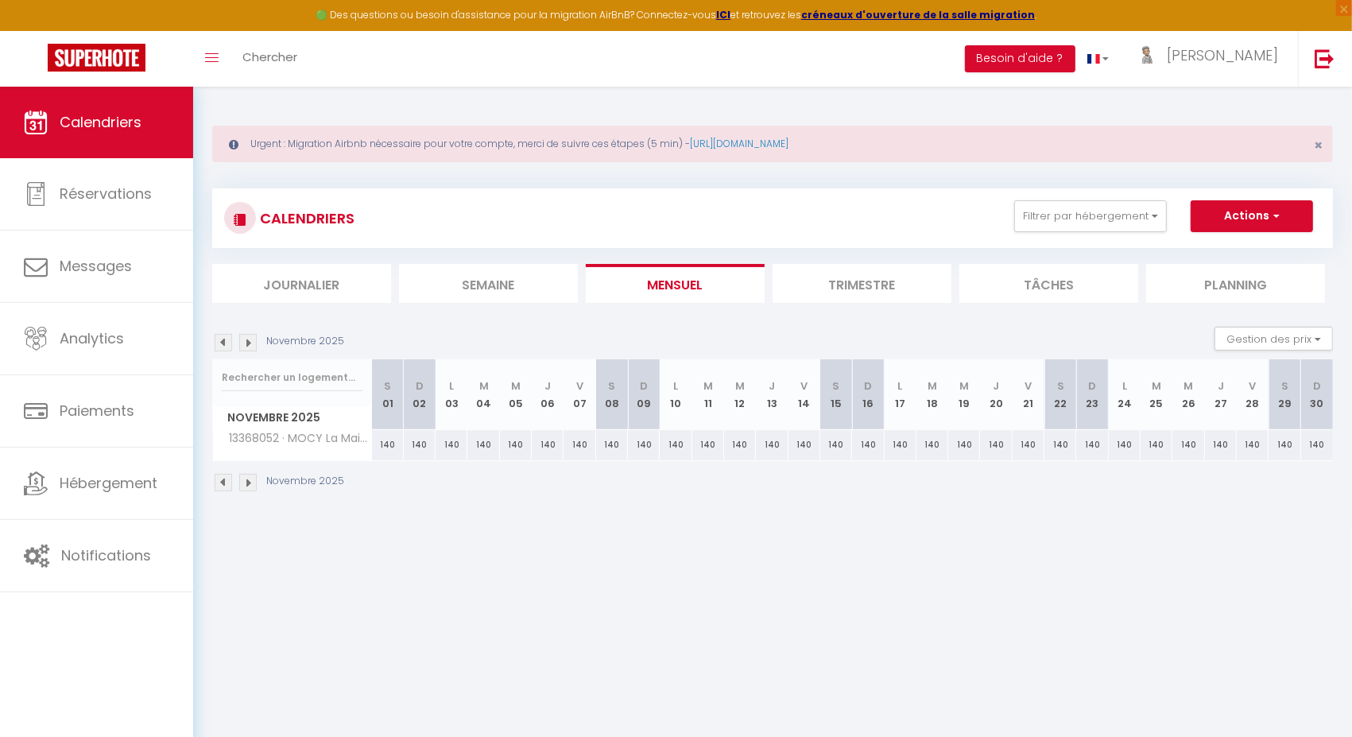
click at [249, 343] on img at bounding box center [247, 342] width 17 height 17
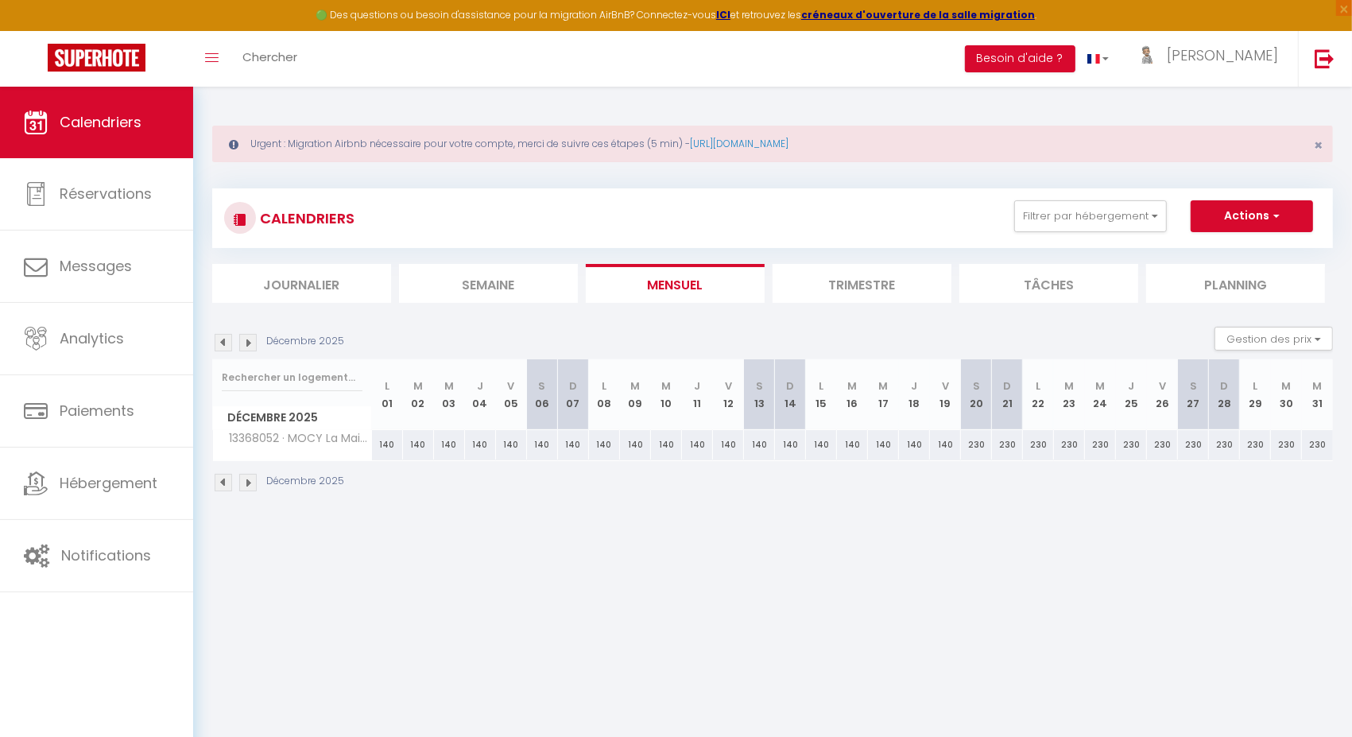
click at [249, 343] on img at bounding box center [247, 342] width 17 height 17
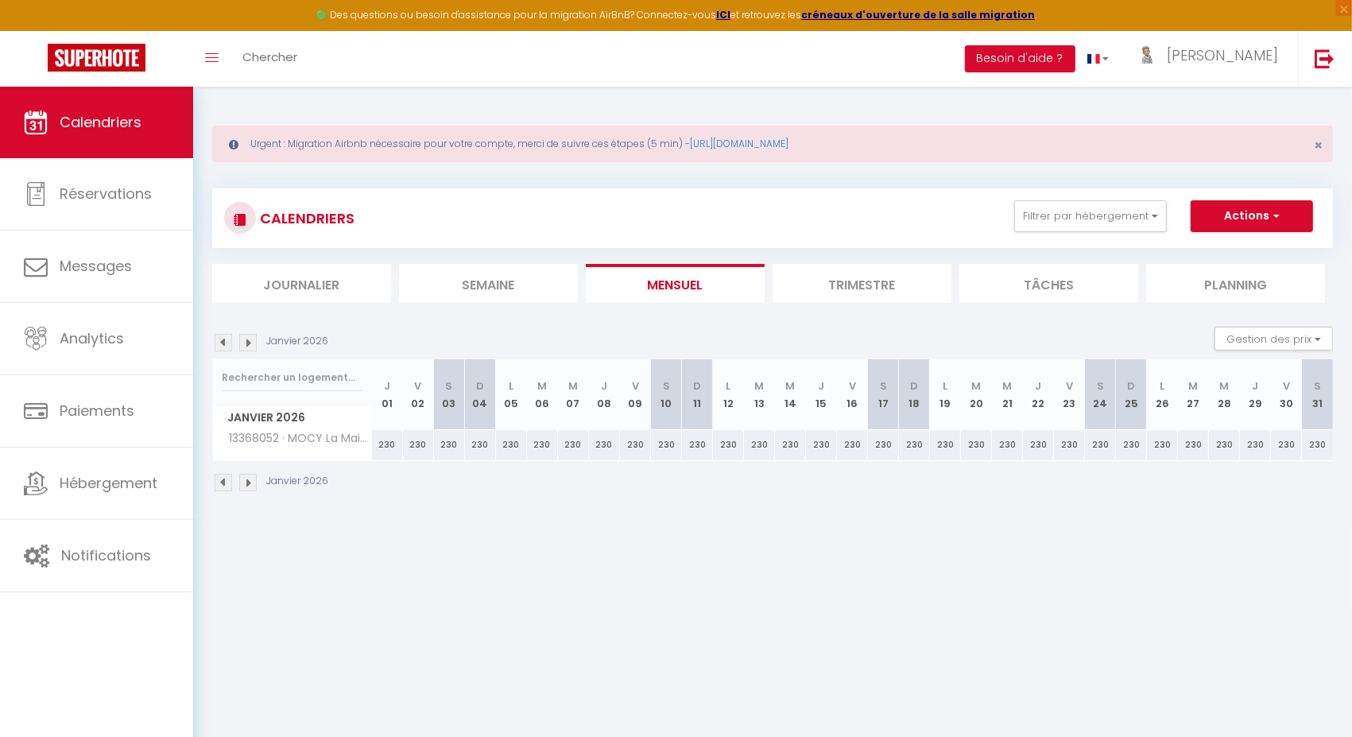
click at [249, 343] on img at bounding box center [247, 342] width 17 height 17
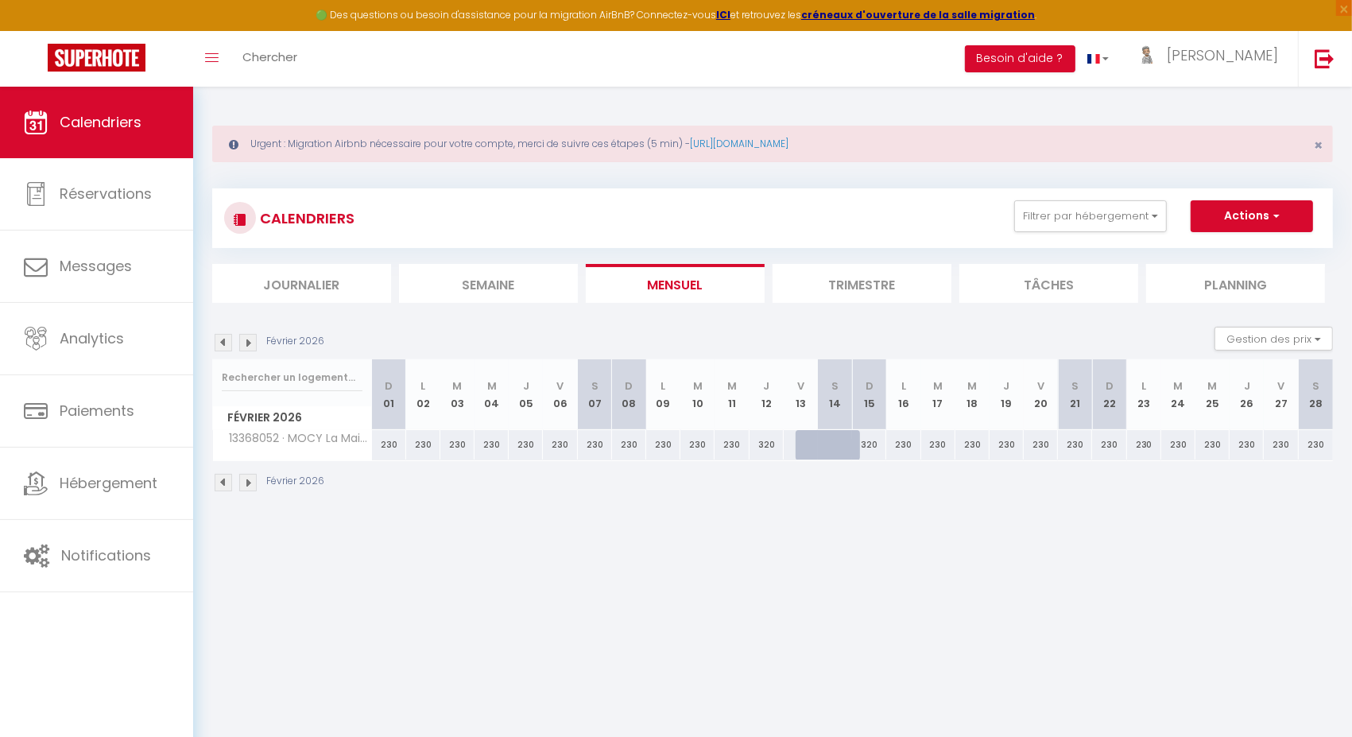
click at [249, 343] on img at bounding box center [247, 342] width 17 height 17
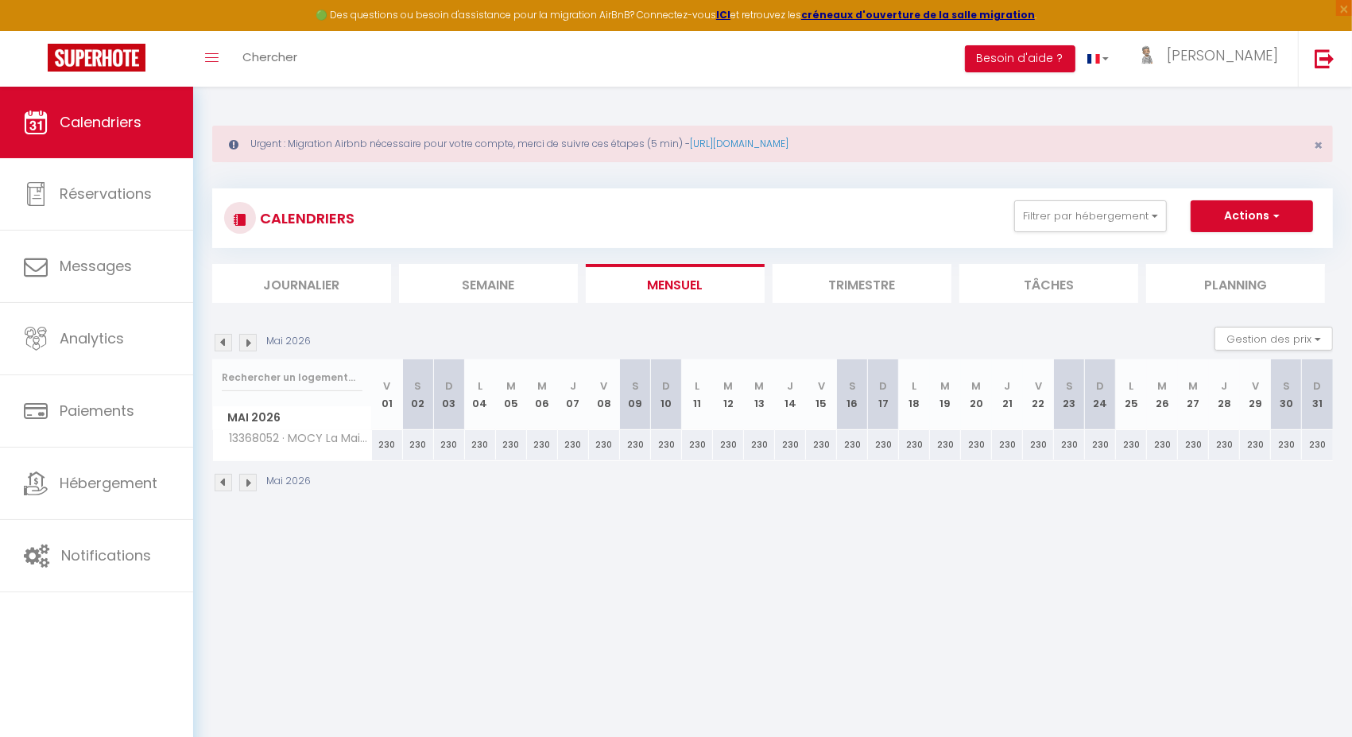
click at [249, 343] on img at bounding box center [247, 342] width 17 height 17
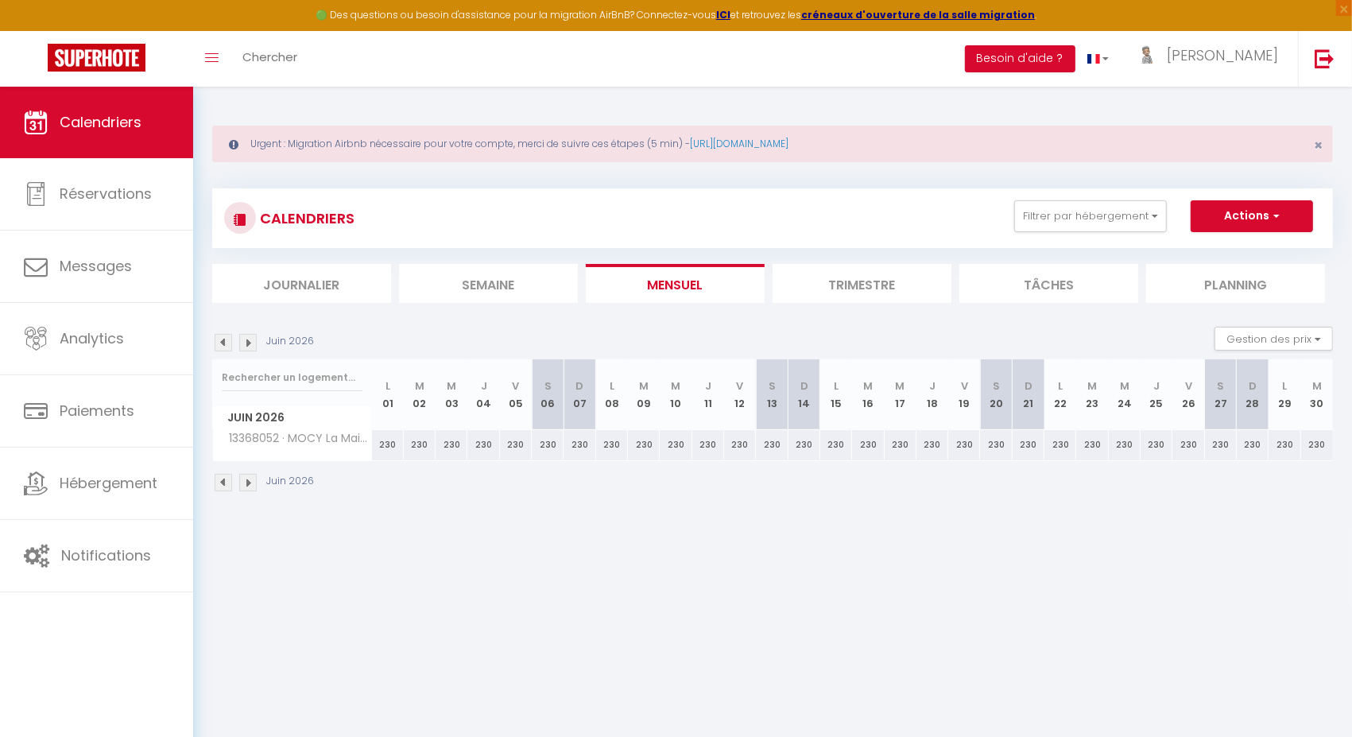
click at [249, 343] on img at bounding box center [247, 342] width 17 height 17
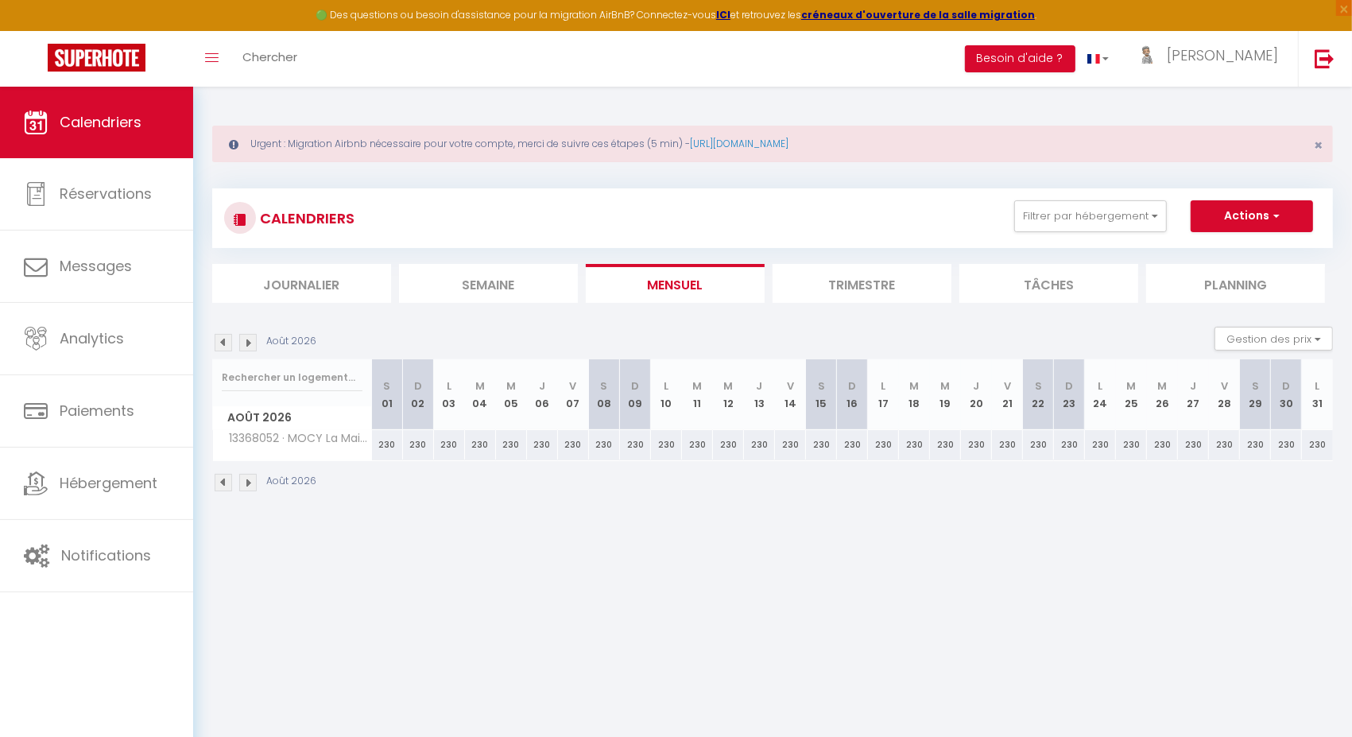
click at [249, 343] on img at bounding box center [247, 342] width 17 height 17
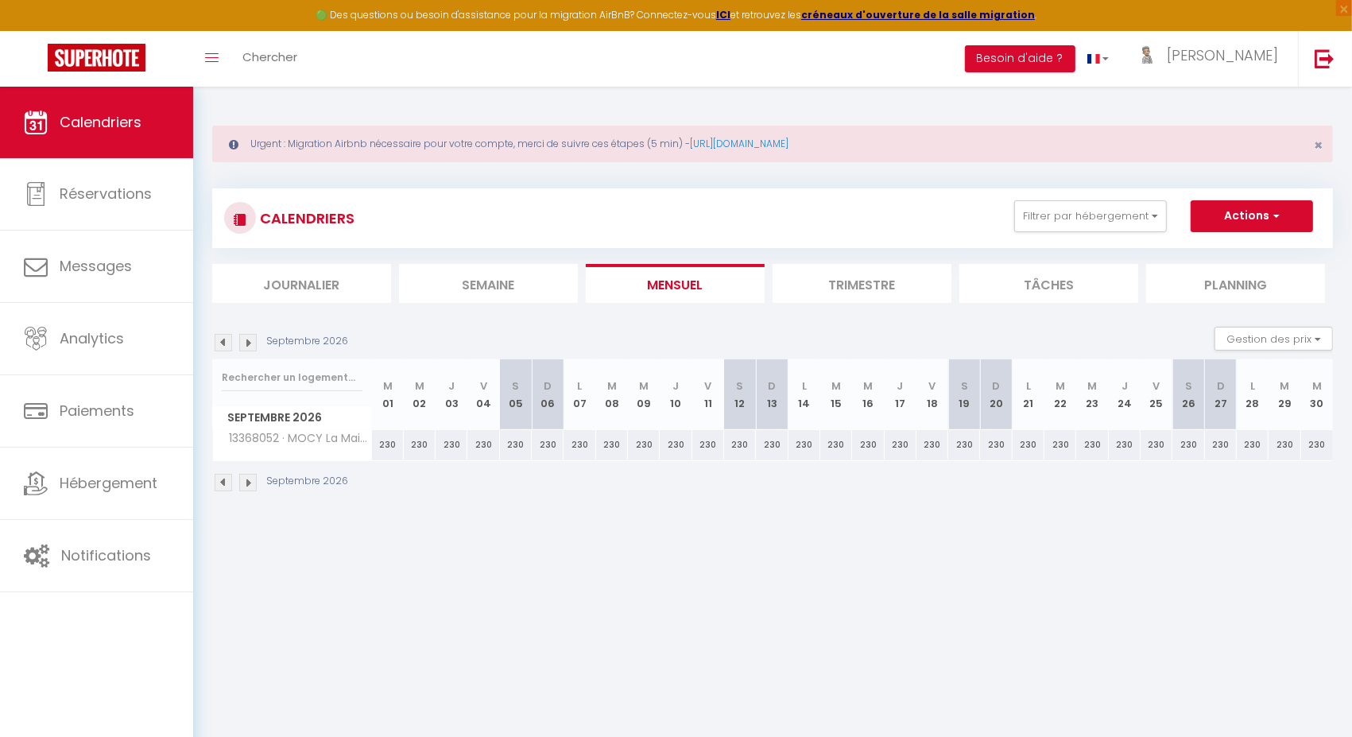
click at [249, 343] on img at bounding box center [247, 342] width 17 height 17
